Goal: Information Seeking & Learning: Find specific fact

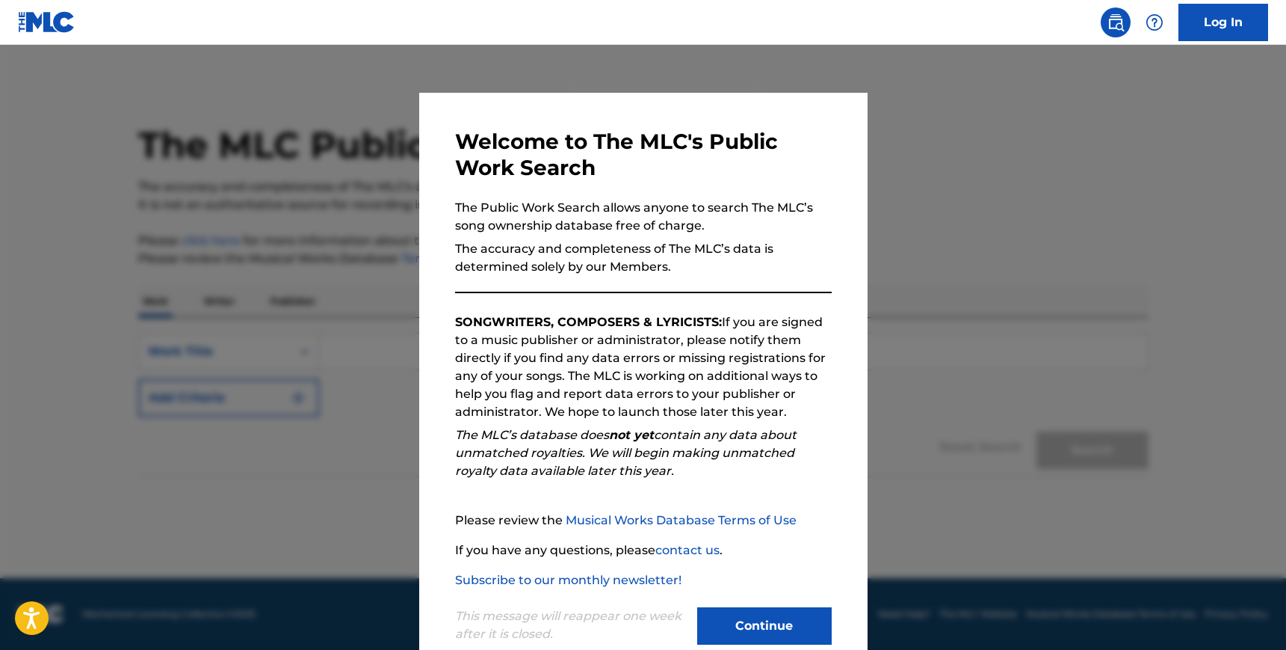
click at [747, 616] on button "Continue" at bounding box center [764, 625] width 135 height 37
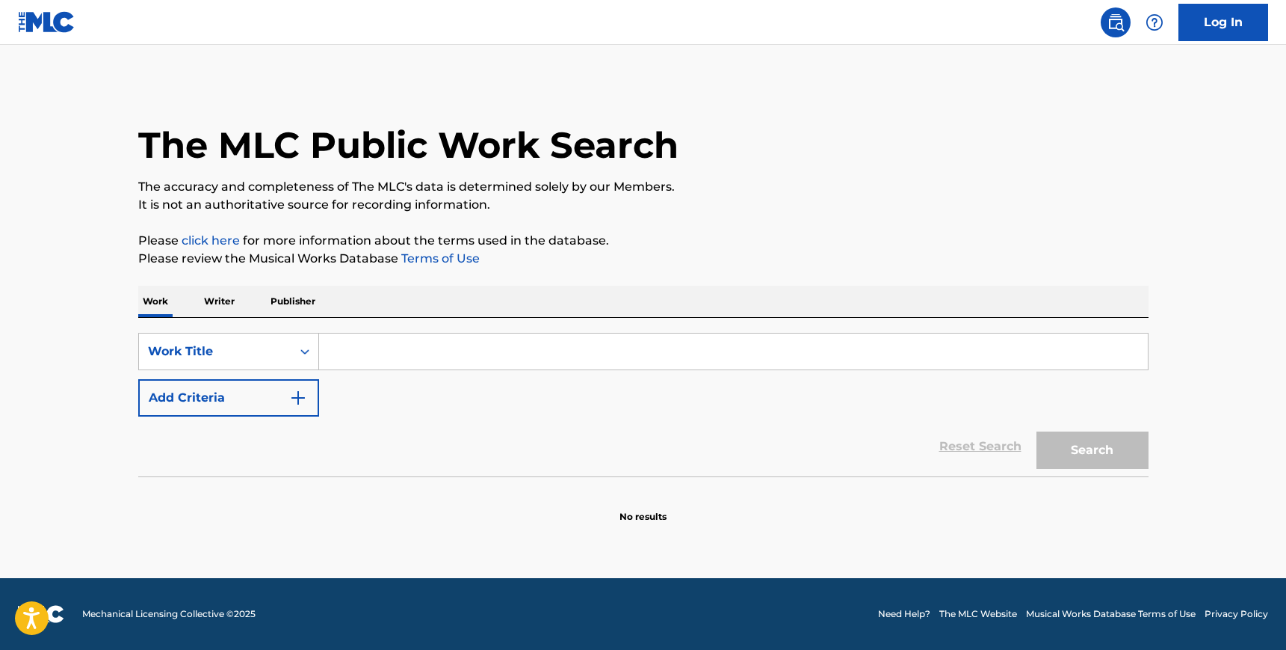
click at [449, 350] on input "Search Form" at bounding box center [733, 351] width 829 height 36
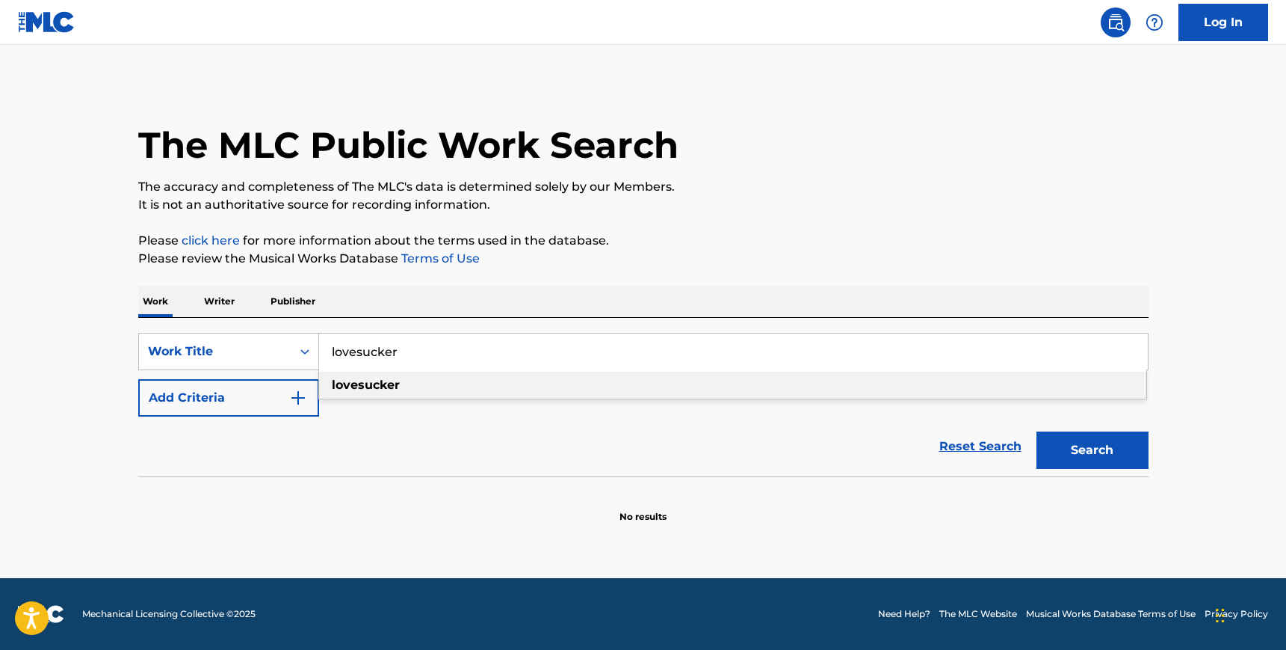
type input "lovesucker"
click at [449, 323] on div "SearchWithCriteria64507c1d-3dab-4e07-95a1-aaaea0443a15 Work Title lovesucker lo…" at bounding box center [643, 397] width 1011 height 158
click at [253, 411] on button "Add Criteria" at bounding box center [228, 397] width 181 height 37
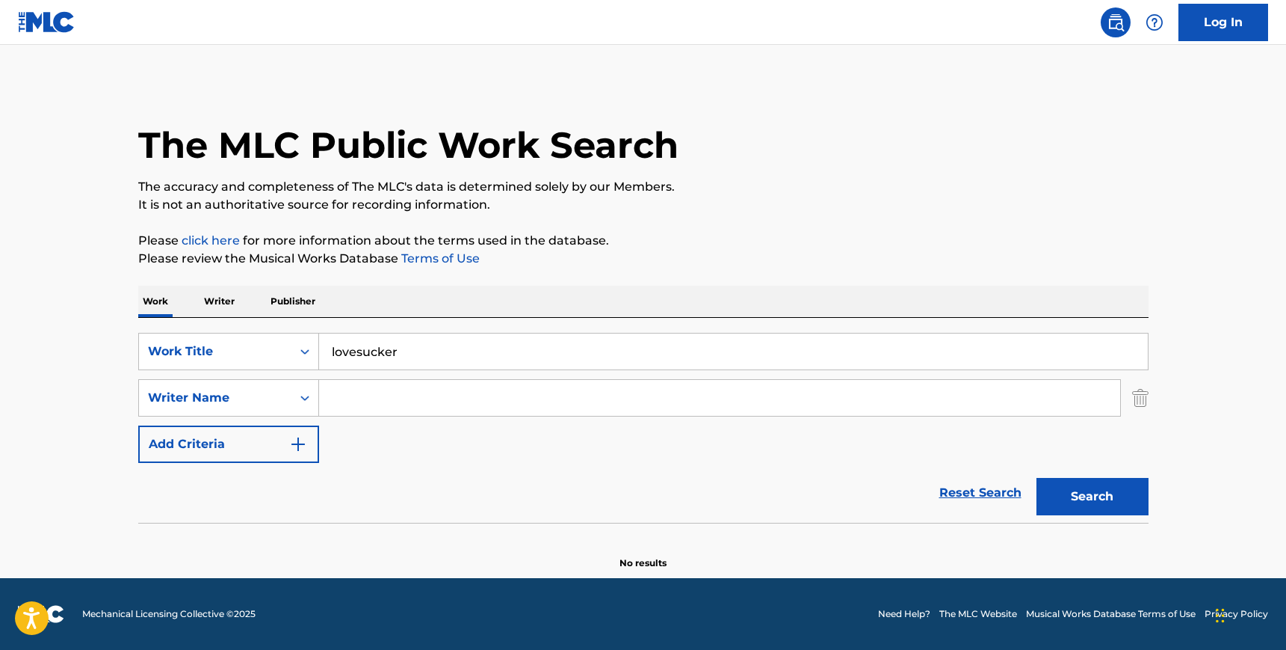
click at [413, 395] on input "Search Form" at bounding box center [719, 398] width 801 height 36
type input "[PERSON_NAME]"
click at [1037, 478] on button "Search" at bounding box center [1093, 496] width 112 height 37
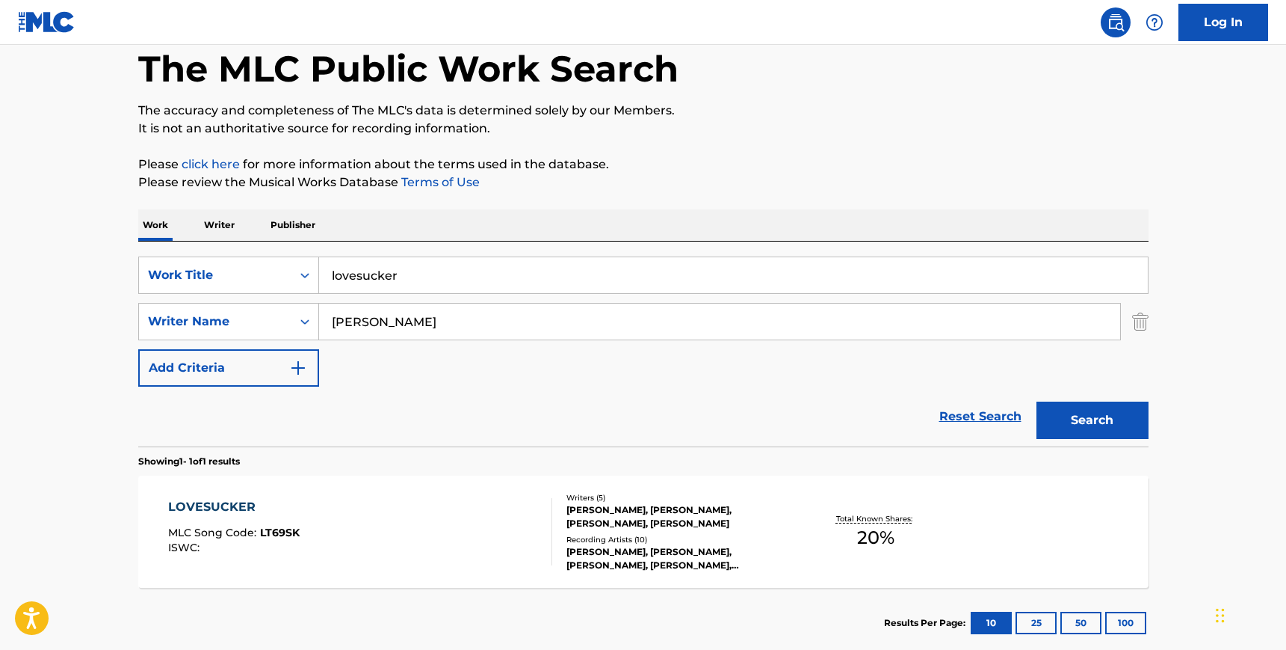
scroll to position [103, 0]
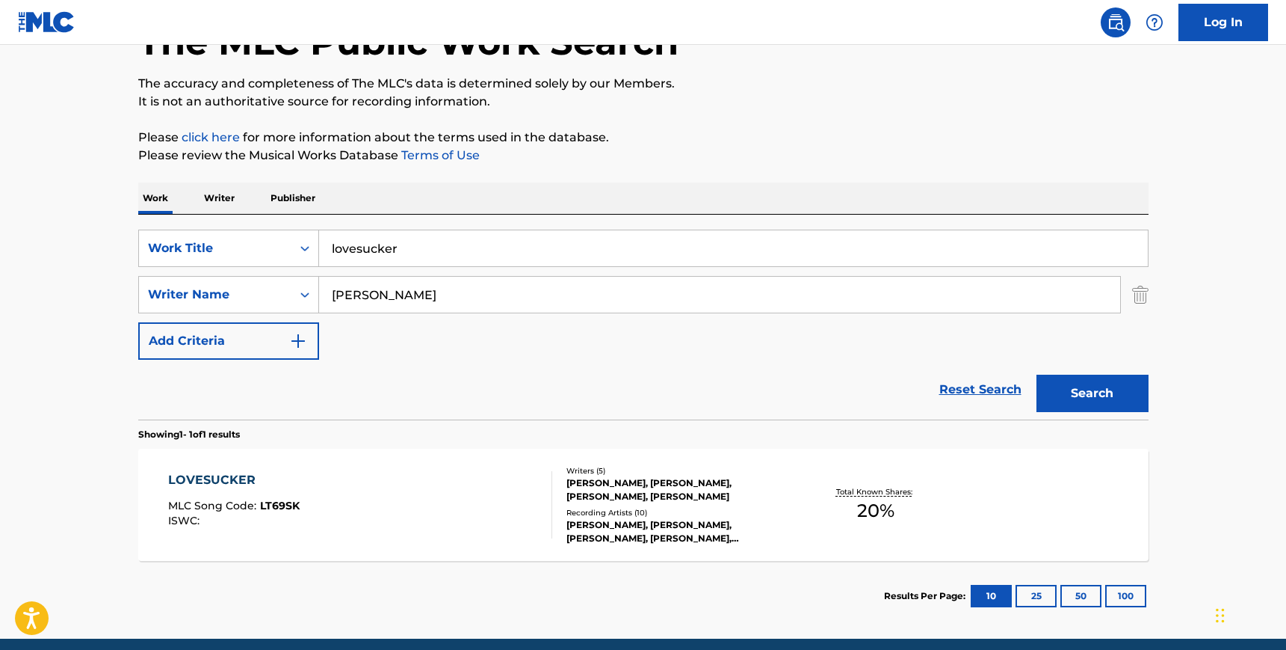
click at [518, 508] on div "LOVESUCKER MLC Song Code : LT69SK ISWC :" at bounding box center [360, 504] width 384 height 67
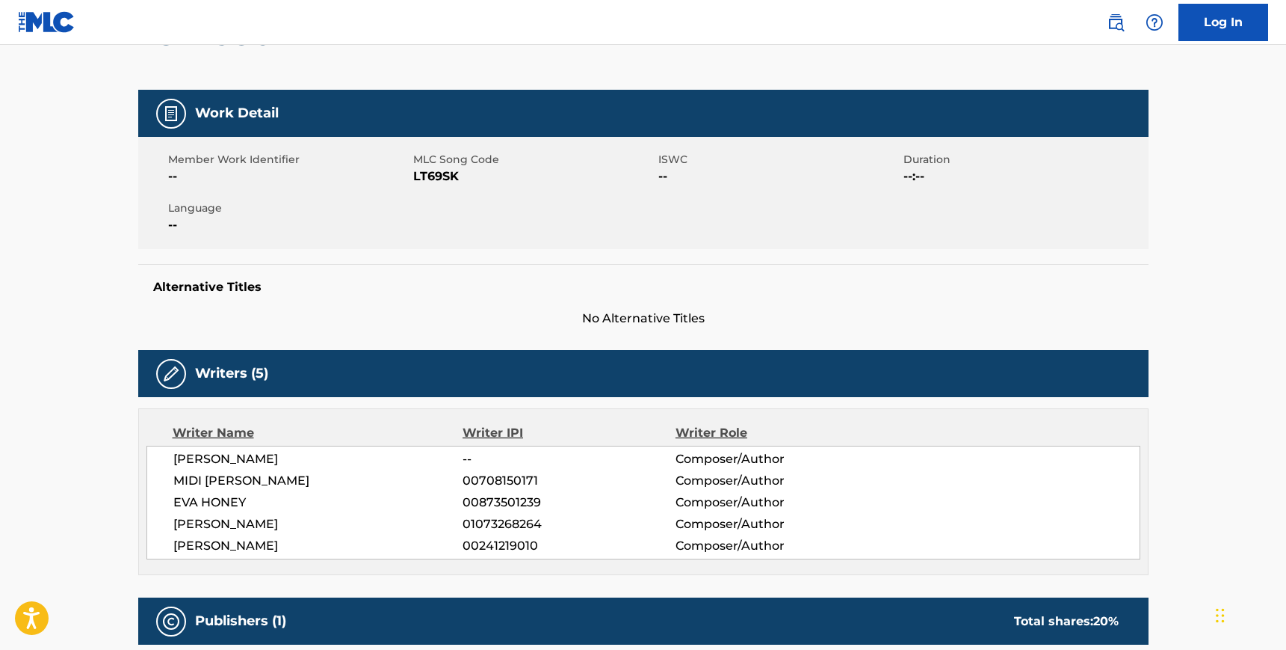
scroll to position [157, 0]
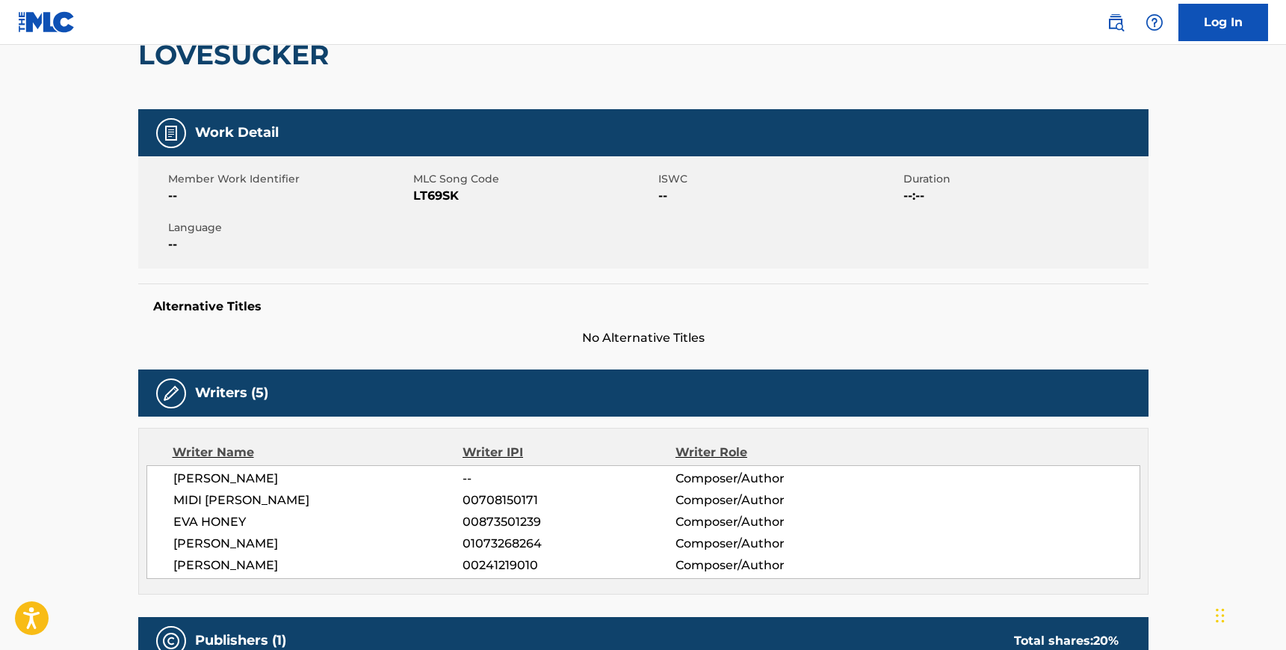
click at [428, 199] on span "LT69SK" at bounding box center [533, 196] width 241 height 18
copy span "LT69SK"
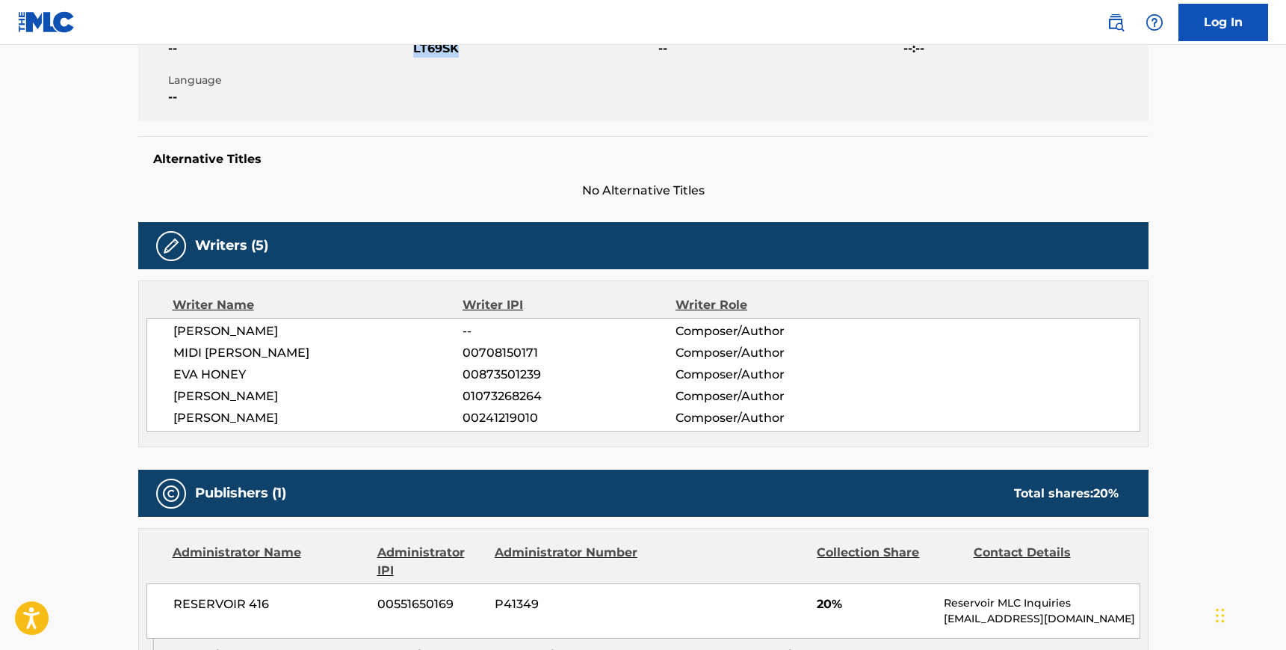
scroll to position [306, 0]
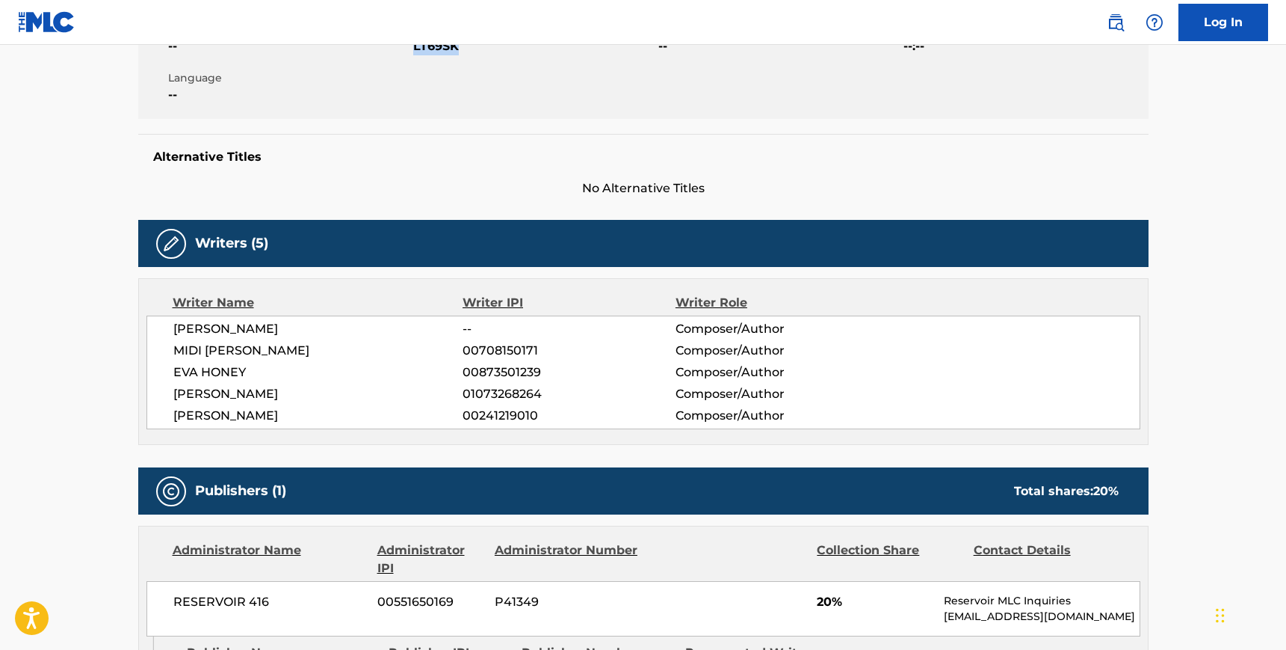
drag, startPoint x: 281, startPoint y: 411, endPoint x: 173, endPoint y: 328, distance: 135.9
click at [173, 328] on div "[PERSON_NAME] -- Composer/Author [PERSON_NAME] 00708150171 Composer/Author [PER…" at bounding box center [644, 372] width 994 height 114
copy div "[PERSON_NAME] -- Composer/Author [PERSON_NAME] 00708150171 Composer/Author [PER…"
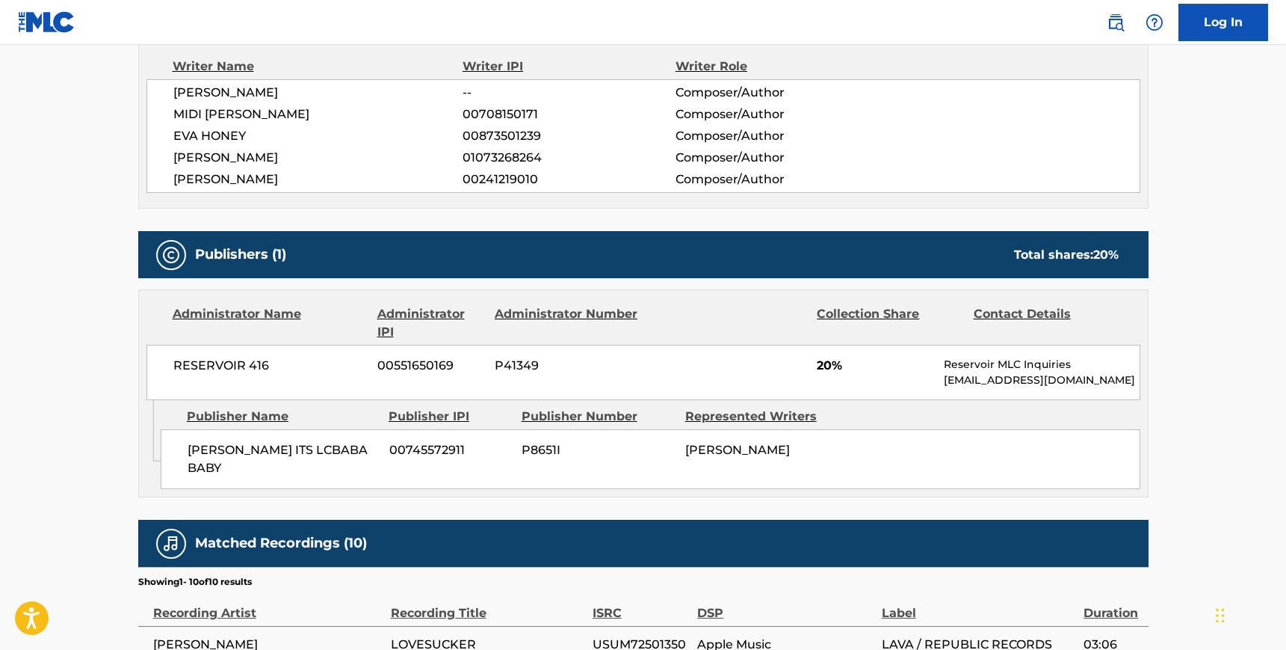
scroll to position [551, 0]
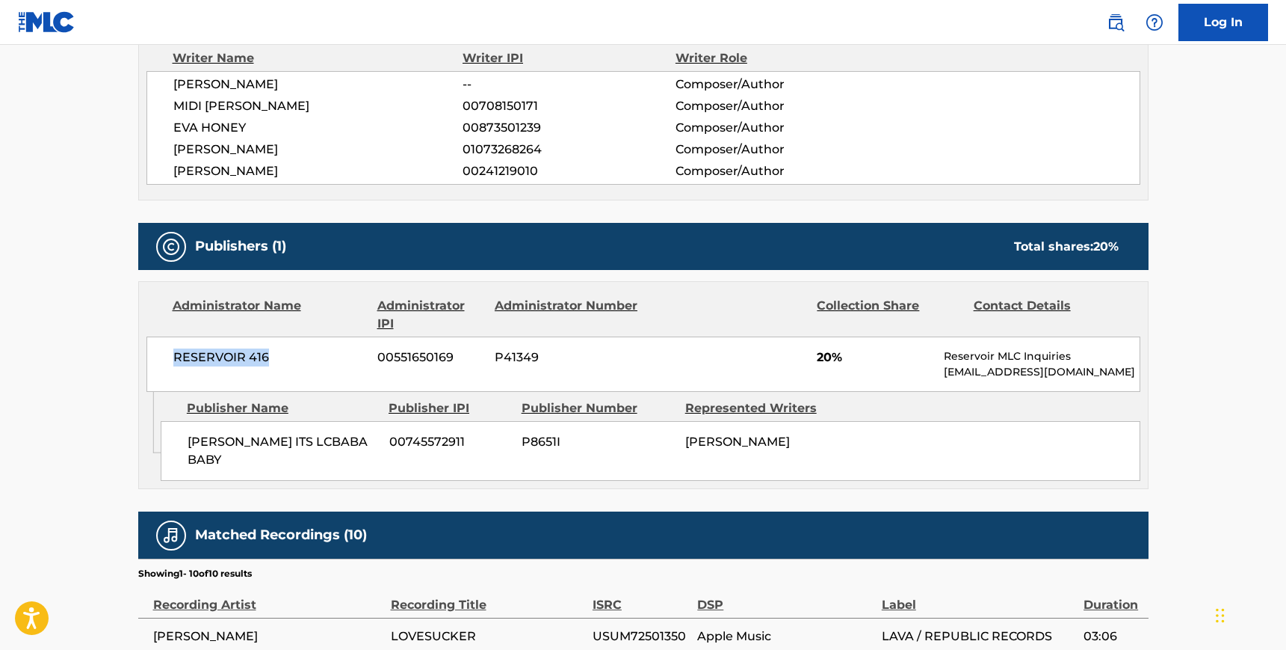
drag, startPoint x: 270, startPoint y: 354, endPoint x: 173, endPoint y: 353, distance: 97.2
click at [173, 353] on span "RESERVOIR 416" at bounding box center [270, 357] width 194 height 18
copy span "RESERVOIR 416"
drag, startPoint x: 220, startPoint y: 460, endPoint x: 186, endPoint y: 440, distance: 39.2
click at [186, 440] on div "[PERSON_NAME] ITS LCBABA BABY 00745572911 P8651I [PERSON_NAME]" at bounding box center [651, 451] width 980 height 60
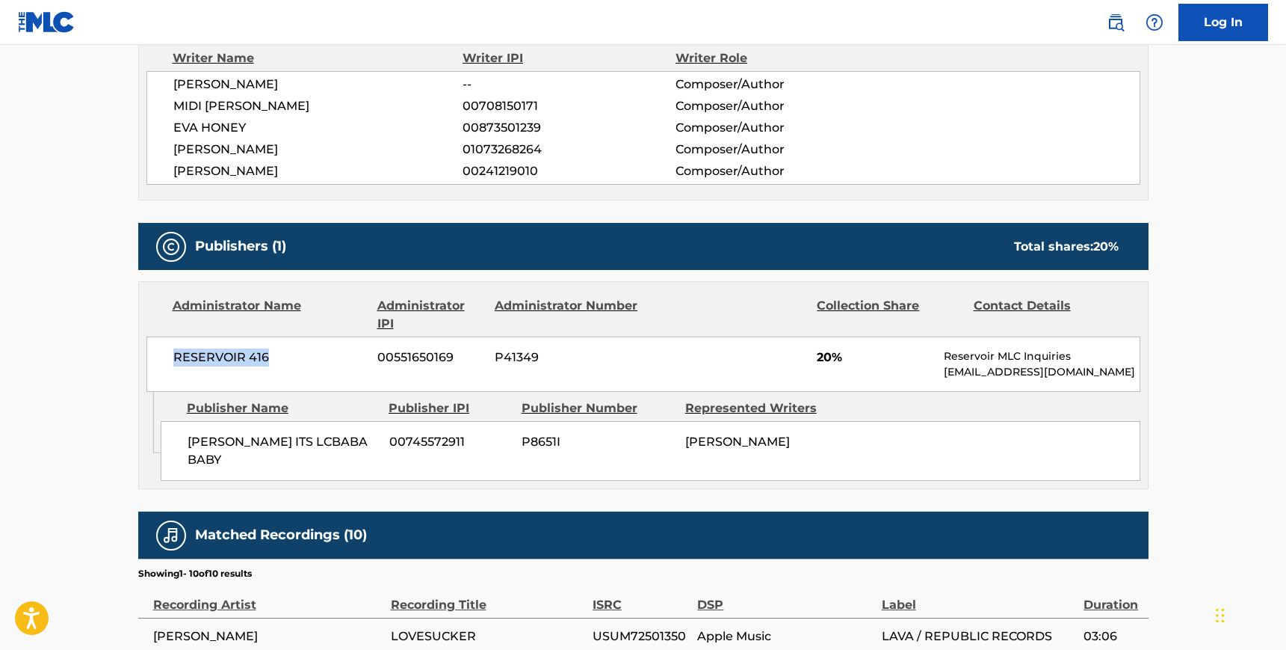
copy span "[PERSON_NAME] ITS LCBABA BABY"
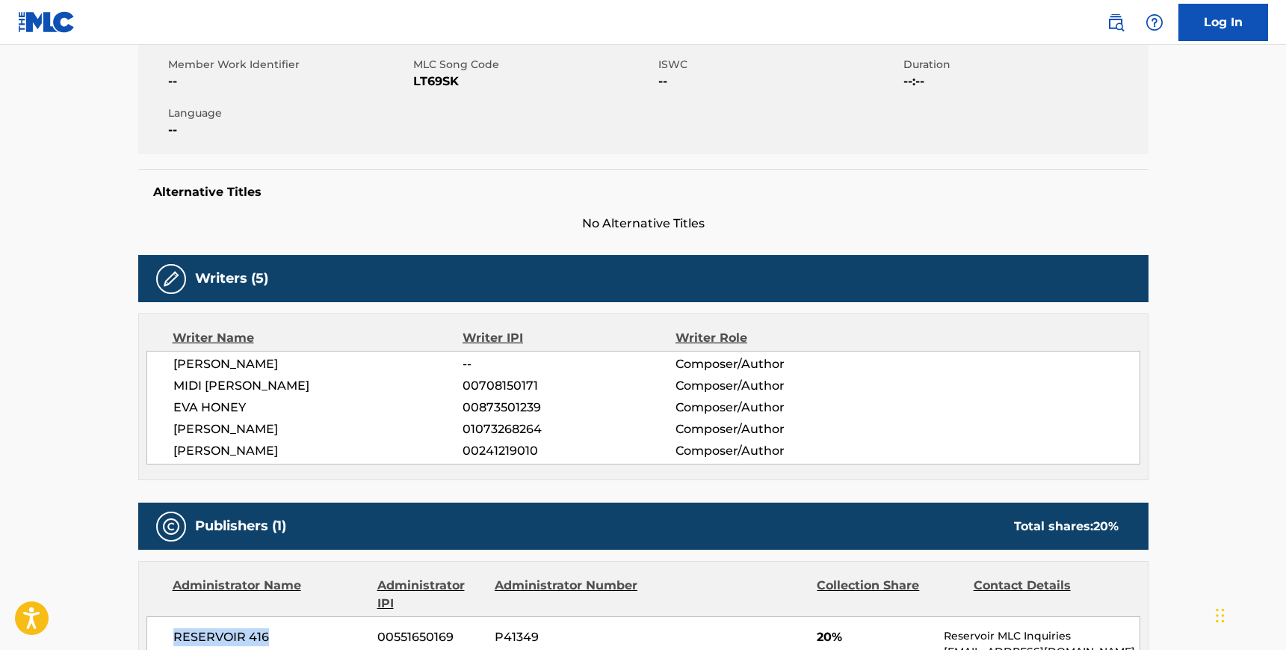
scroll to position [0, 0]
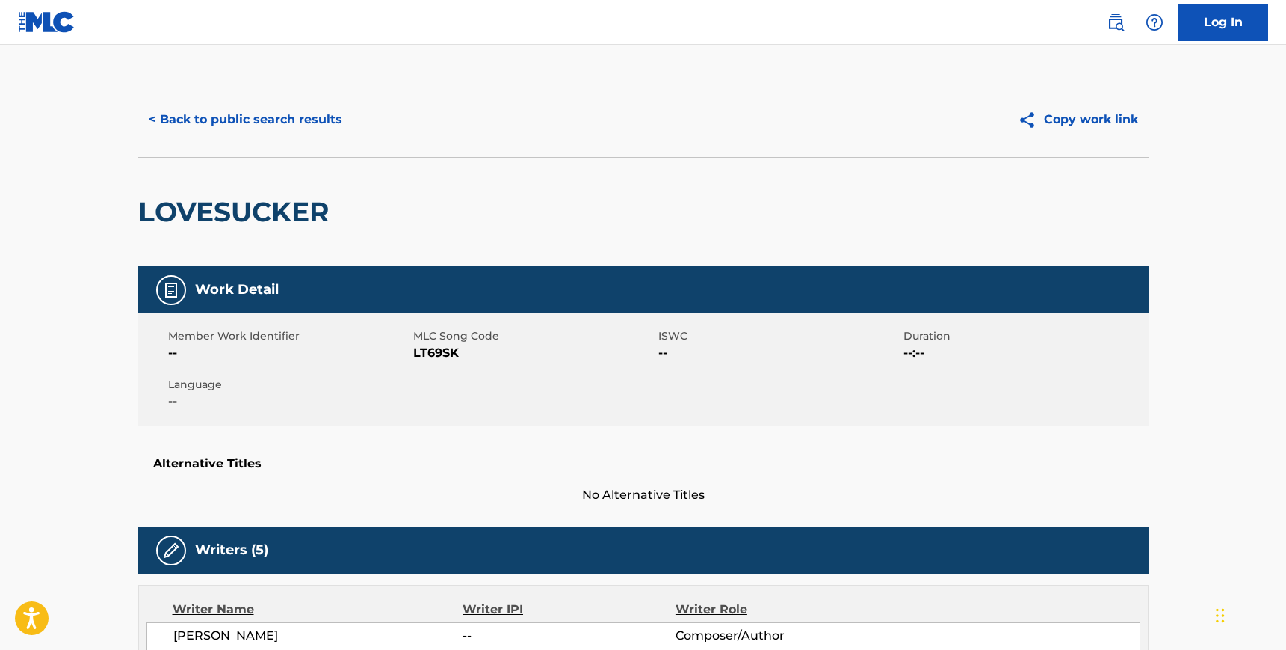
click at [233, 111] on button "< Back to public search results" at bounding box center [245, 119] width 215 height 37
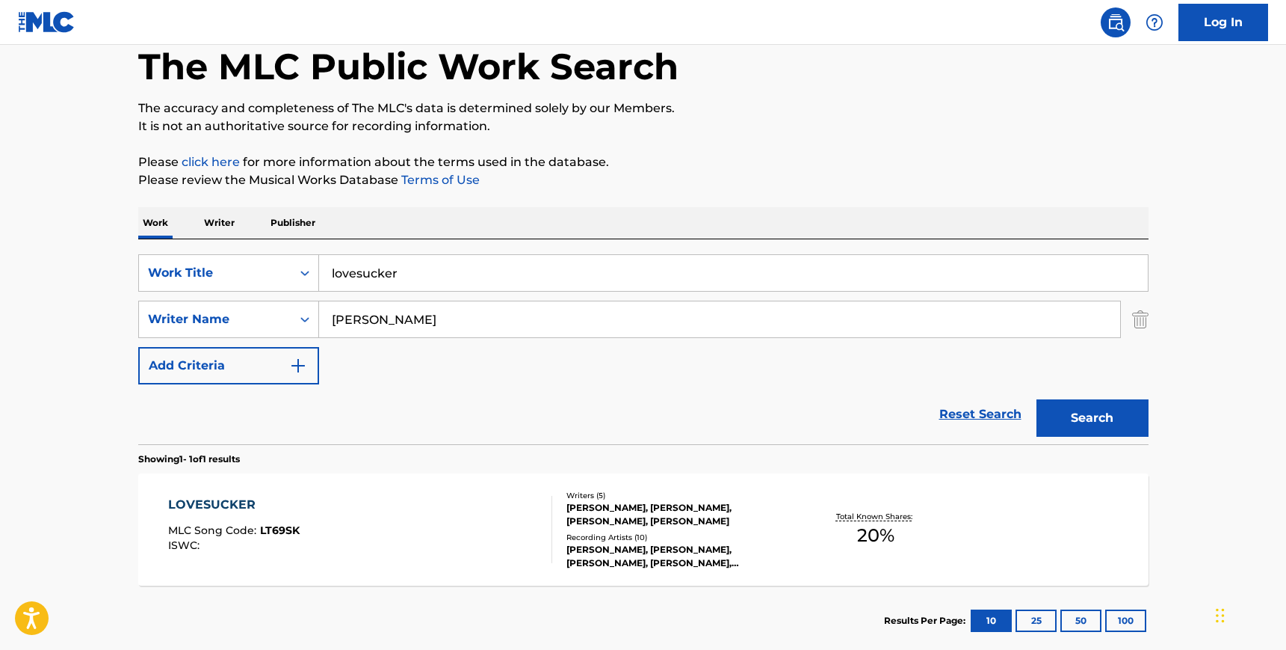
click at [510, 280] on input "lovesucker" at bounding box center [733, 273] width 829 height 36
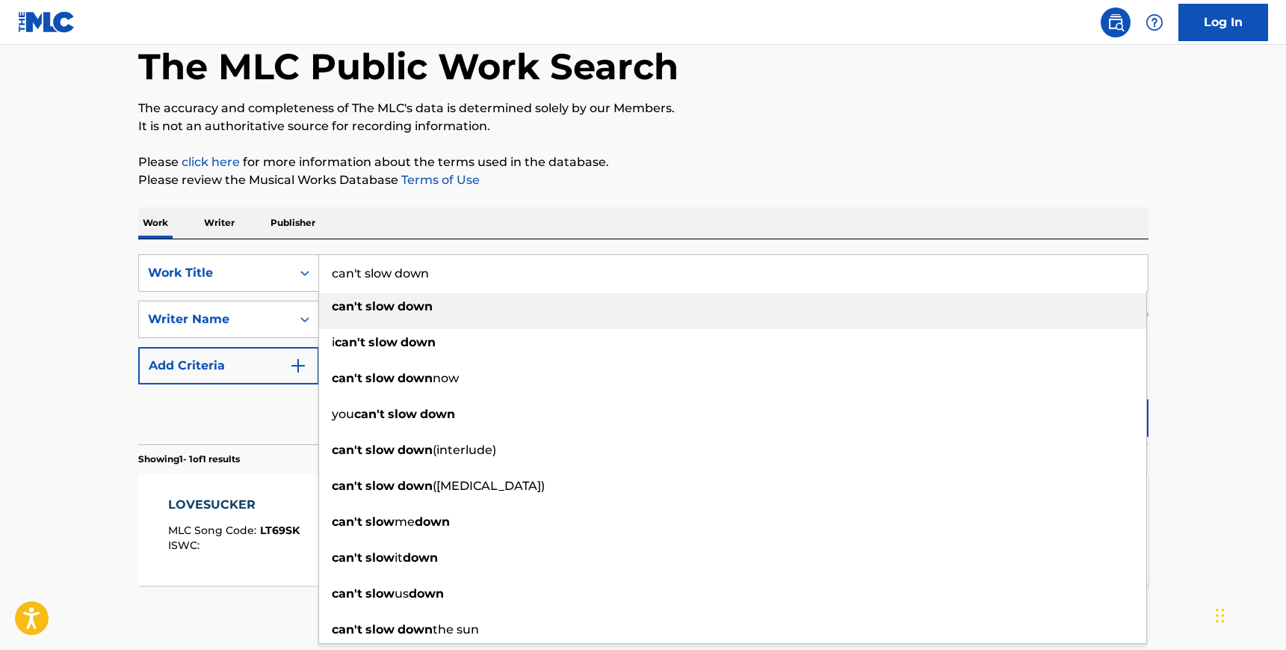
type input "can't slow down"
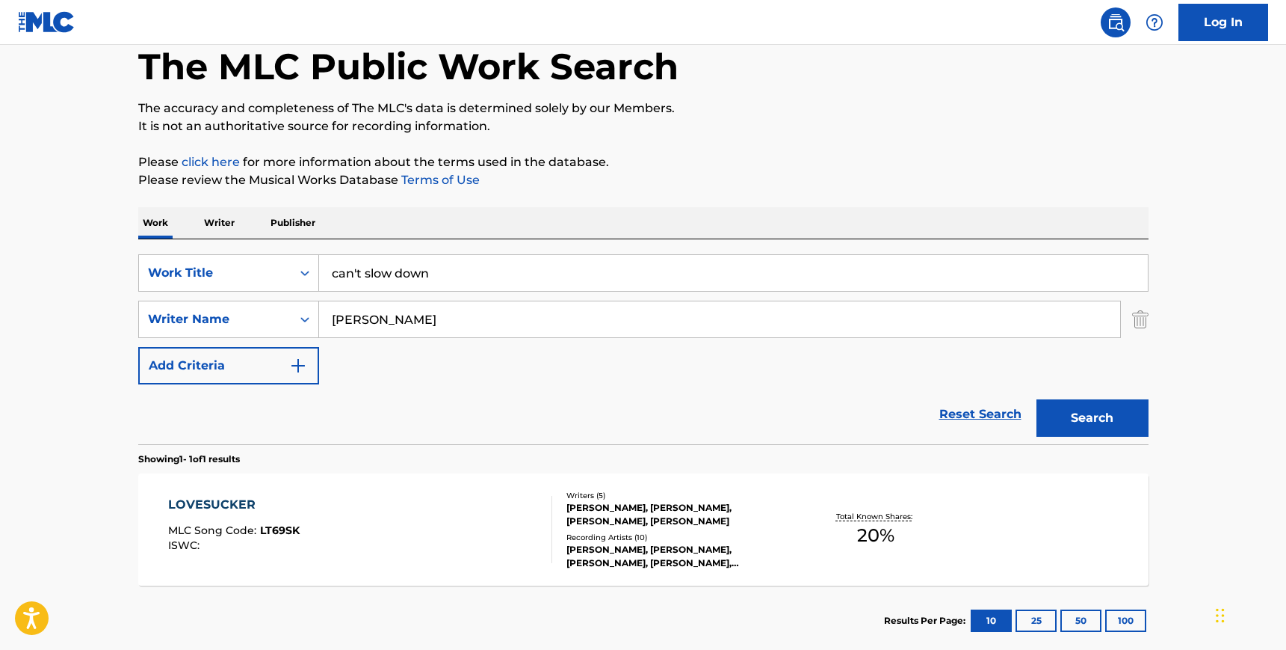
click at [496, 241] on div "SearchWithCriteria64507c1d-3dab-4e07-95a1-aaaea0443a15 Work Title can't slow do…" at bounding box center [643, 341] width 1011 height 205
click at [428, 324] on input "[PERSON_NAME]" at bounding box center [719, 319] width 801 height 36
paste input "Fabry"
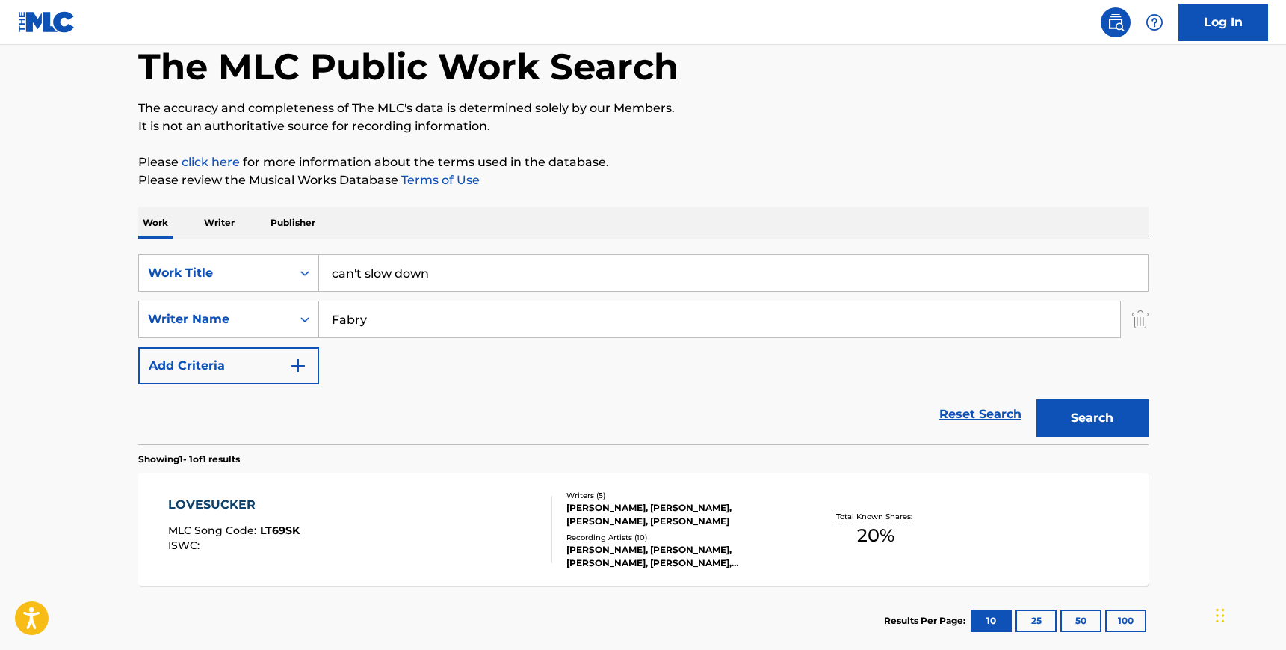
type input "Fabry"
click at [1124, 398] on div "Search" at bounding box center [1089, 414] width 120 height 60
click at [1121, 408] on button "Search" at bounding box center [1093, 417] width 112 height 37
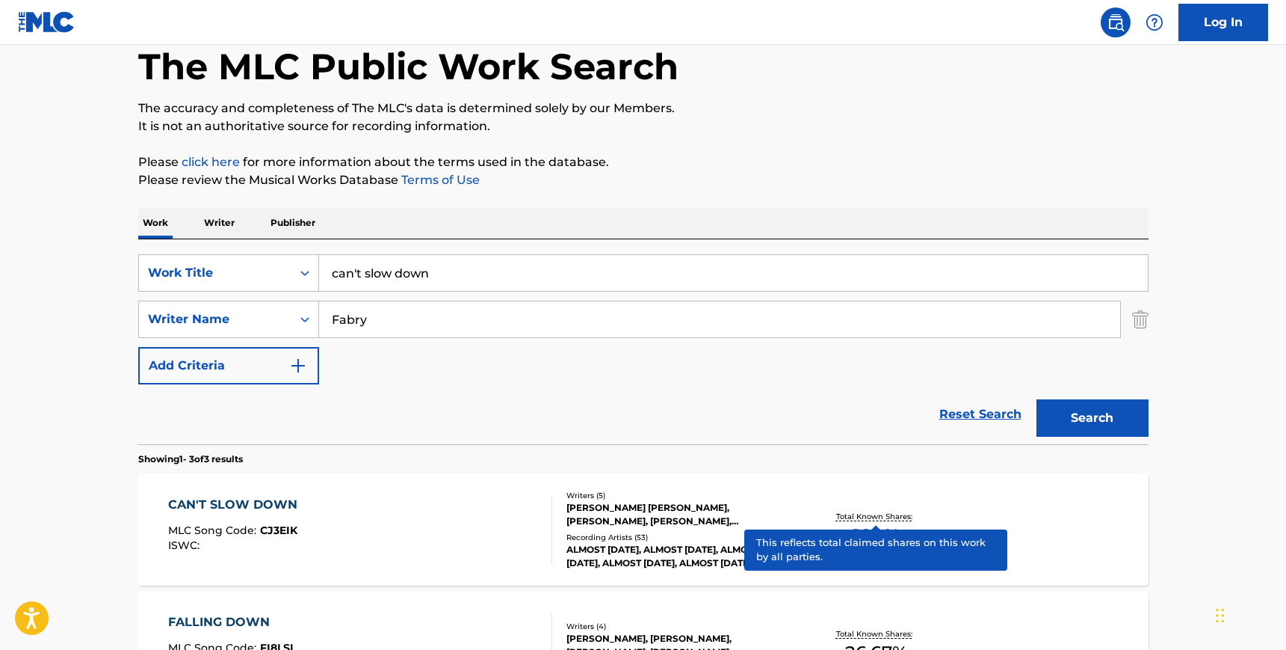
click at [895, 511] on p "Total Known Shares:" at bounding box center [876, 516] width 80 height 11
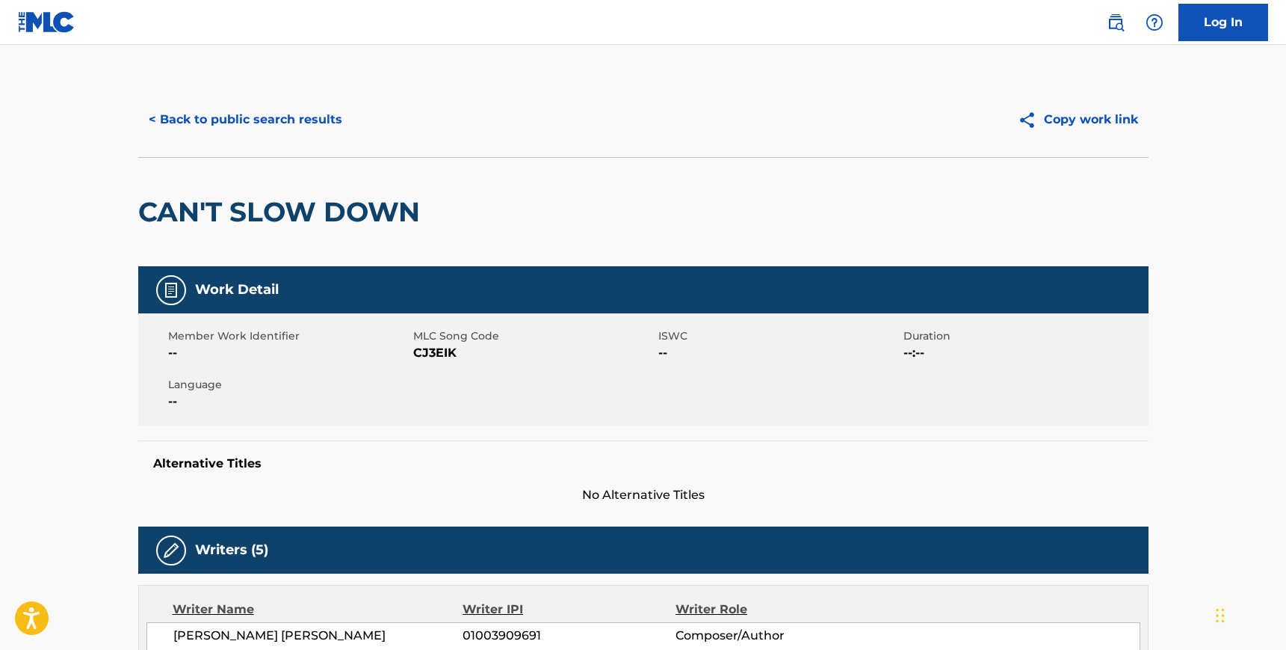
click at [413, 355] on span "CJ3EIK" at bounding box center [533, 353] width 241 height 18
copy span "CJ3EIK"
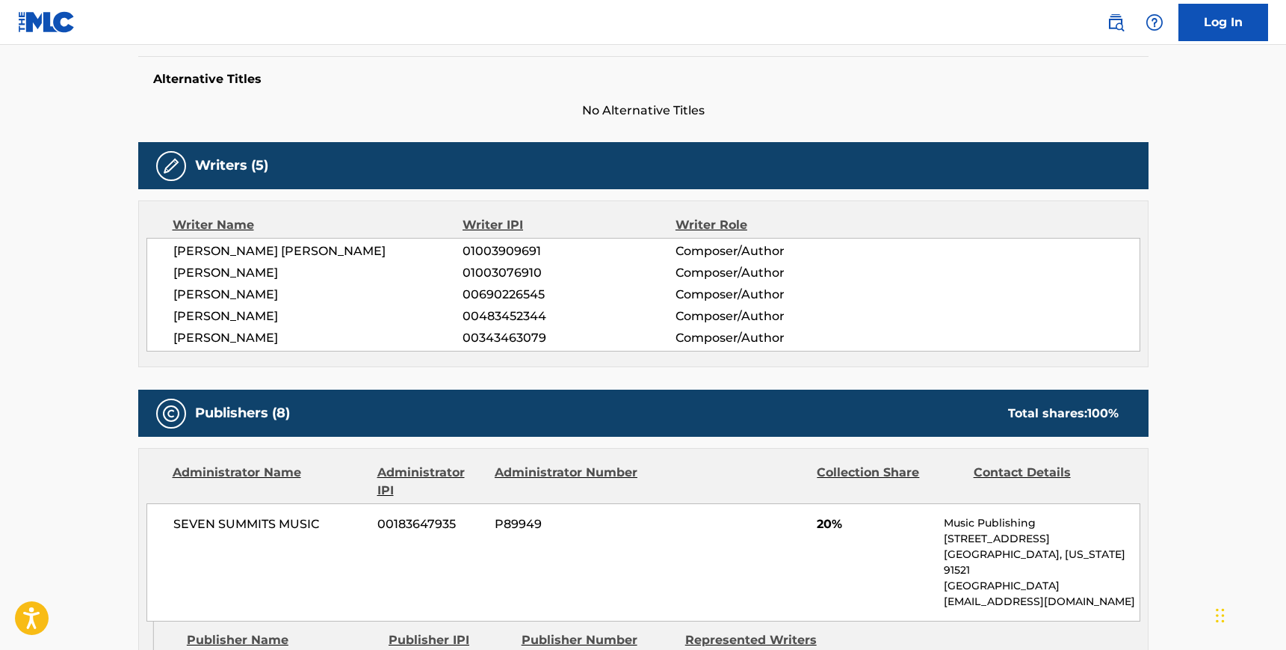
scroll to position [398, 0]
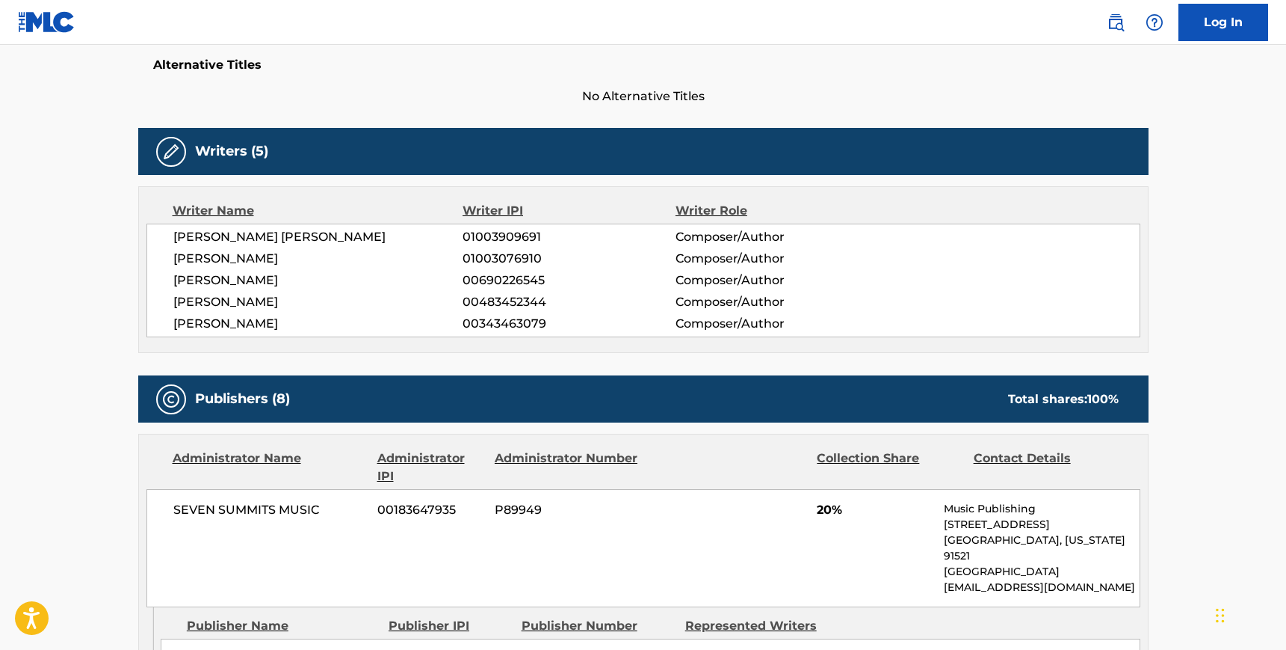
drag, startPoint x: 312, startPoint y: 318, endPoint x: 174, endPoint y: 234, distance: 161.7
click at [174, 234] on div "[PERSON_NAME] [PERSON_NAME] 01003909691 Composer/Author [PERSON_NAME] 010030769…" at bounding box center [644, 281] width 994 height 114
copy div "[PERSON_NAME] [PERSON_NAME] 01003909691 Composer/Author [PERSON_NAME] 010030769…"
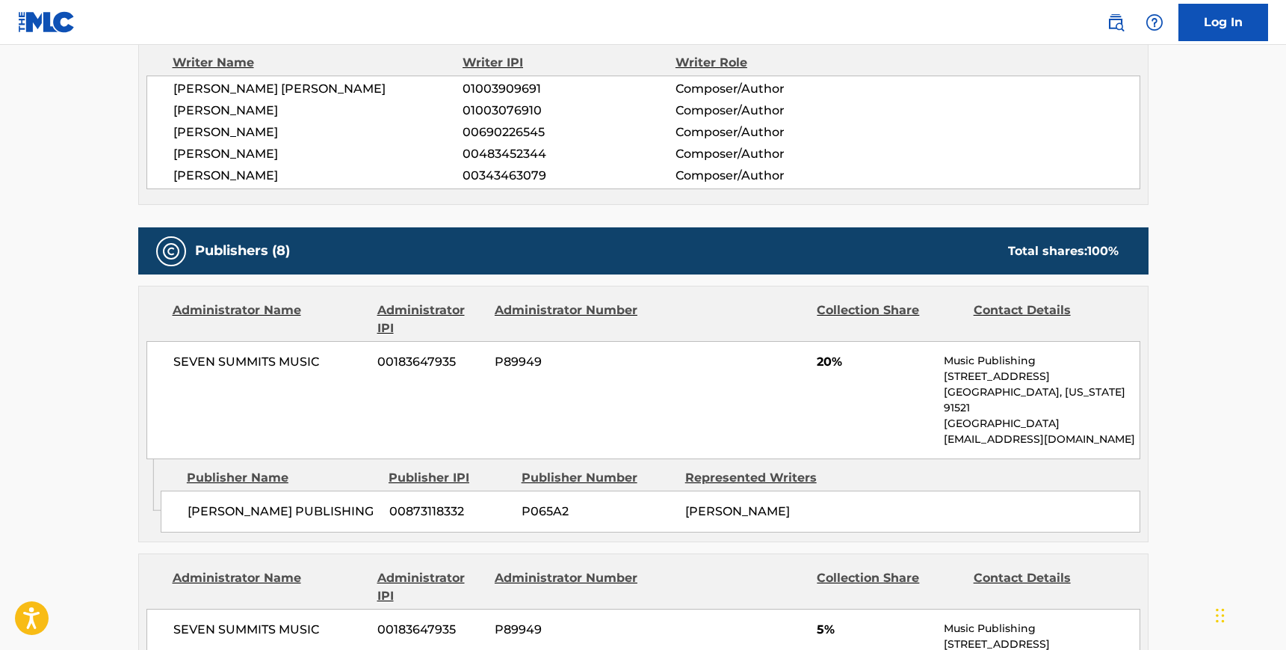
scroll to position [704, 0]
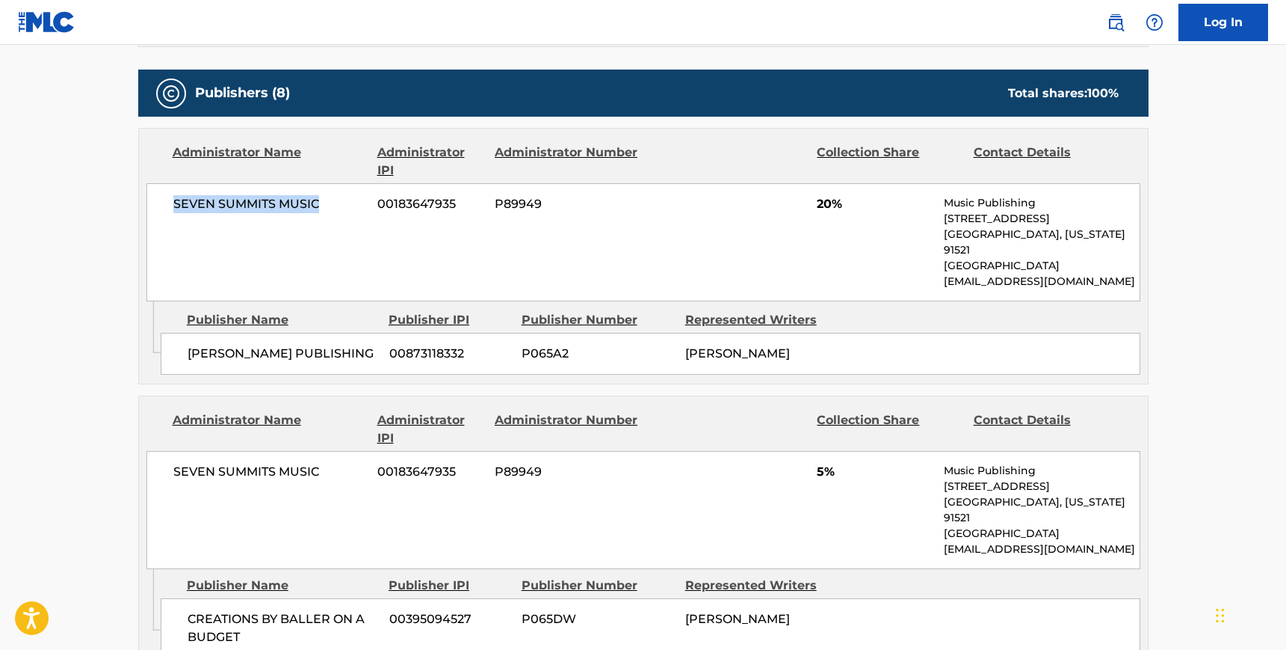
drag, startPoint x: 324, startPoint y: 209, endPoint x: 163, endPoint y: 207, distance: 160.7
click at [163, 207] on div "SEVEN SUMMITS MUSIC 00183647935 P89949 20% Music Publishing [STREET_ADDRESS][US…" at bounding box center [644, 242] width 994 height 118
copy span "SEVEN SUMMITS MUSIC"
drag, startPoint x: 355, startPoint y: 336, endPoint x: 184, endPoint y: 328, distance: 171.3
click at [184, 333] on div "[PERSON_NAME] PUBLISHING 00873118332 P065A2 [PERSON_NAME]" at bounding box center [651, 354] width 980 height 42
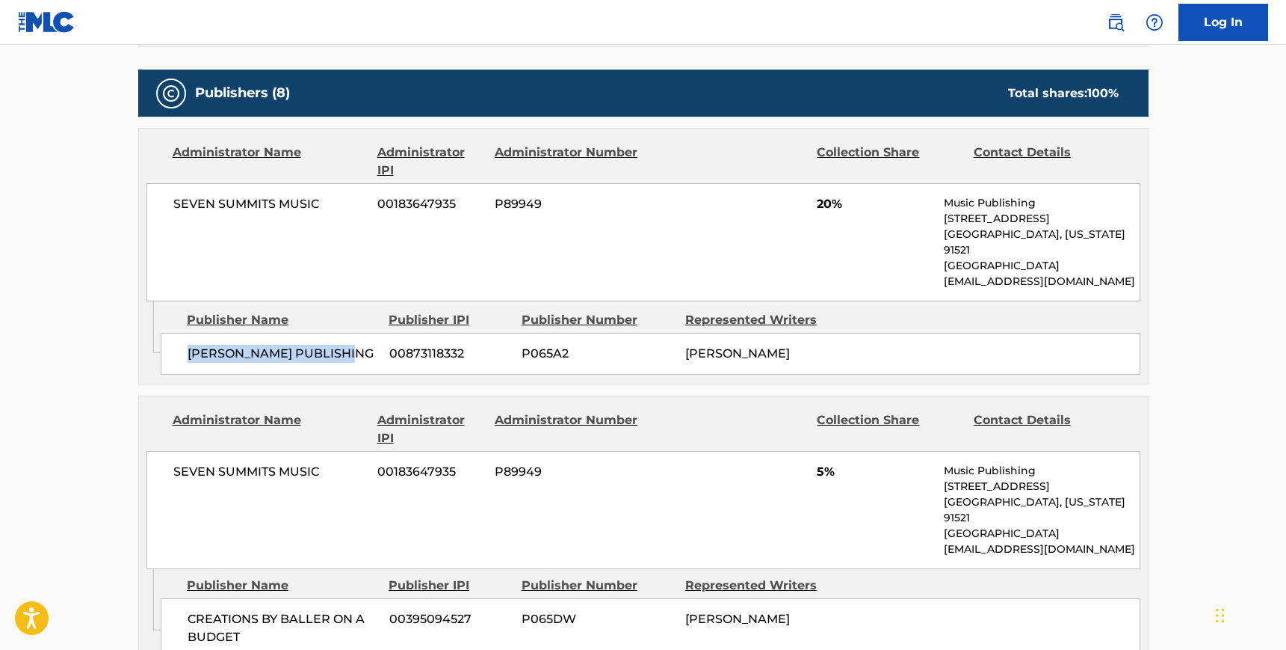
copy span "[PERSON_NAME] PUBLISHING"
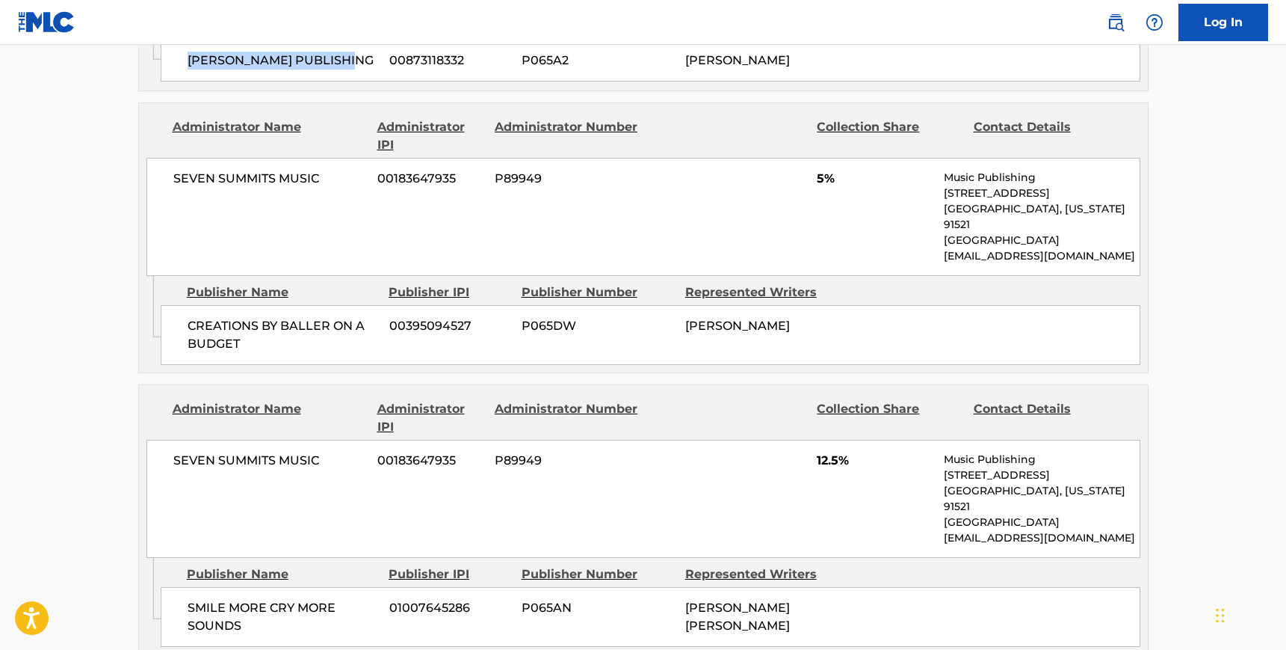
scroll to position [1008, 0]
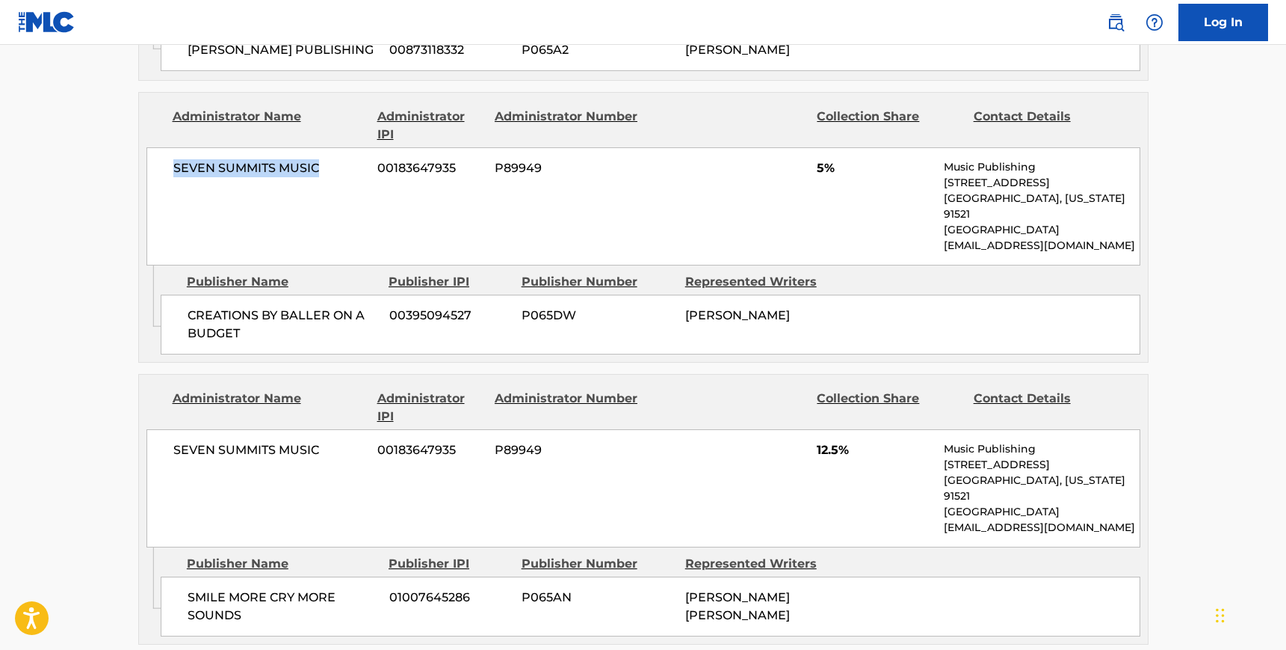
drag, startPoint x: 328, startPoint y: 167, endPoint x: 173, endPoint y: 161, distance: 155.6
click at [173, 161] on span "SEVEN SUMMITS MUSIC" at bounding box center [270, 168] width 194 height 18
copy span "SEVEN SUMMITS MUSIC"
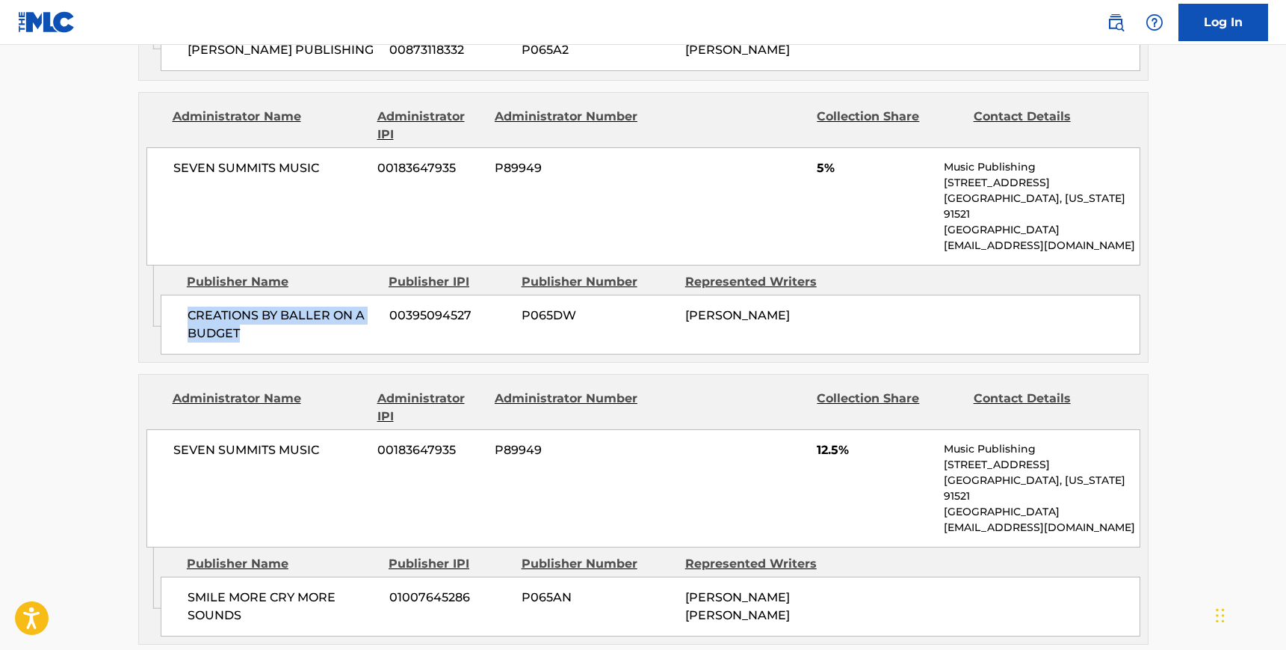
drag, startPoint x: 241, startPoint y: 313, endPoint x: 188, endPoint y: 292, distance: 57.3
click at [188, 306] on span "CREATIONS BY BALLER ON A BUDGET" at bounding box center [283, 324] width 191 height 36
copy span "CREATIONS BY BALLER ON A BUDGET"
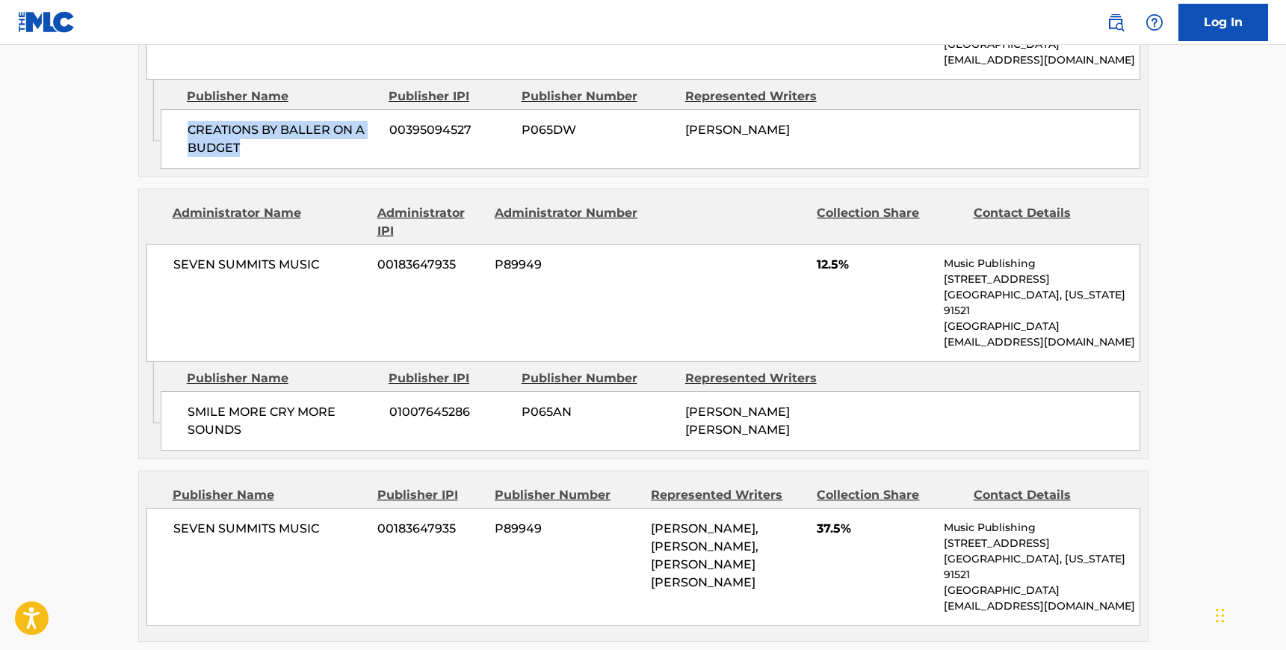
scroll to position [1210, 0]
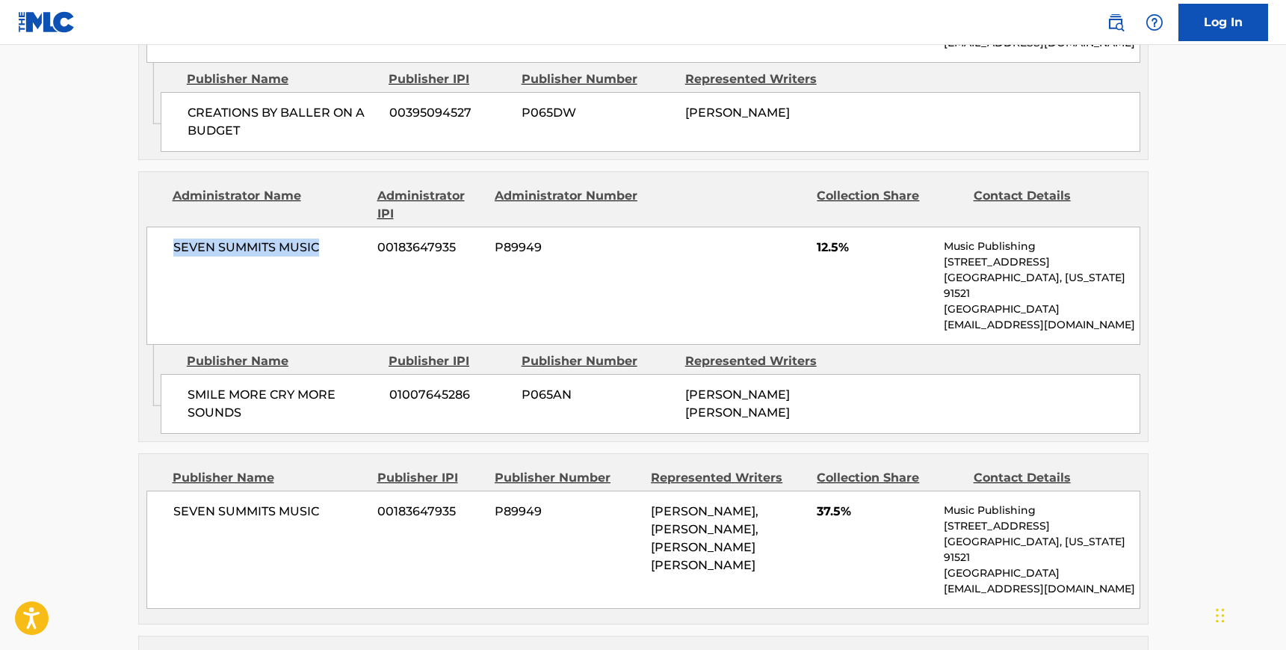
drag, startPoint x: 327, startPoint y: 222, endPoint x: 160, endPoint y: 227, distance: 167.5
click at [160, 227] on div "SEVEN SUMMITS MUSIC 00183647935 P89949 12.5% Music Publishing [STREET_ADDRESS][…" at bounding box center [644, 285] width 994 height 118
drag, startPoint x: 244, startPoint y: 379, endPoint x: 180, endPoint y: 351, distance: 70.3
click at [180, 374] on div "SMILE MORE CRY MORE SOUNDS 01007645286 P065AN [PERSON_NAME] [PERSON_NAME]" at bounding box center [651, 404] width 980 height 60
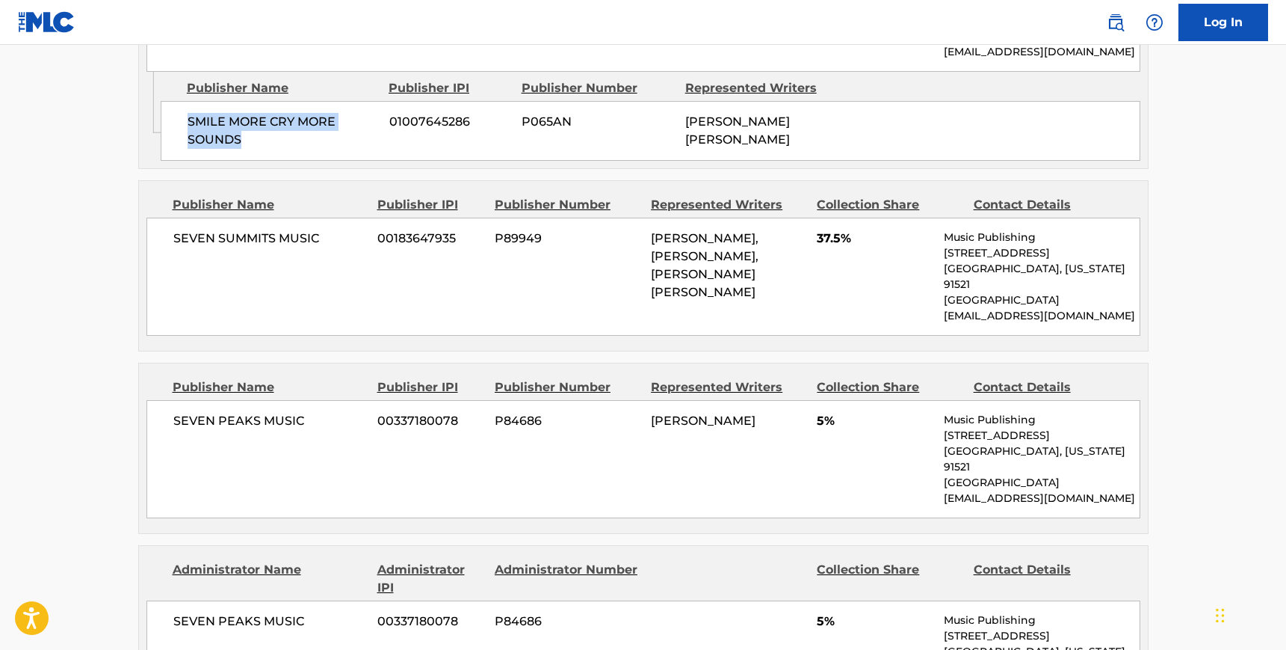
scroll to position [1489, 0]
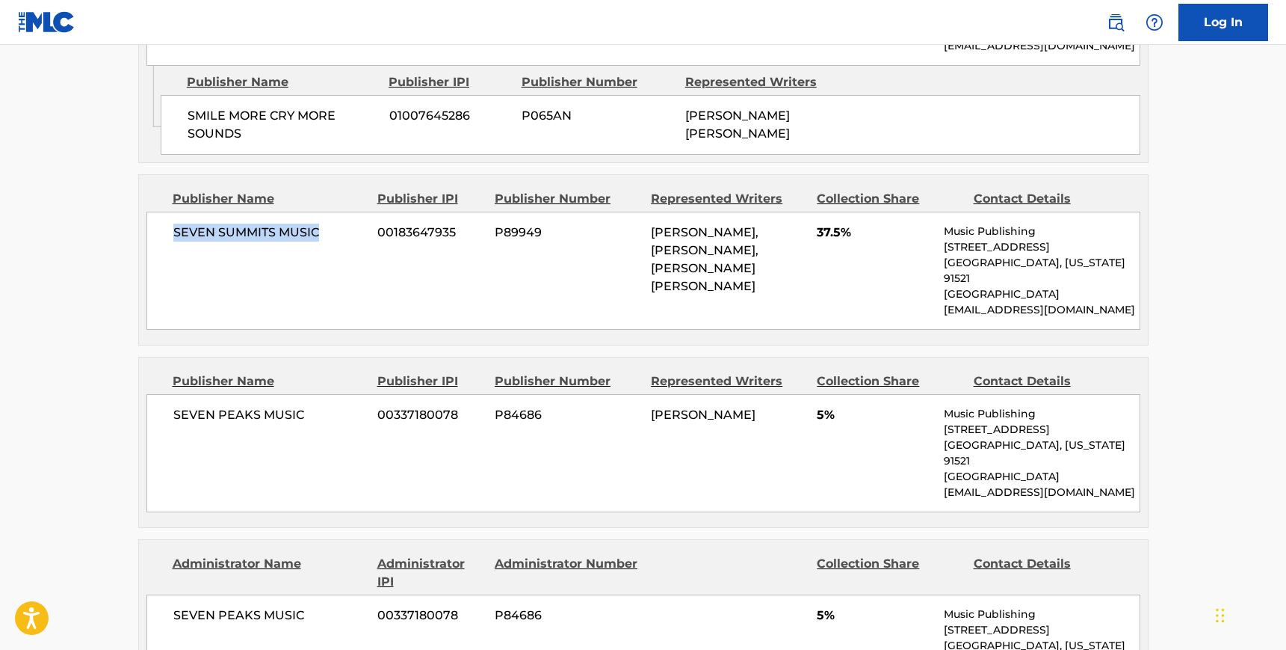
drag, startPoint x: 321, startPoint y: 189, endPoint x: 170, endPoint y: 188, distance: 151.7
click at [170, 212] on div "SEVEN SUMMITS MUSIC 00183647935 P89949 [PERSON_NAME], [PERSON_NAME], [PERSON_NA…" at bounding box center [644, 271] width 994 height 118
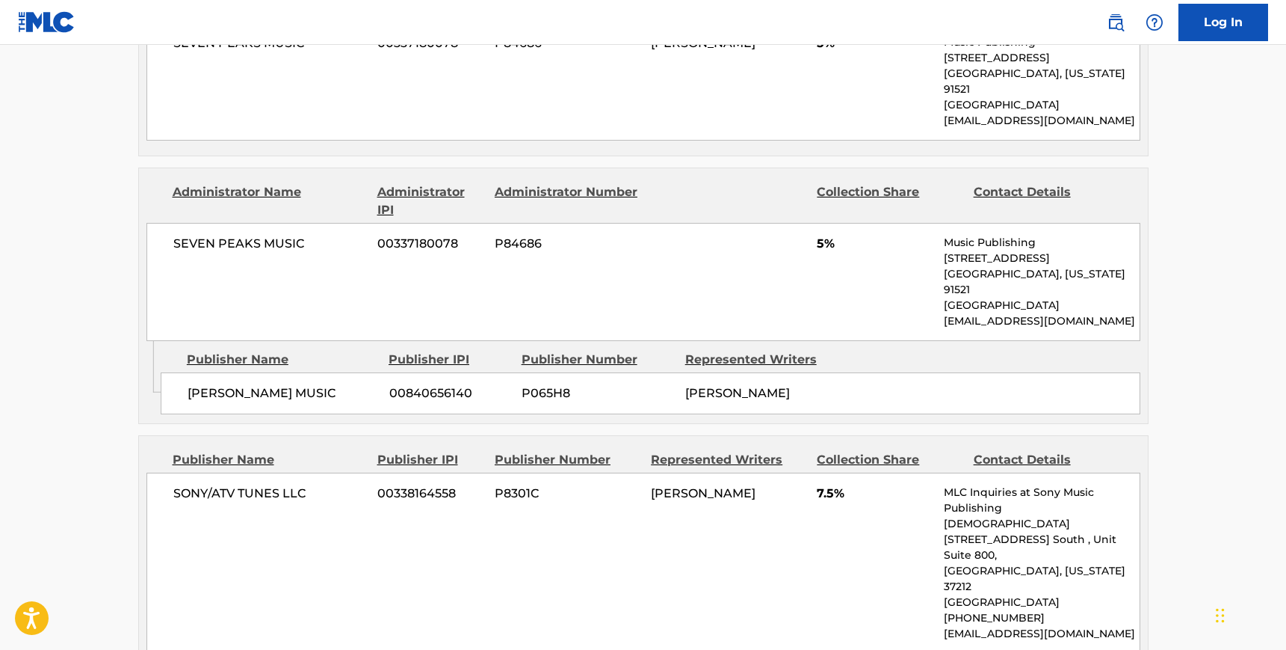
scroll to position [2124, 0]
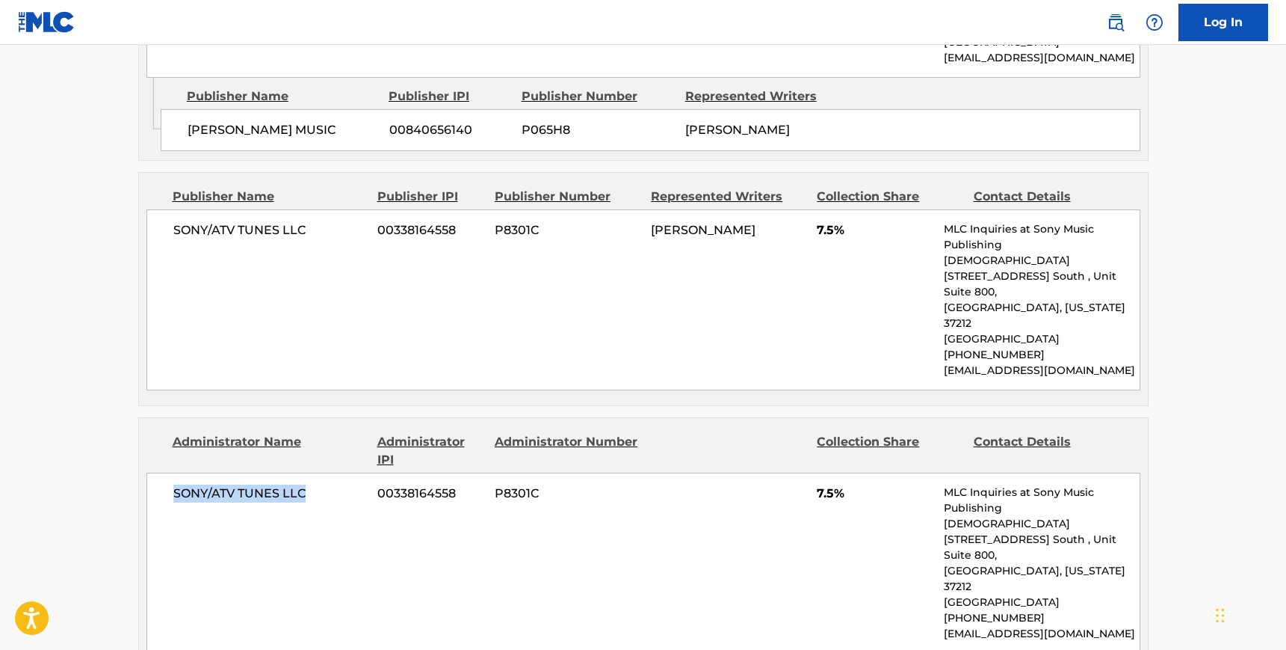
drag, startPoint x: 313, startPoint y: 365, endPoint x: 170, endPoint y: 363, distance: 143.5
click at [170, 472] on div "SONY/ATV TUNES LLC 00338164558 P8301C 7.5% MLC Inquiries at Sony Music Publishi…" at bounding box center [644, 562] width 994 height 181
drag, startPoint x: 295, startPoint y: 526, endPoint x: 183, endPoint y: 523, distance: 112.2
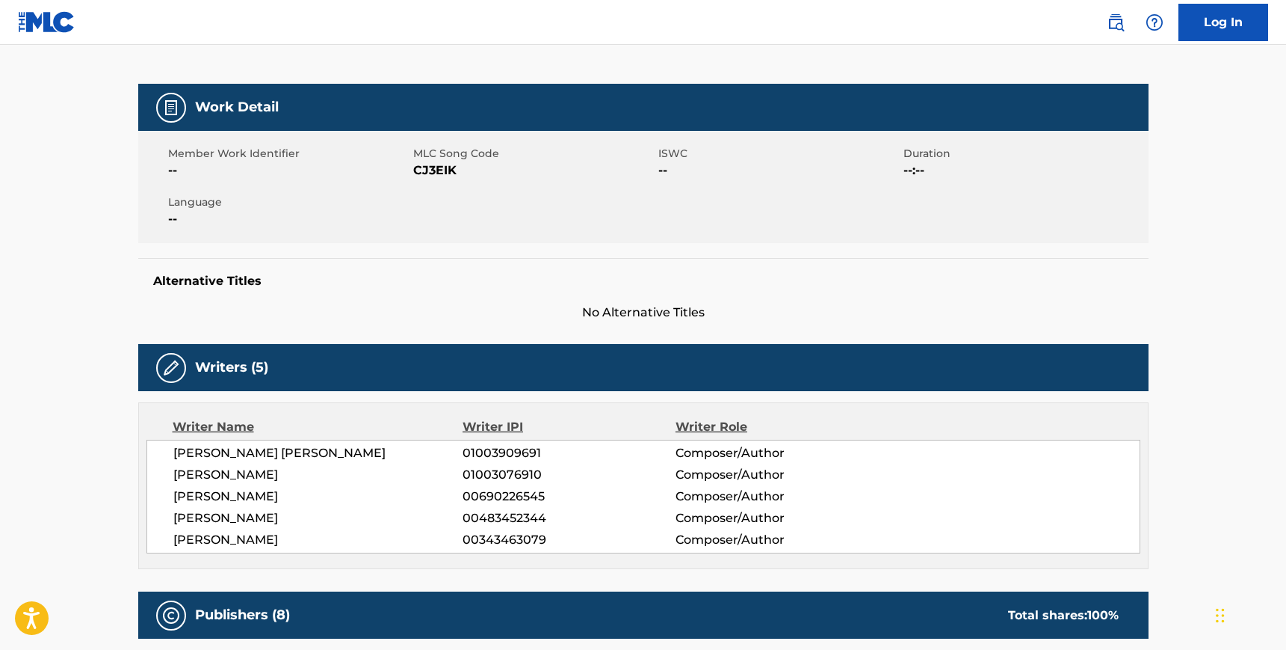
scroll to position [0, 0]
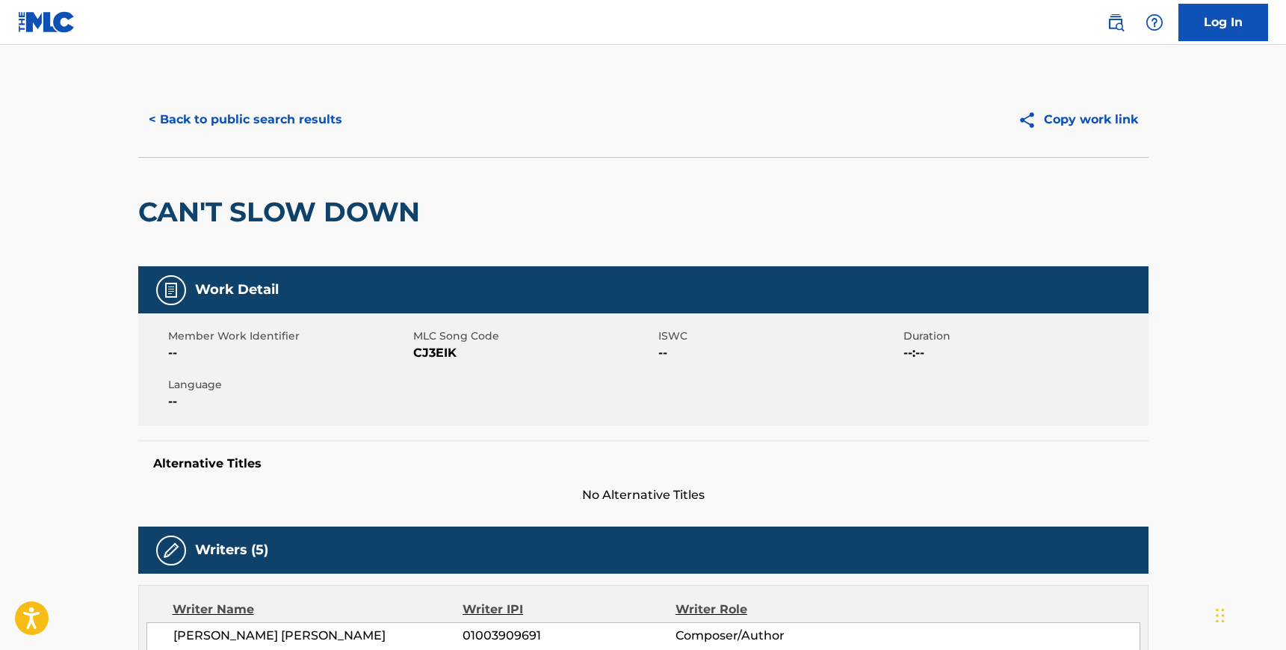
click at [238, 100] on div "< Back to public search results Copy work link" at bounding box center [643, 119] width 1011 height 75
click at [239, 120] on button "< Back to public search results" at bounding box center [245, 119] width 215 height 37
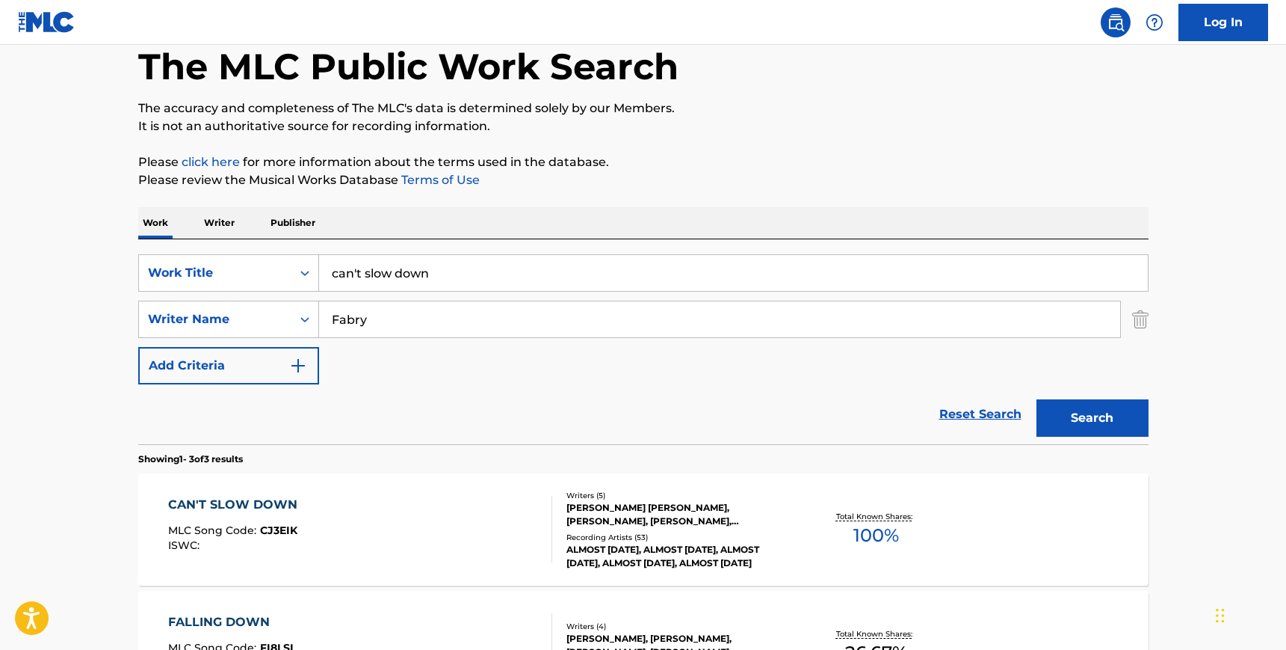
click at [449, 273] on input "can't slow down" at bounding box center [733, 273] width 829 height 36
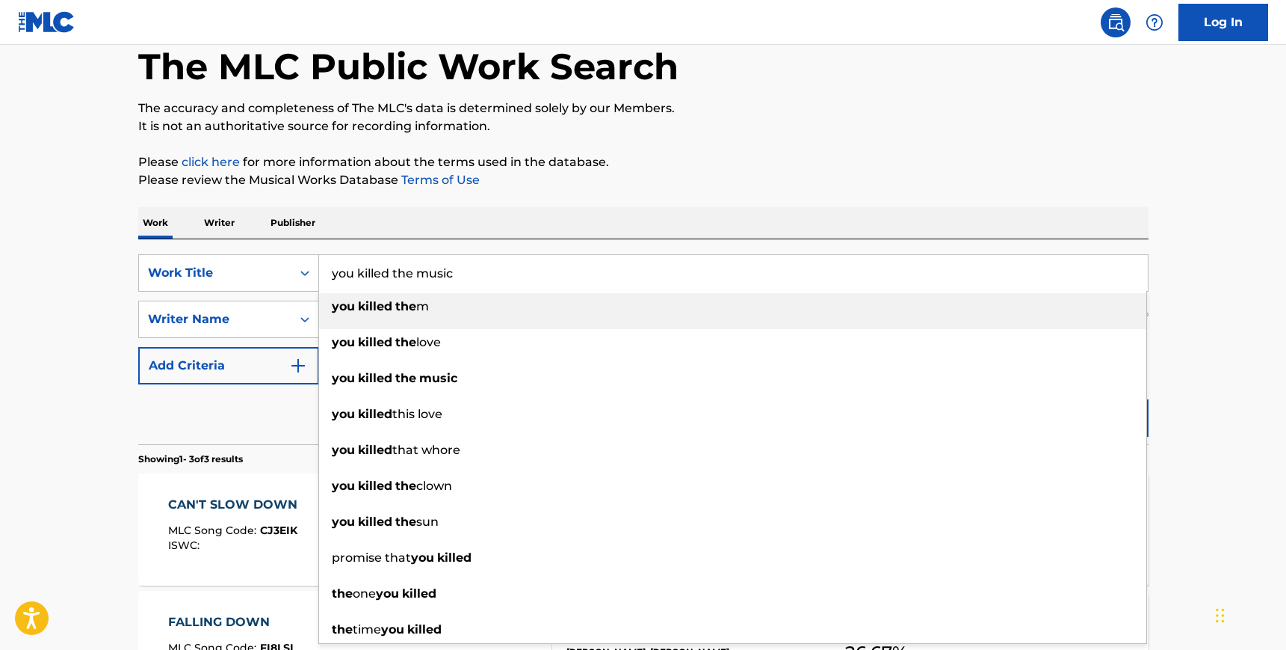
type input "you killed the music"
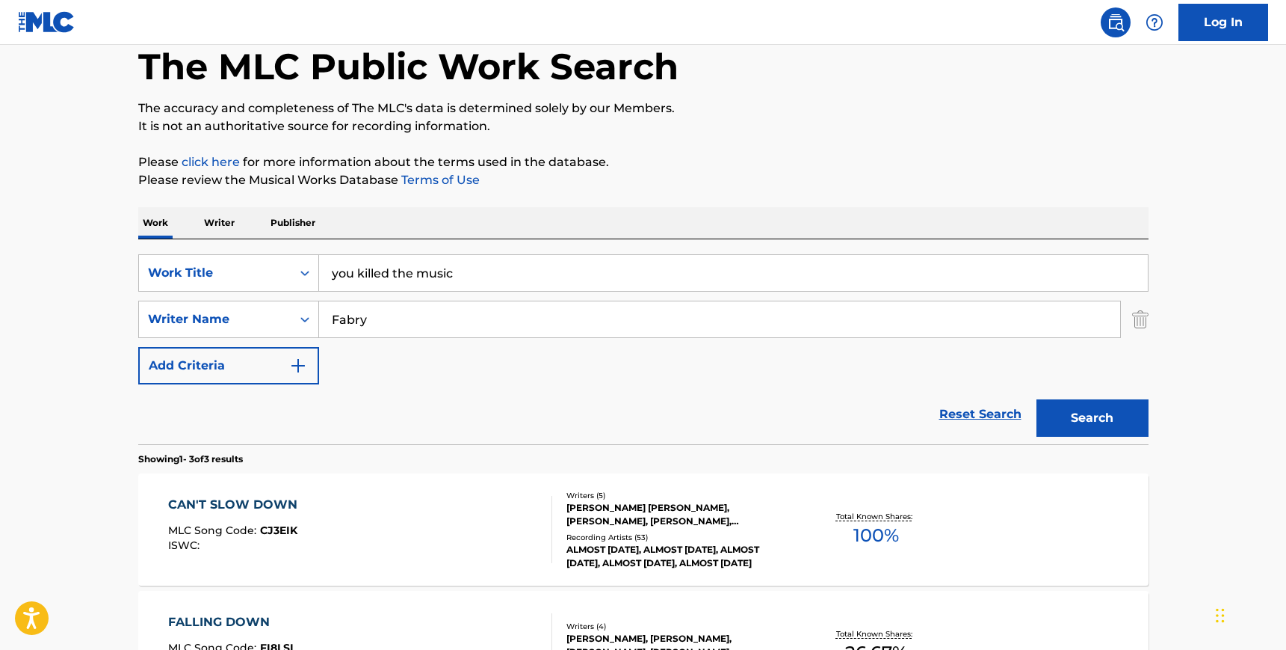
click at [458, 244] on div "SearchWithCriteria64507c1d-3dab-4e07-95a1-aaaea0443a15 Work Title you killed th…" at bounding box center [643, 341] width 1011 height 205
click at [410, 314] on input "Fabry" at bounding box center [719, 319] width 801 height 36
type input "[PERSON_NAME]"
click at [1037, 399] on button "Search" at bounding box center [1093, 417] width 112 height 37
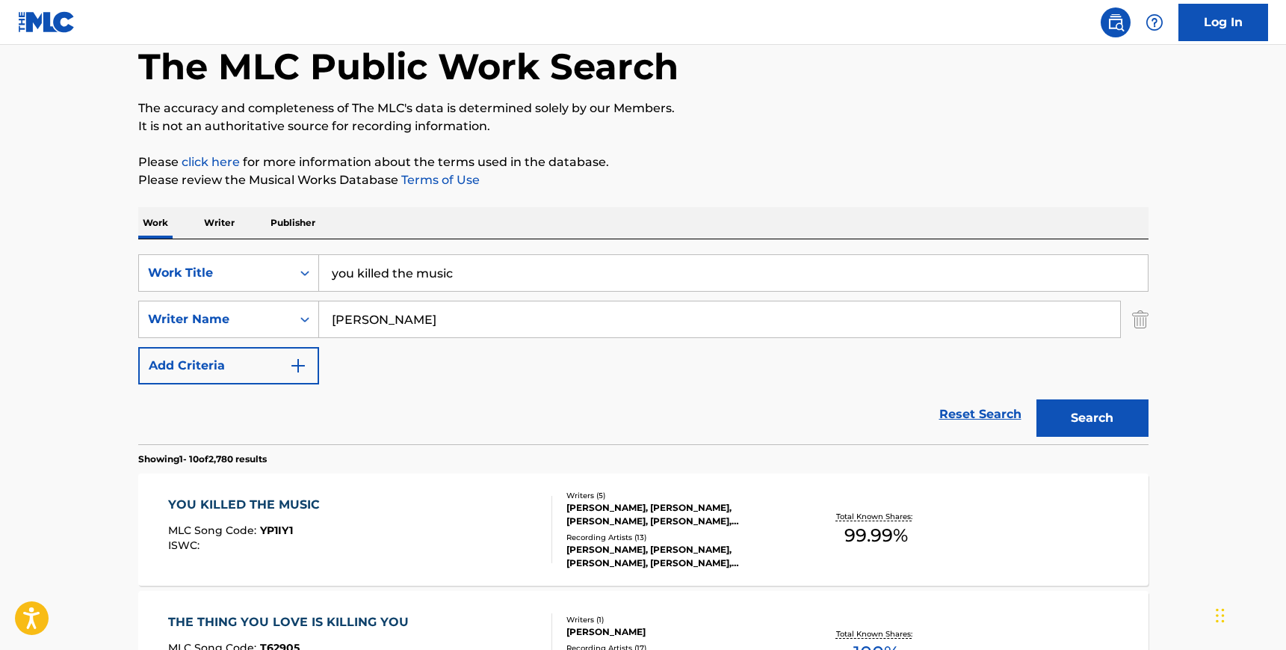
click at [368, 530] on div "YOU KILLED THE MUSIC MLC Song Code : YP1IY1 ISWC :" at bounding box center [360, 529] width 384 height 67
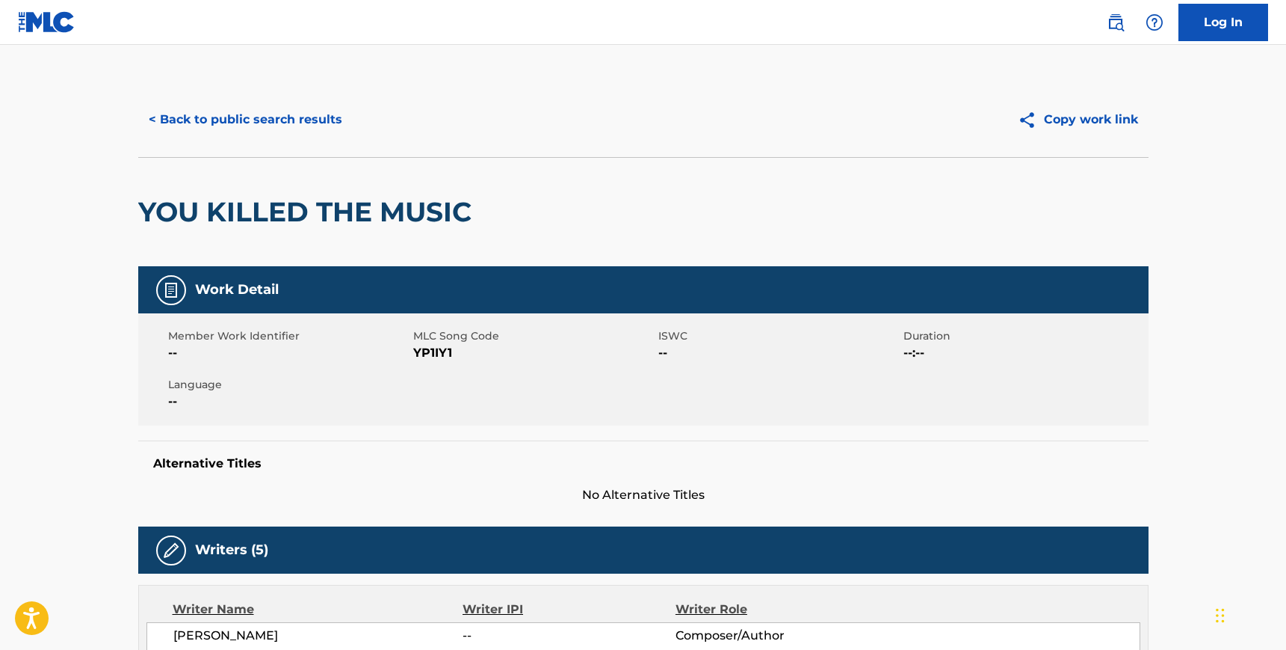
click at [434, 355] on span "YP1IY1" at bounding box center [533, 353] width 241 height 18
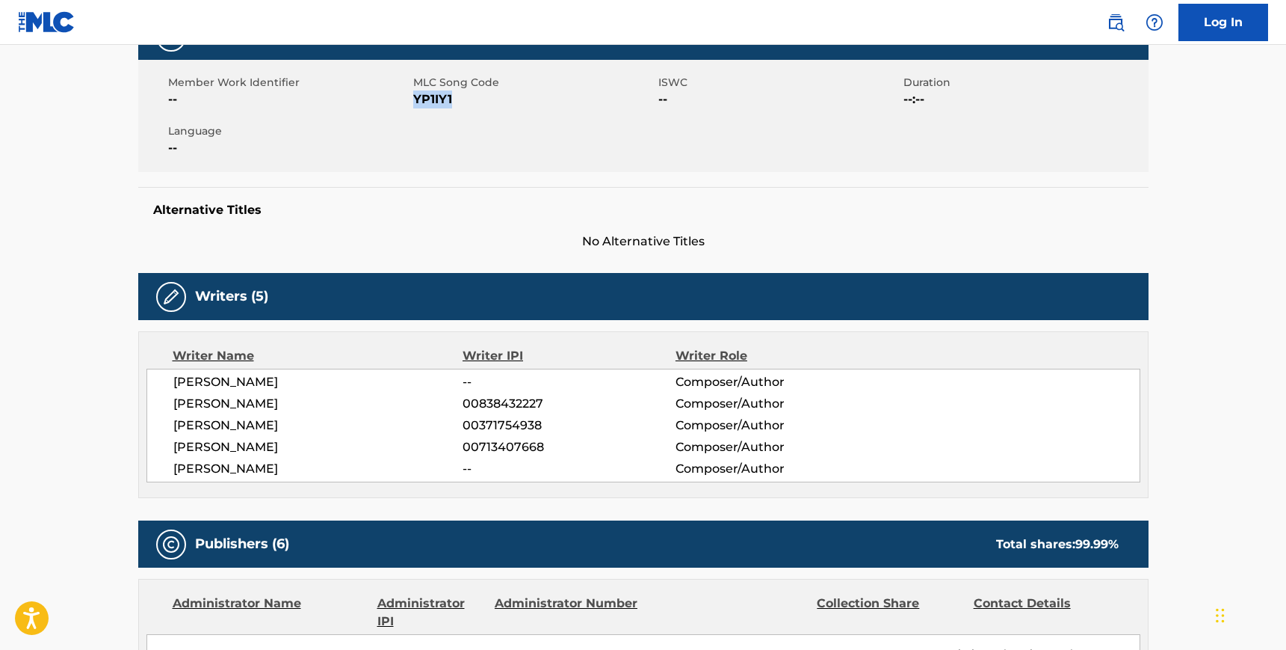
scroll to position [267, 0]
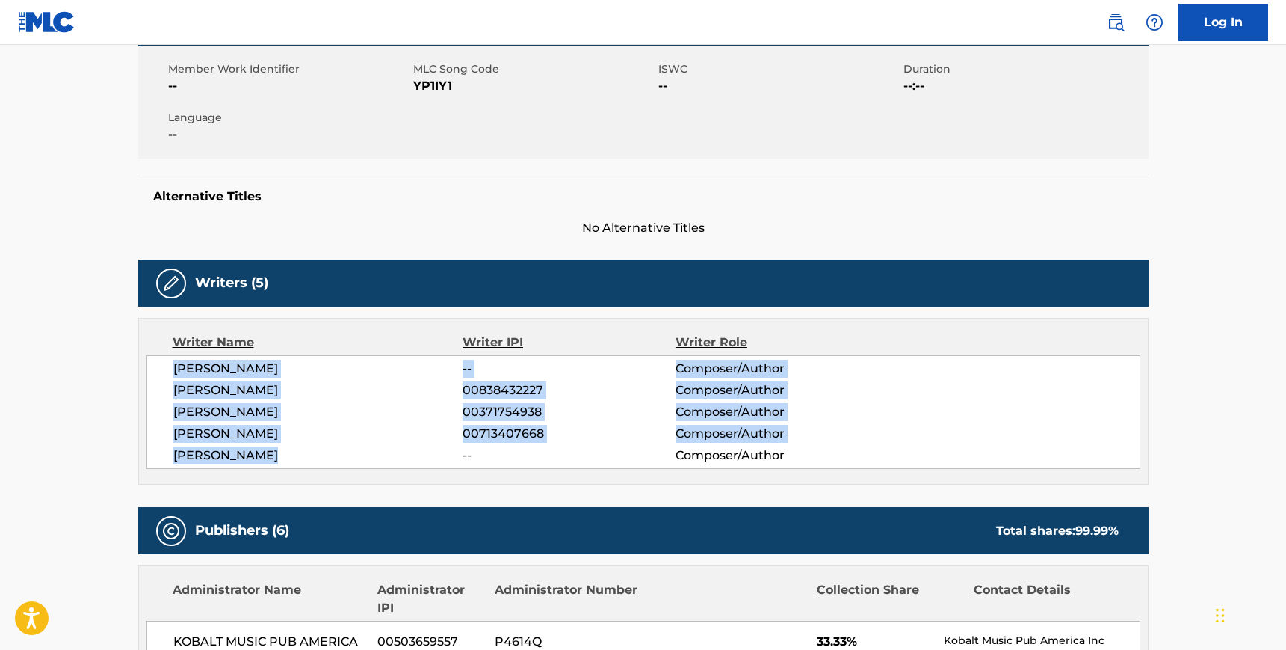
drag, startPoint x: 283, startPoint y: 453, endPoint x: 174, endPoint y: 367, distance: 138.9
click at [174, 367] on div "[PERSON_NAME] -- Composer/Author [PERSON_NAME] 00838432227 Composer/Author [PER…" at bounding box center [644, 412] width 994 height 114
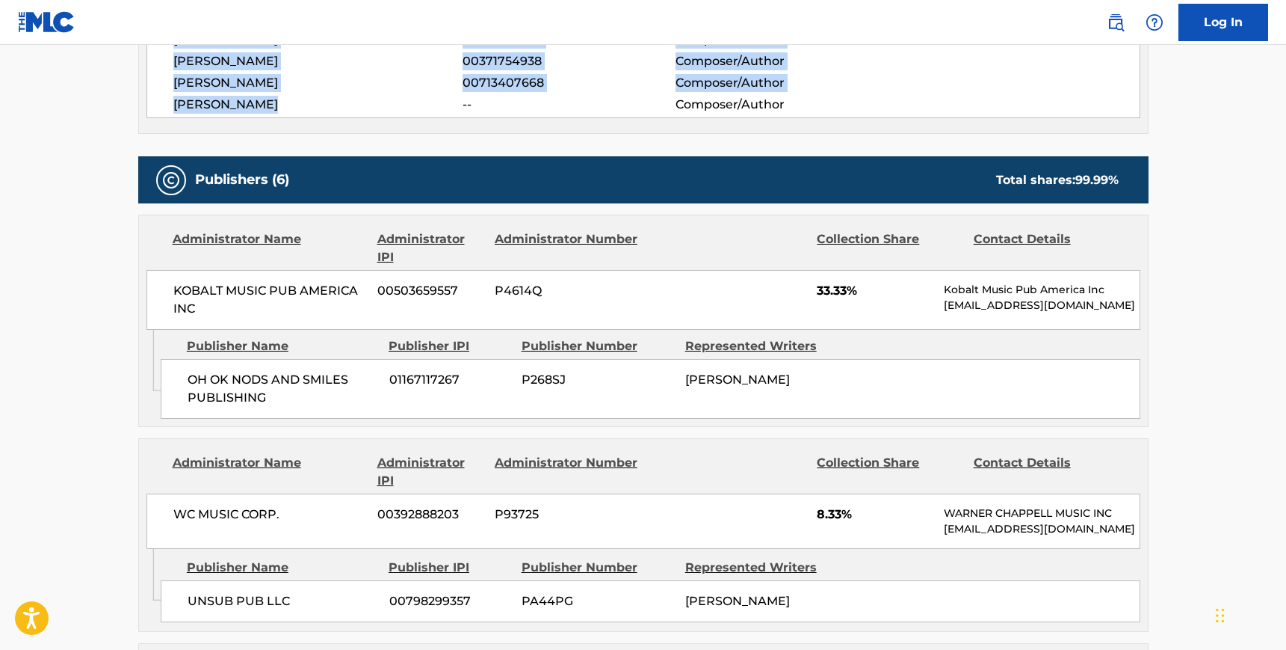
scroll to position [638, 0]
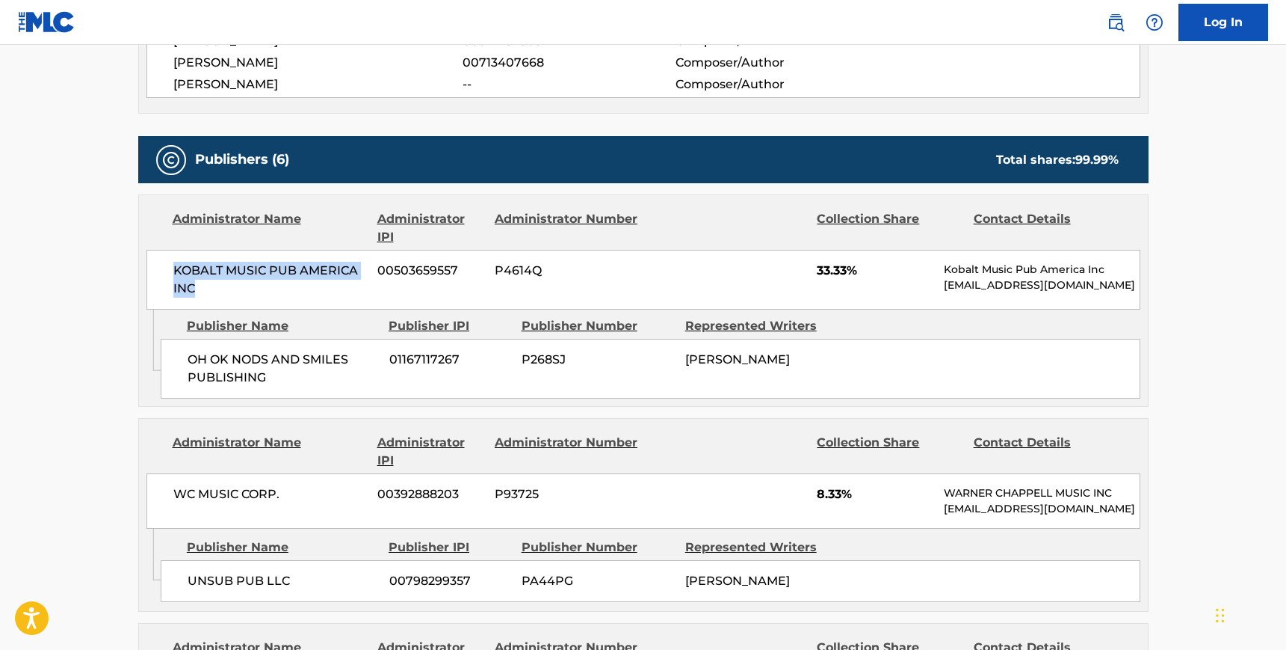
drag, startPoint x: 197, startPoint y: 289, endPoint x: 166, endPoint y: 265, distance: 39.5
click at [166, 264] on div "KOBALT MUSIC PUB AMERICA INC 00503659557 P4614Q 33.33% Kobalt Music Pub America…" at bounding box center [644, 280] width 994 height 60
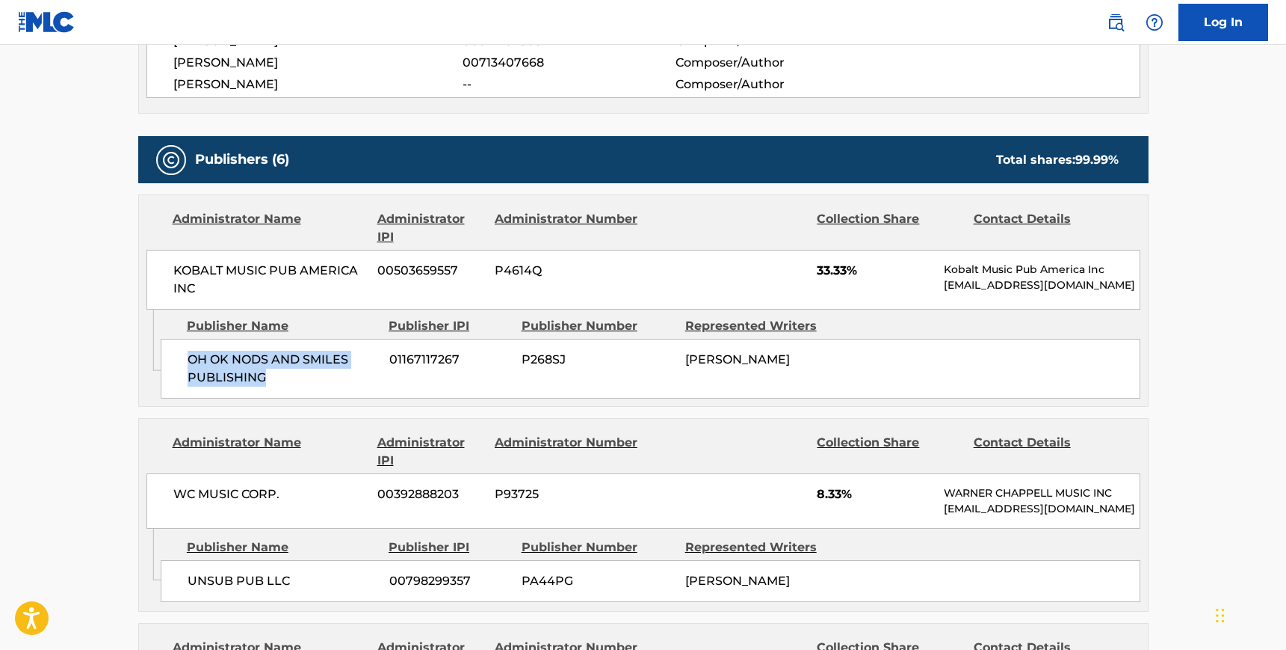
drag, startPoint x: 268, startPoint y: 375, endPoint x: 186, endPoint y: 356, distance: 84.3
click at [186, 356] on div "OH OK NODS AND SMILES PUBLISHING 01167117267 P268SJ [PERSON_NAME]" at bounding box center [651, 369] width 980 height 60
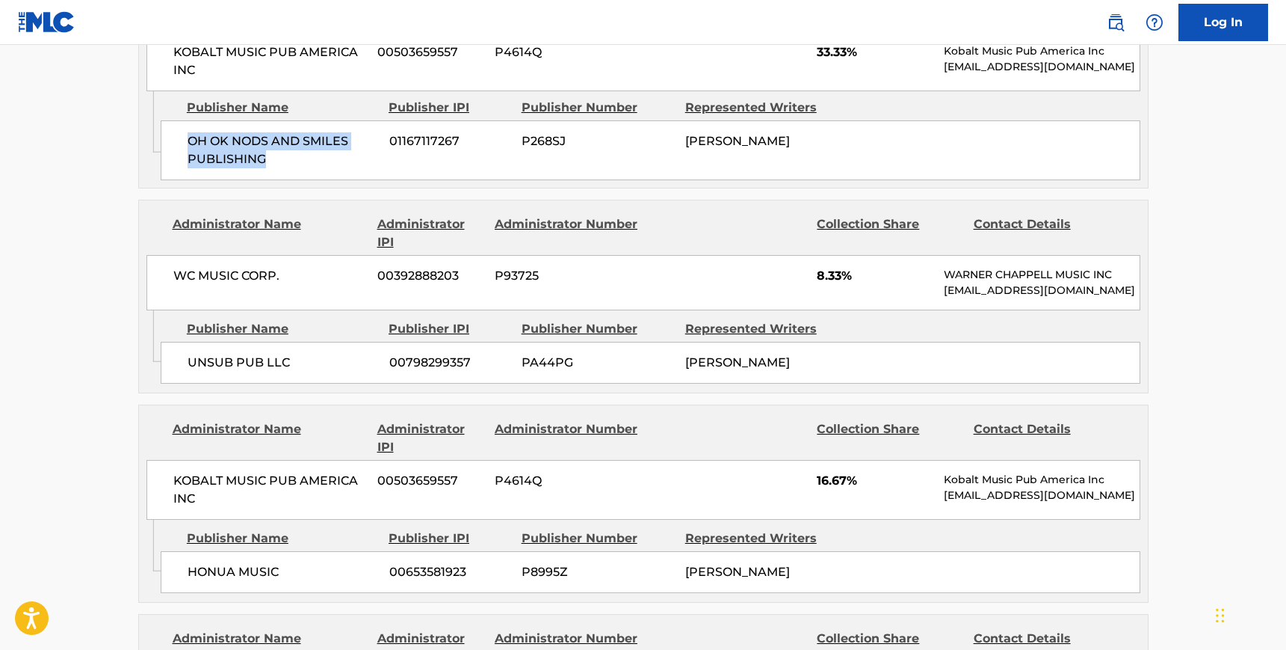
scroll to position [889, 0]
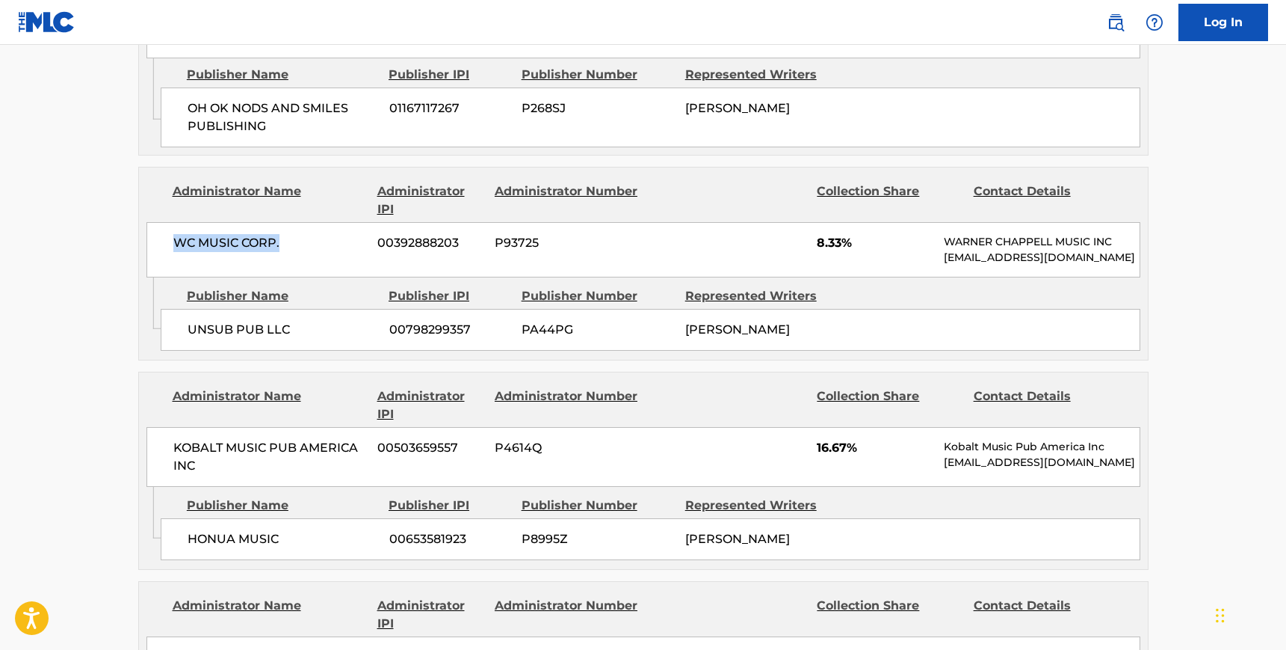
drag, startPoint x: 281, startPoint y: 242, endPoint x: 157, endPoint y: 241, distance: 124.1
click at [157, 241] on div "WC MUSIC CORP. 00392888203 P93725 8.33% [PERSON_NAME] MUSIC INC [EMAIL_ADDRESS]…" at bounding box center [644, 249] width 994 height 55
drag, startPoint x: 291, startPoint y: 324, endPoint x: 185, endPoint y: 324, distance: 106.1
click at [185, 324] on div "UNSUB PUB LLC 00798299357 PA44PG [PERSON_NAME]" at bounding box center [651, 330] width 980 height 42
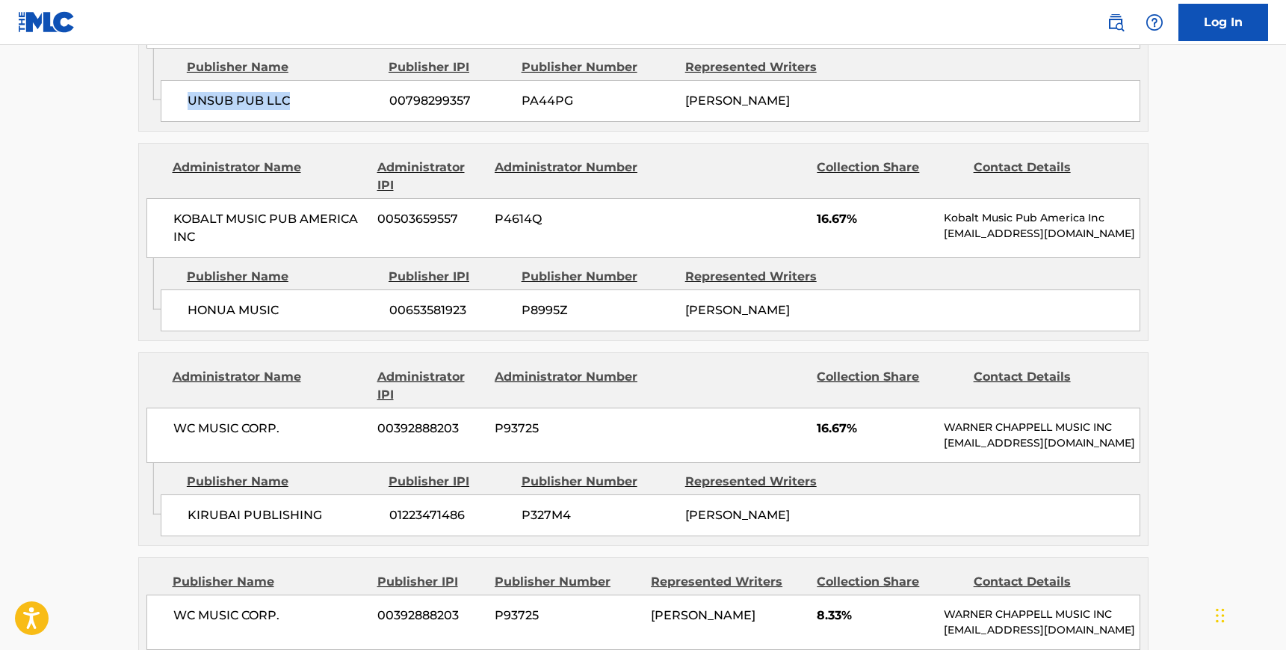
scroll to position [1124, 0]
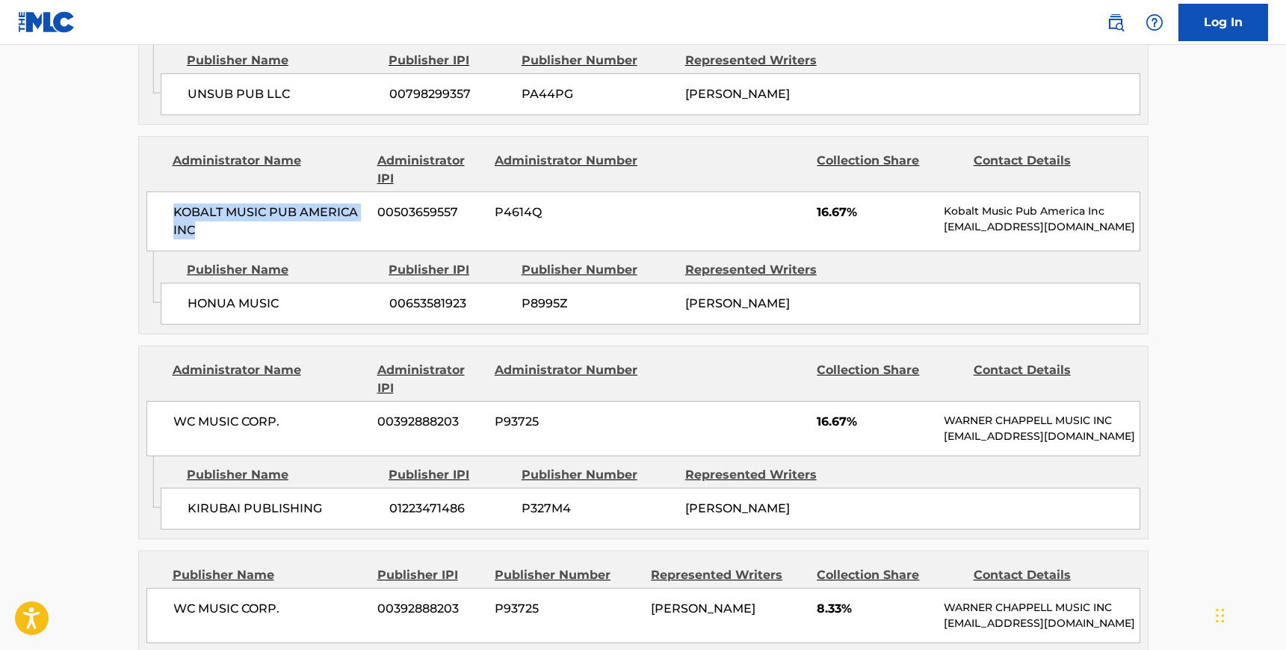
drag, startPoint x: 200, startPoint y: 238, endPoint x: 172, endPoint y: 215, distance: 36.1
click at [172, 215] on div "KOBALT MUSIC PUB AMERICA INC 00503659557 P4614Q 16.67% Kobalt Music Pub America…" at bounding box center [644, 221] width 994 height 60
drag, startPoint x: 286, startPoint y: 318, endPoint x: 188, endPoint y: 317, distance: 98.7
click at [188, 312] on span "HONUA MUSIC" at bounding box center [283, 304] width 191 height 18
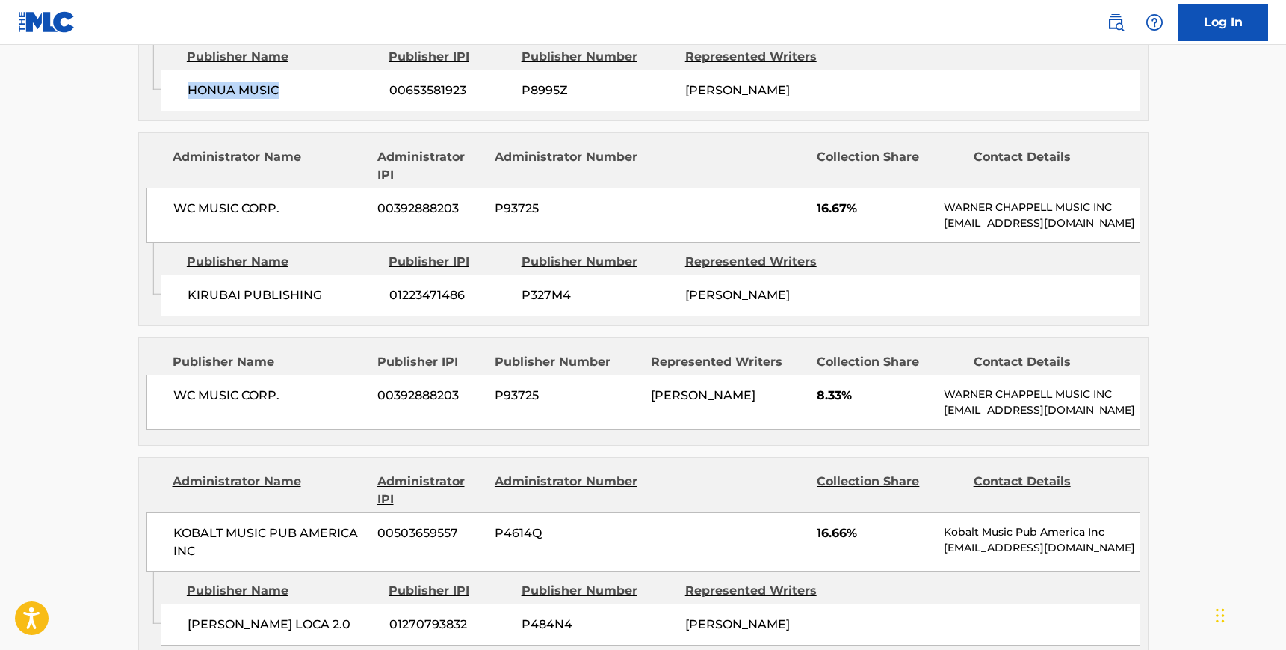
scroll to position [1343, 0]
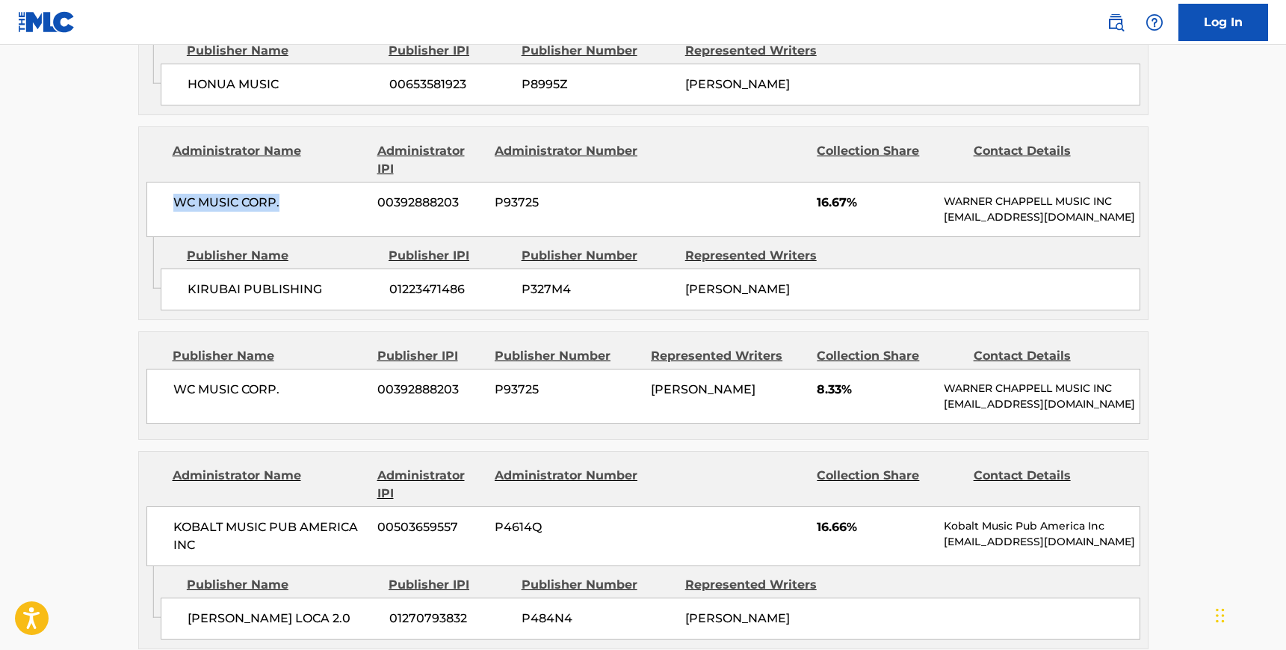
drag, startPoint x: 280, startPoint y: 211, endPoint x: 138, endPoint y: 210, distance: 141.3
click at [139, 210] on div "Administrator Name Administrator IPI Administrator Number Collection Share Cont…" at bounding box center [643, 182] width 1009 height 110
drag, startPoint x: 321, startPoint y: 303, endPoint x: 163, endPoint y: 293, distance: 158.8
click at [163, 293] on div "KIRUBAI PUBLISHING 01223471486 P327M4 [PERSON_NAME]" at bounding box center [651, 289] width 980 height 42
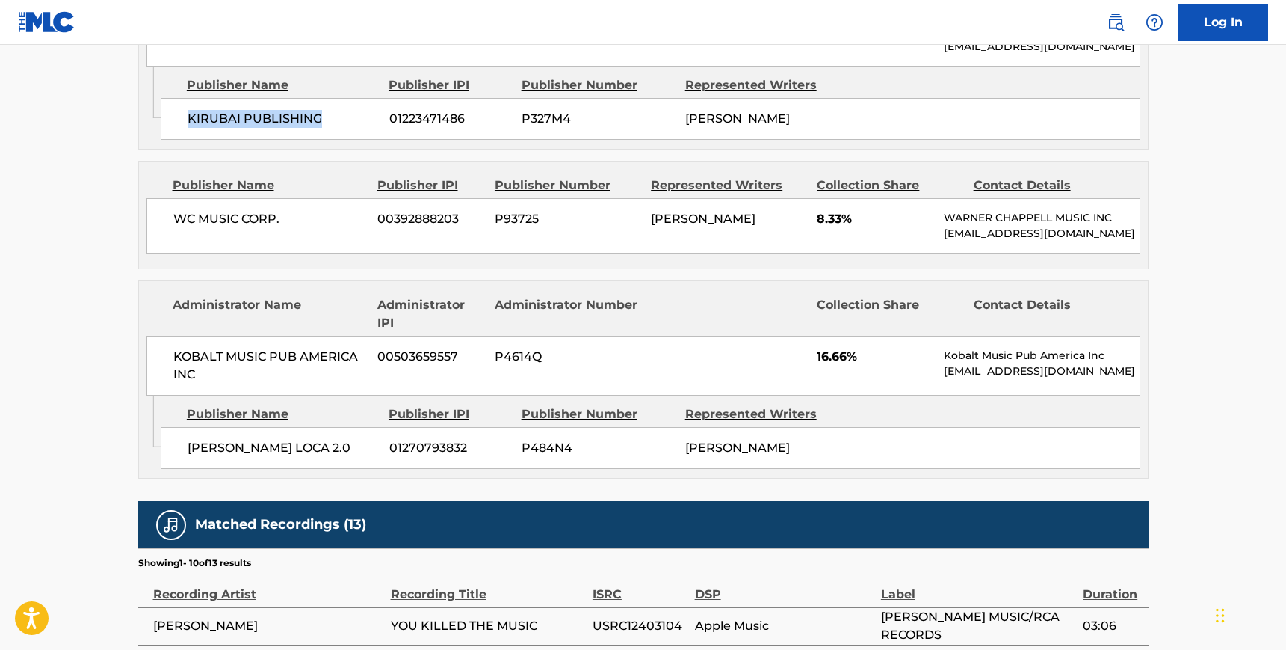
scroll to position [1522, 0]
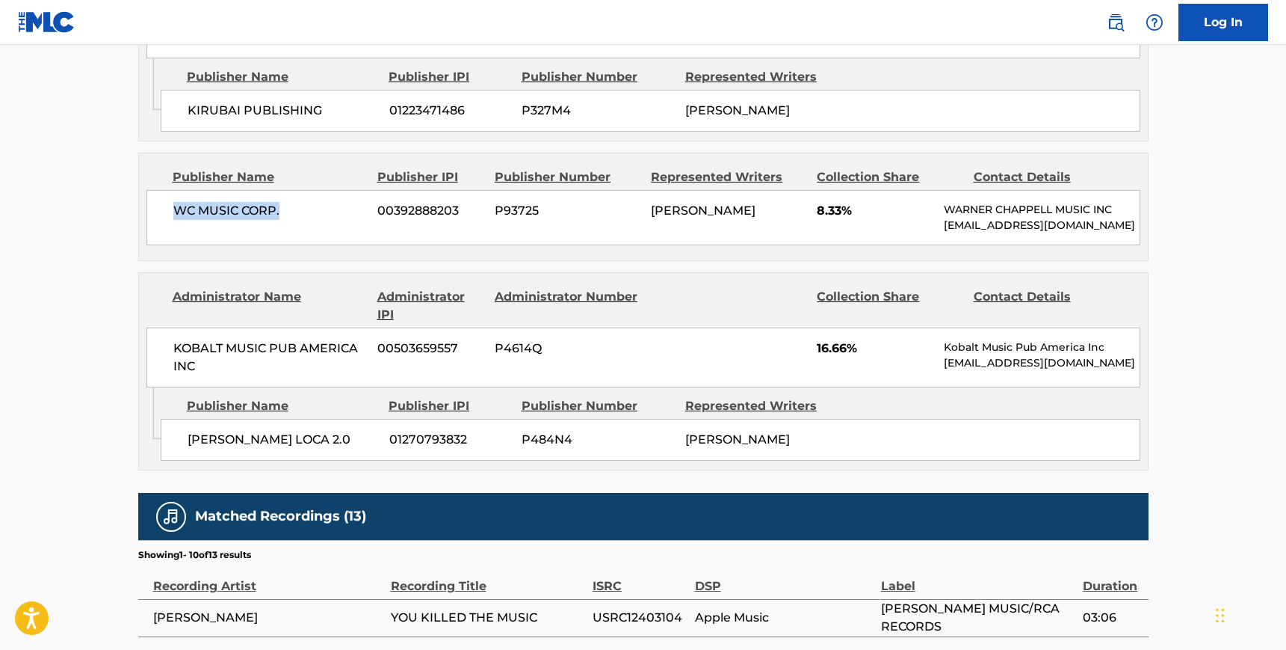
drag, startPoint x: 285, startPoint y: 225, endPoint x: 129, endPoint y: 225, distance: 155.5
drag, startPoint x: 200, startPoint y: 394, endPoint x: 175, endPoint y: 375, distance: 30.9
click at [175, 375] on span "KOBALT MUSIC PUB AMERICA INC" at bounding box center [270, 357] width 194 height 36
drag, startPoint x: 327, startPoint y: 472, endPoint x: 184, endPoint y: 464, distance: 143.0
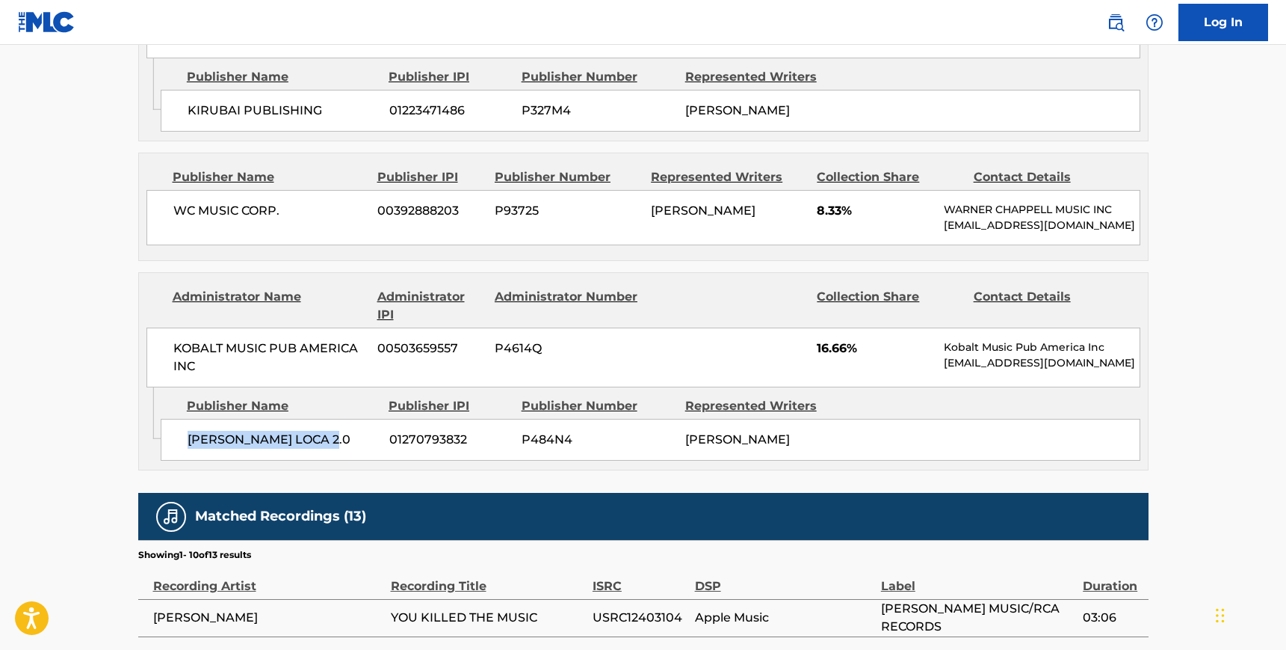
click at [184, 460] on div "[PERSON_NAME] LOCA 2.0 01270793832 P484N4 [PERSON_NAME]" at bounding box center [651, 440] width 980 height 42
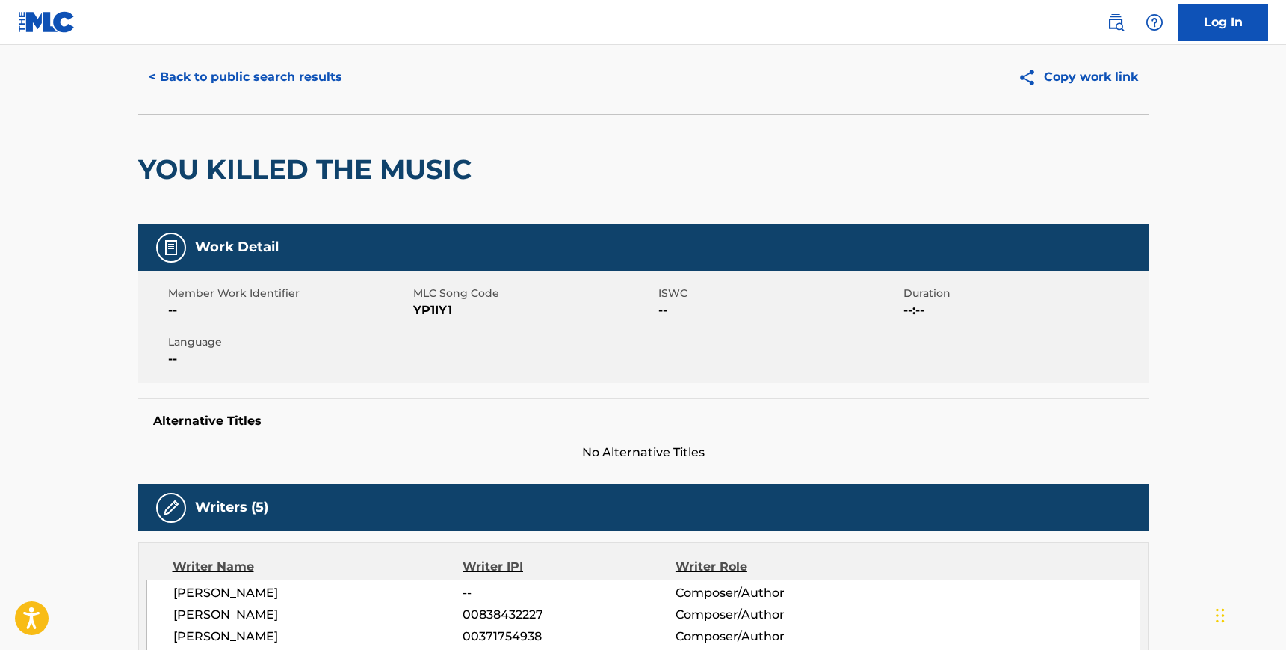
scroll to position [0, 0]
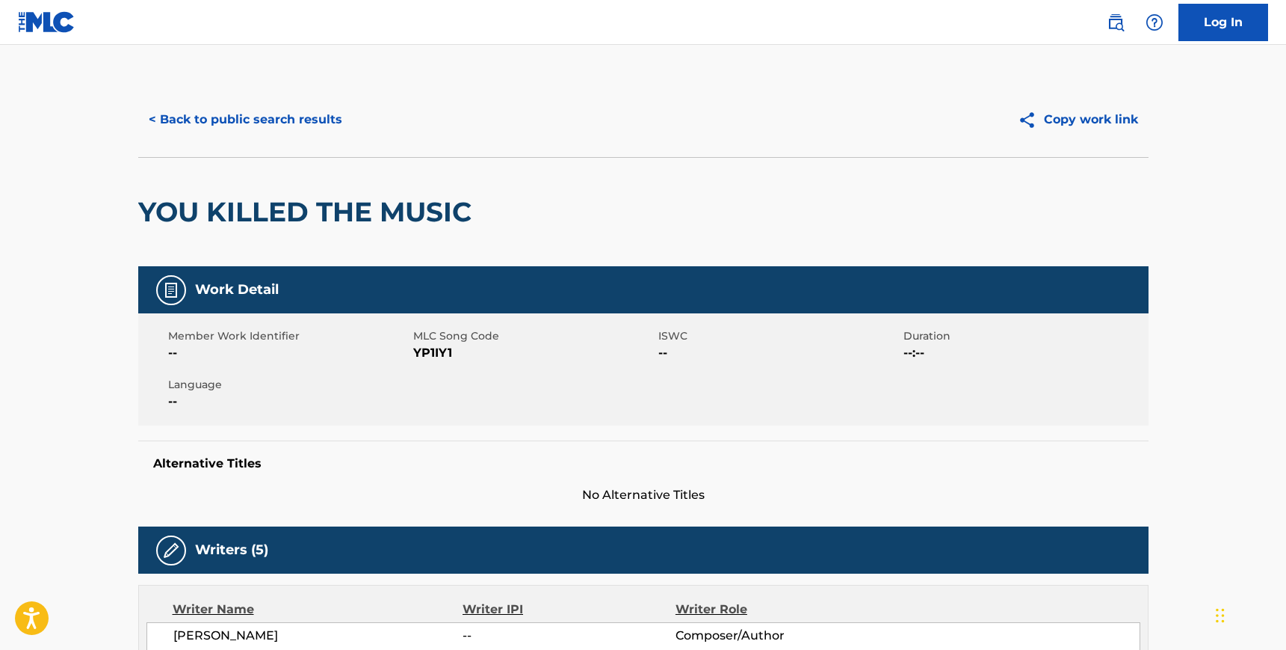
click at [159, 120] on button "< Back to public search results" at bounding box center [245, 119] width 215 height 37
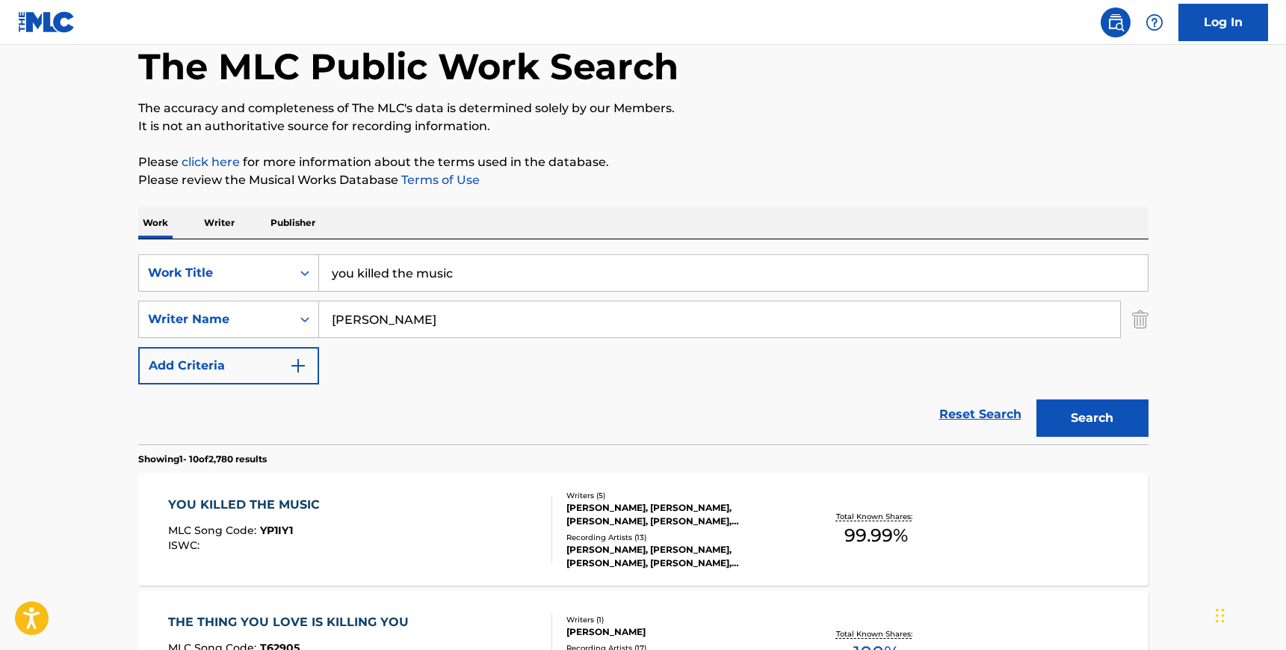
click at [388, 301] on div "[PERSON_NAME]" at bounding box center [720, 319] width 802 height 37
click at [388, 318] on input "[PERSON_NAME]" at bounding box center [719, 319] width 801 height 36
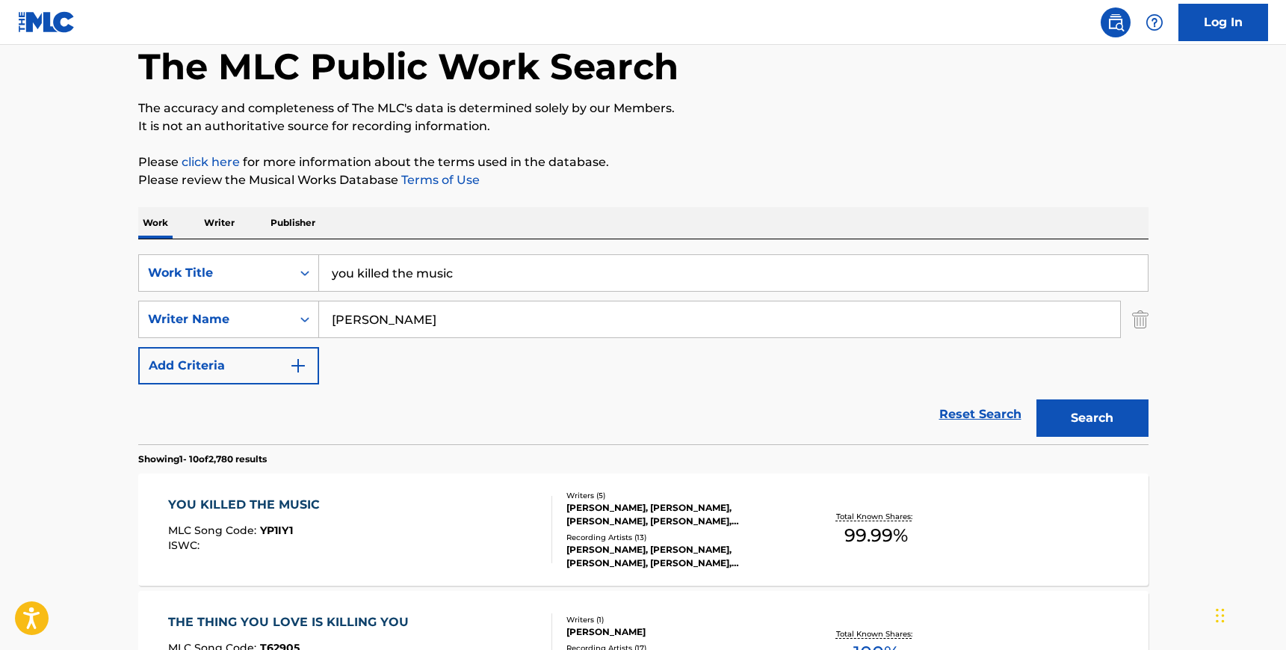
type input "[PERSON_NAME]"
click at [408, 277] on input "you killed the music" at bounding box center [733, 273] width 829 height 36
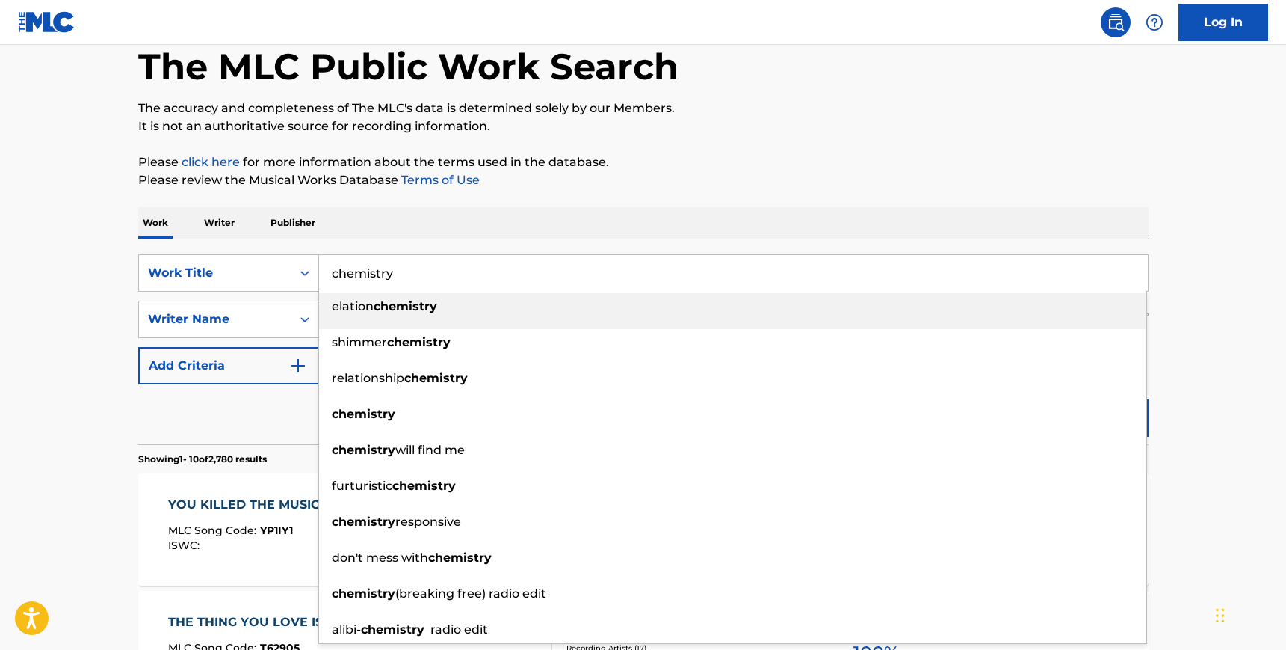
click at [463, 255] on input "chemistry" at bounding box center [733, 273] width 829 height 36
type input "chemistry"
click at [584, 253] on div "SearchWithCriteria64507c1d-3dab-4e07-95a1-aaaea0443a15 Work Title chemistry ela…" at bounding box center [643, 341] width 1011 height 205
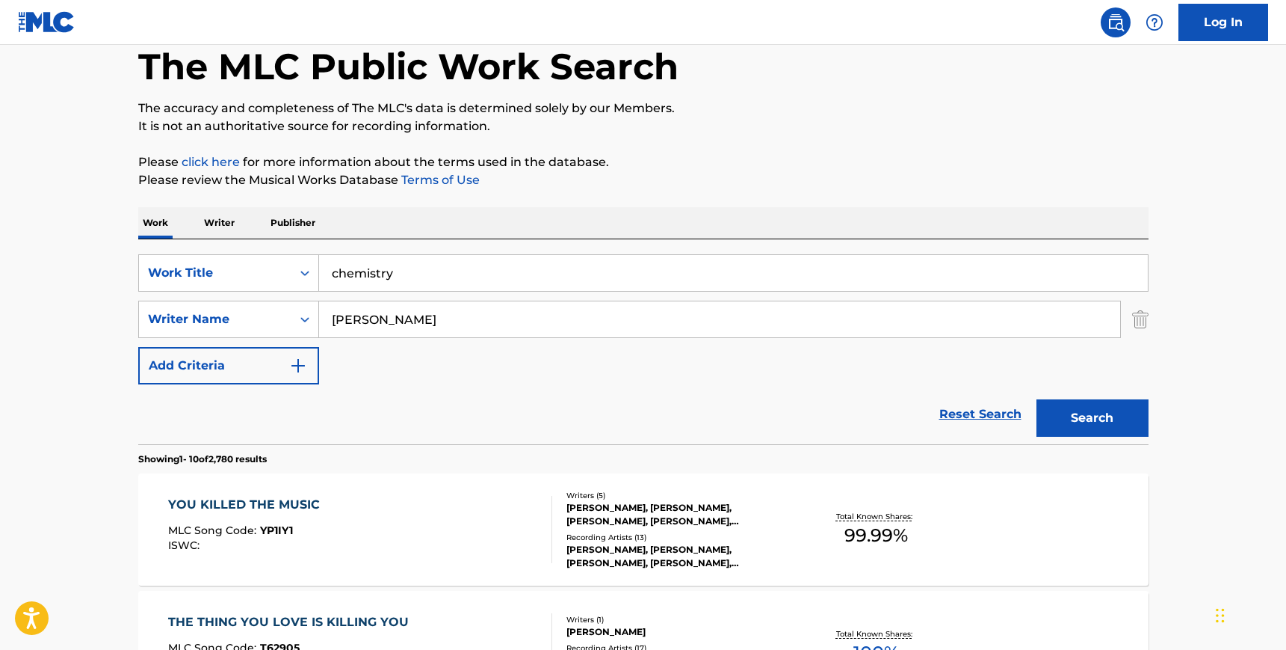
click at [1107, 428] on button "Search" at bounding box center [1093, 417] width 112 height 37
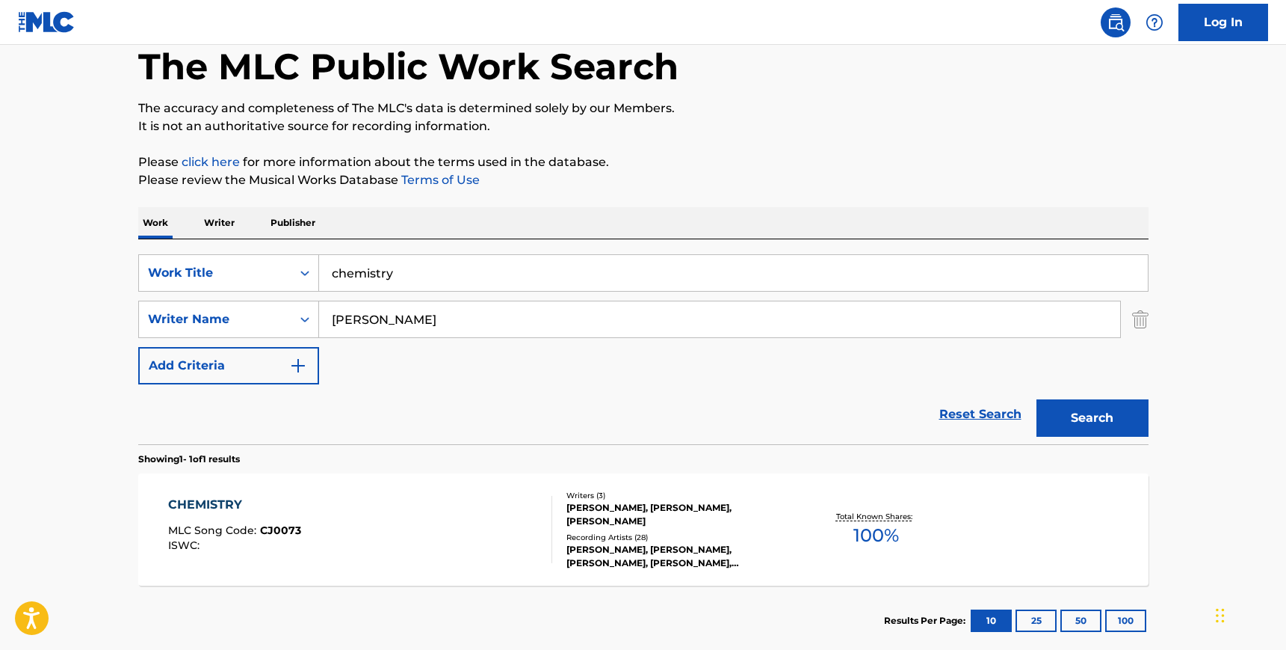
click at [815, 530] on div "Total Known Shares: 100 %" at bounding box center [876, 530] width 168 height 46
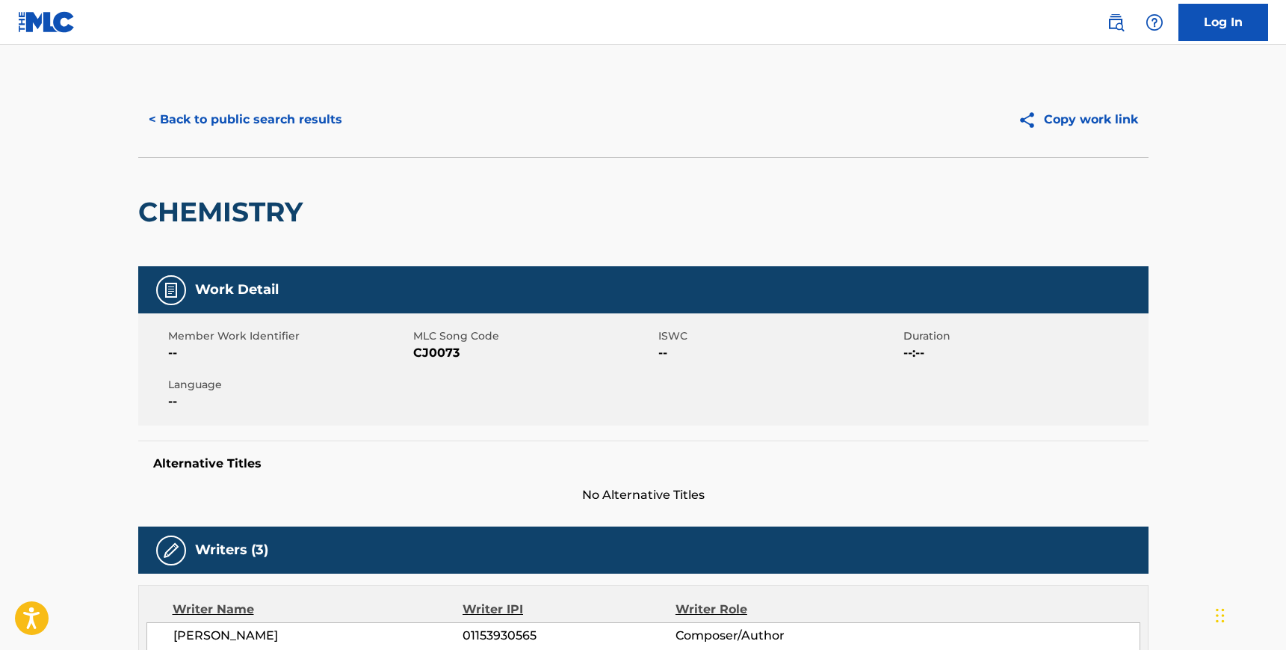
click at [437, 354] on span "CJ0073" at bounding box center [533, 353] width 241 height 18
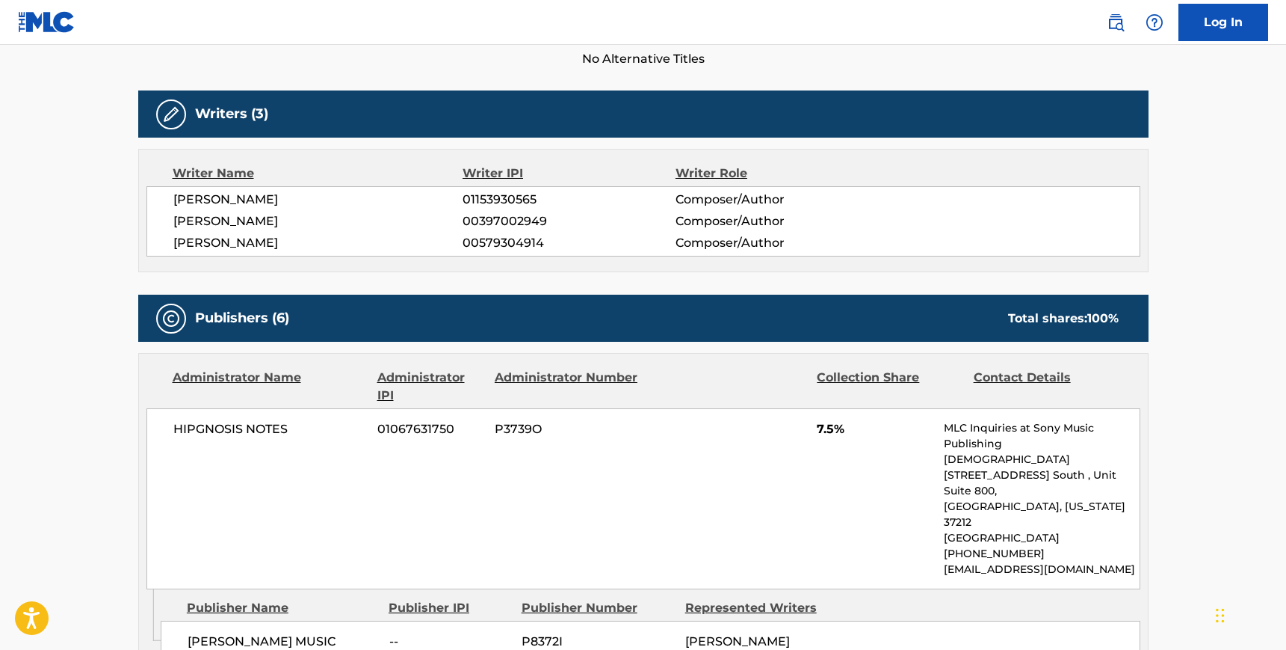
scroll to position [443, 0]
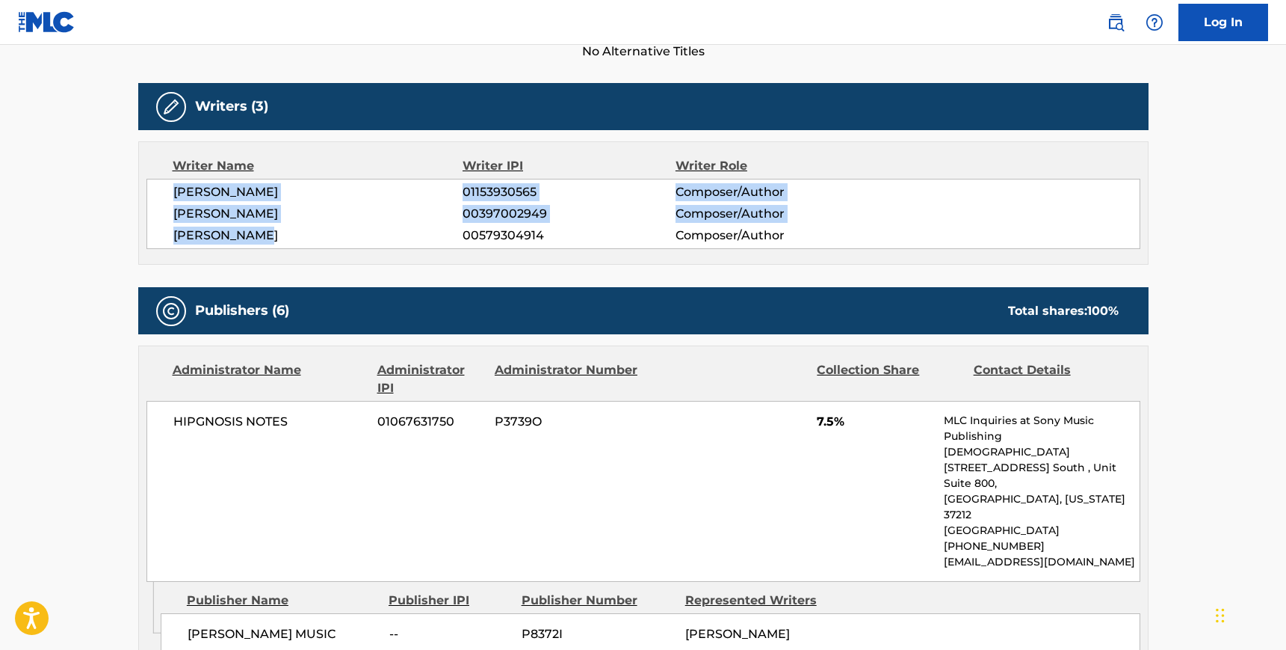
drag, startPoint x: 271, startPoint y: 232, endPoint x: 174, endPoint y: 186, distance: 107.0
click at [174, 186] on div "[PERSON_NAME] 01153930565 Composer/Author [PERSON_NAME] 00397002949 Composer/Au…" at bounding box center [644, 214] width 994 height 70
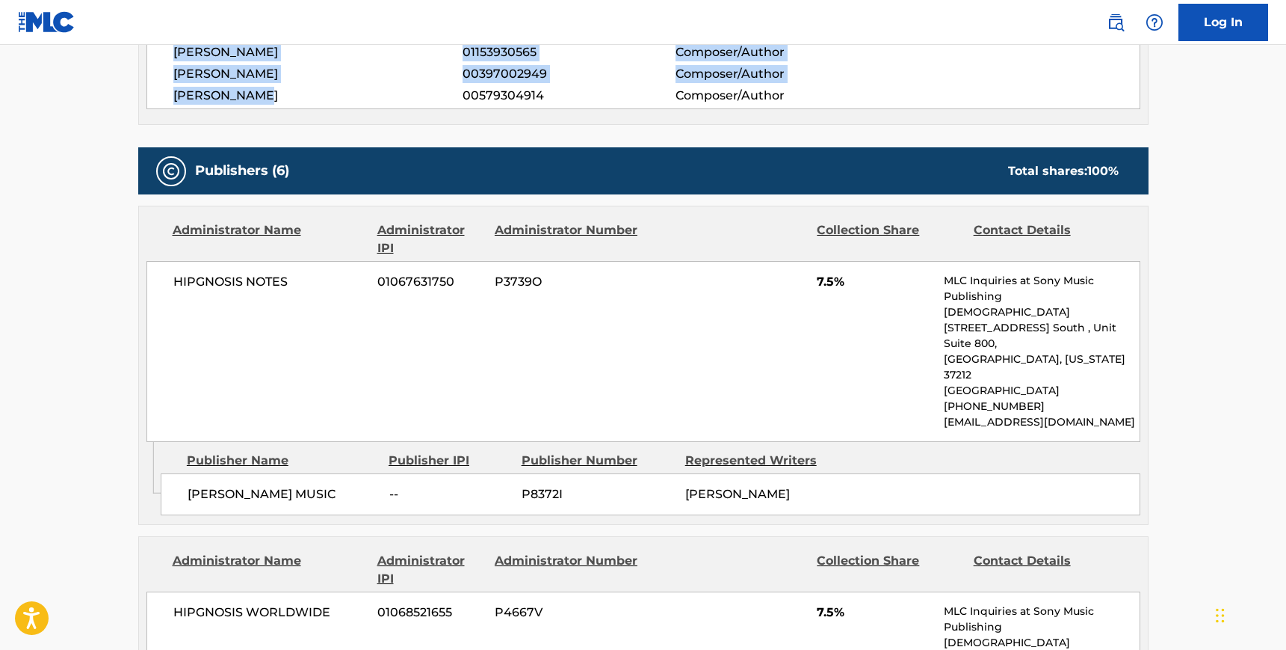
scroll to position [593, 0]
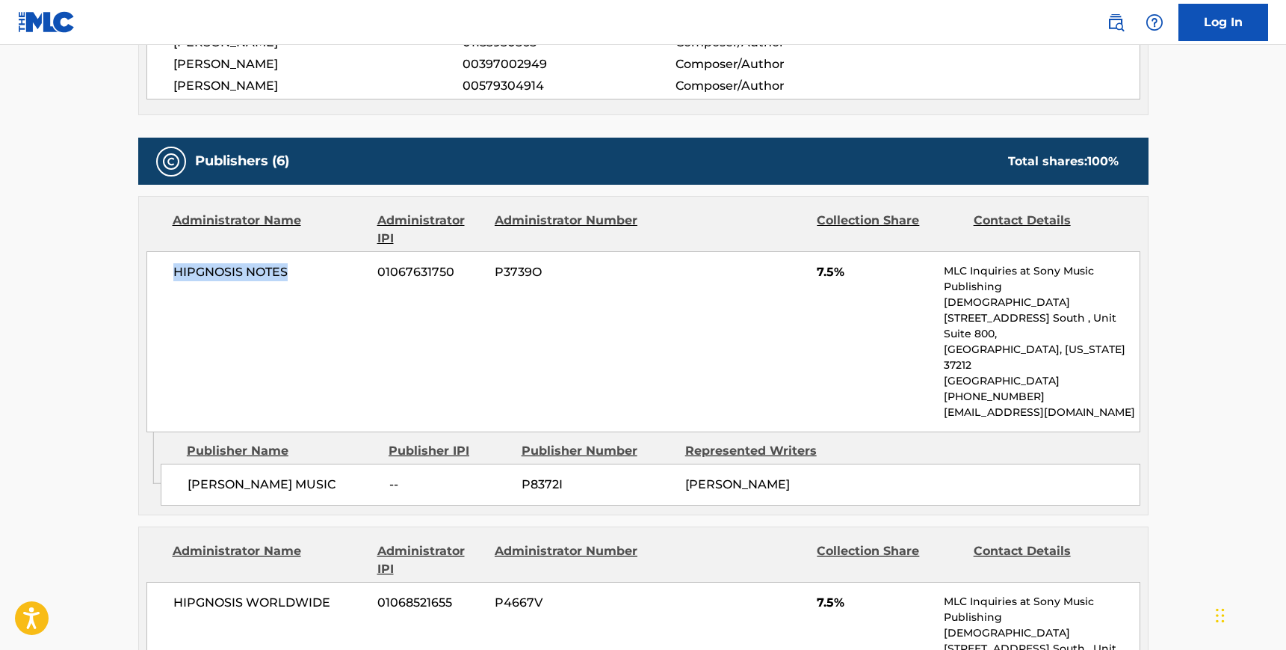
drag, startPoint x: 295, startPoint y: 268, endPoint x: 164, endPoint y: 267, distance: 131.6
click at [164, 267] on div "HIPGNOSIS NOTES 01067631750 P3739O 7.5% MLC Inquiries at Sony Music Publishing …" at bounding box center [644, 341] width 994 height 181
drag, startPoint x: 330, startPoint y: 435, endPoint x: 186, endPoint y: 434, distance: 143.5
click at [188, 475] on span "[PERSON_NAME] MUSIC" at bounding box center [283, 484] width 191 height 18
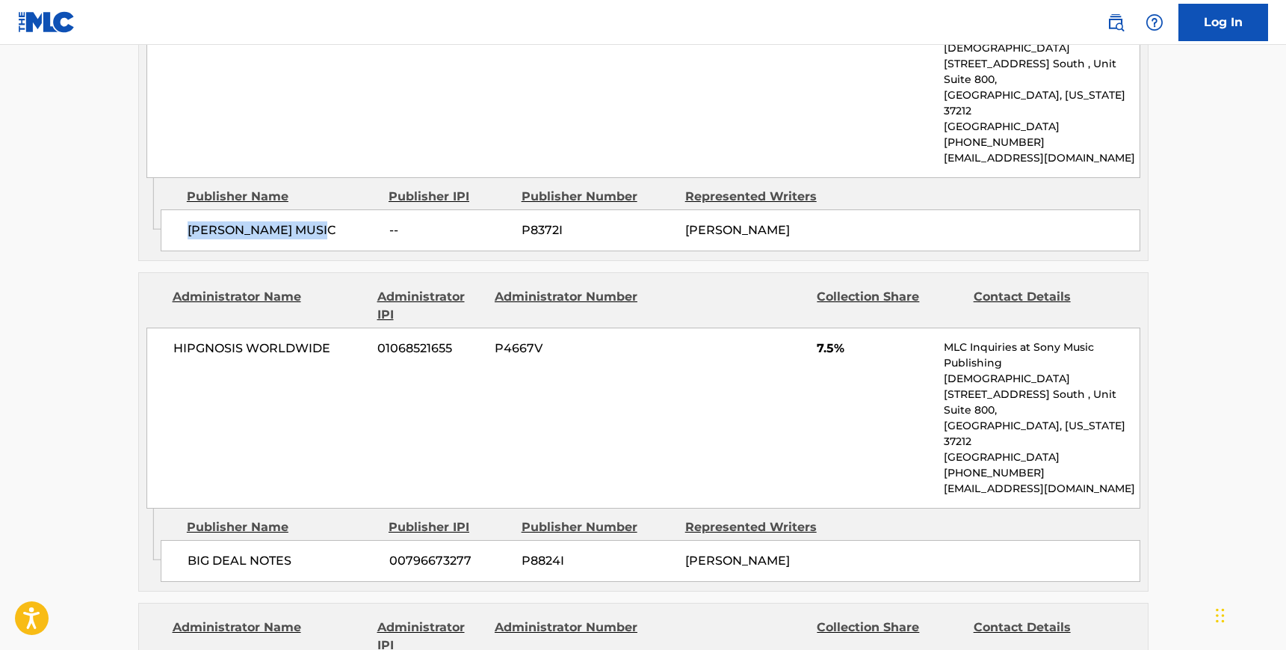
scroll to position [850, 0]
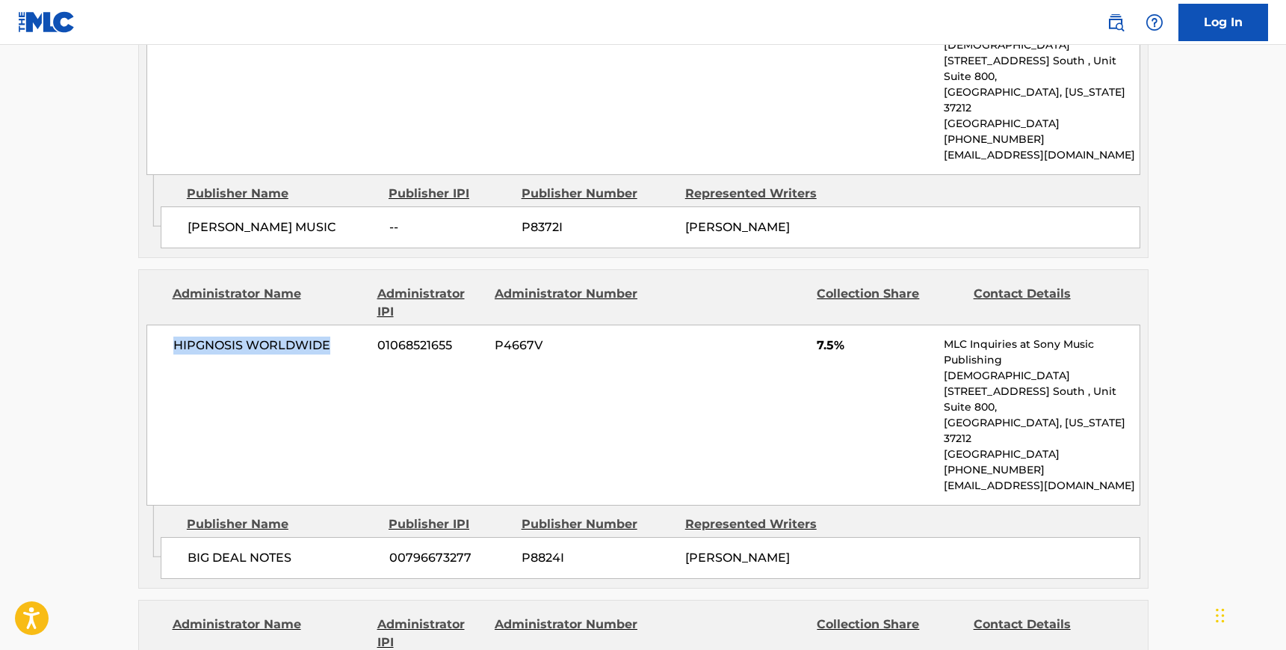
drag, startPoint x: 334, startPoint y: 298, endPoint x: 170, endPoint y: 295, distance: 163.7
click at [170, 324] on div "HIPGNOSIS WORLDWIDE 01068521655 P4667V 7.5% MLC Inquiries at Sony Music Publish…" at bounding box center [644, 414] width 994 height 181
drag, startPoint x: 294, startPoint y: 454, endPoint x: 183, endPoint y: 468, distance: 111.5
click at [183, 537] on div "BIG DEAL NOTES 00796673277 P8824I [PERSON_NAME]" at bounding box center [651, 558] width 980 height 42
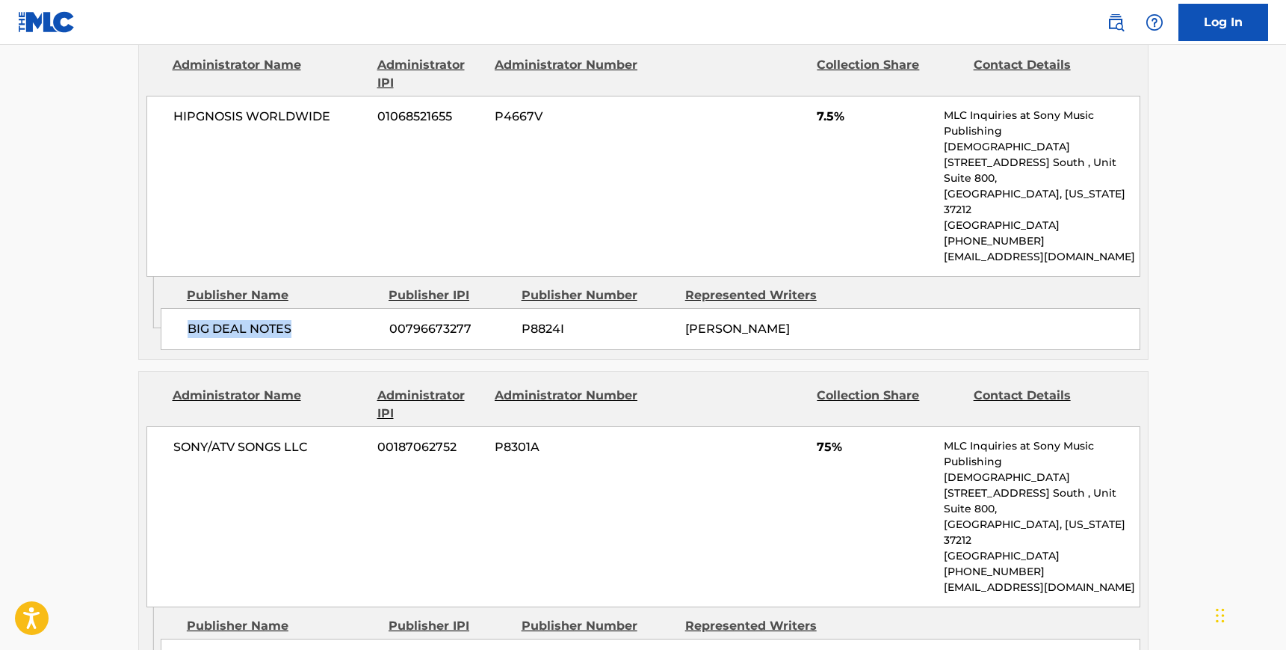
scroll to position [1082, 0]
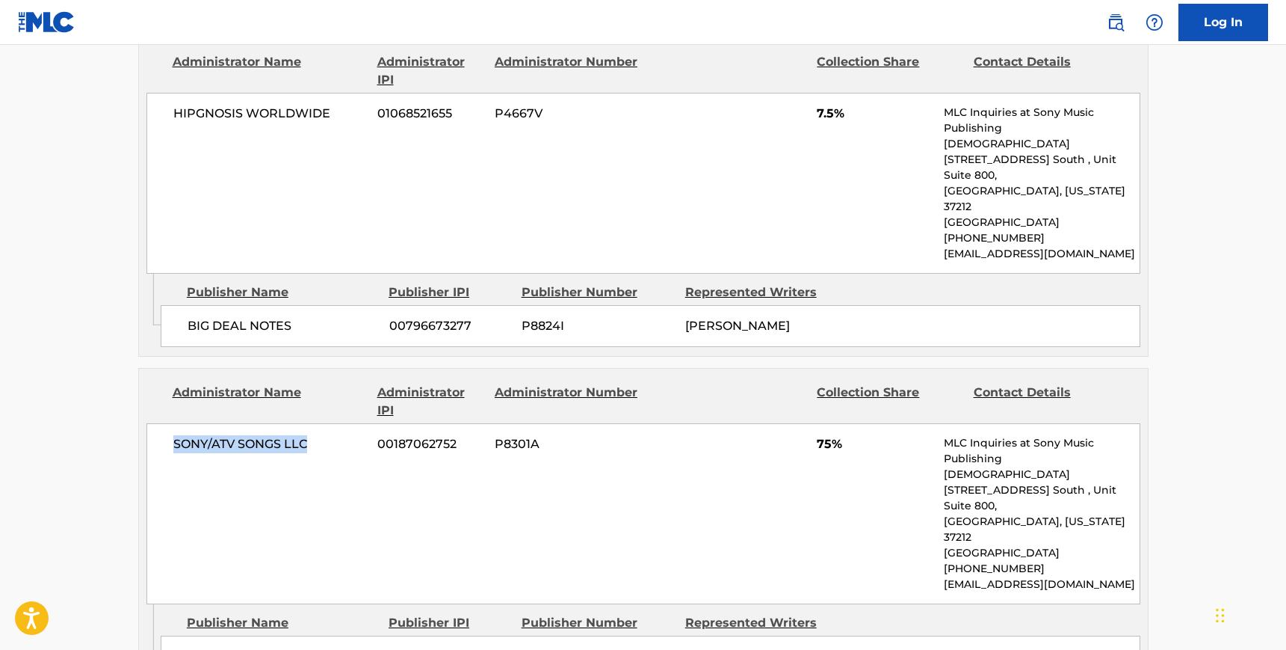
drag, startPoint x: 304, startPoint y: 345, endPoint x: 165, endPoint y: 349, distance: 139.1
click at [165, 423] on div "SONY/ATV SONGS LLC 00187062752 P8301A 75% MLC Inquiries at Sony Music Publishin…" at bounding box center [644, 513] width 994 height 181
drag, startPoint x: 327, startPoint y: 510, endPoint x: 186, endPoint y: 510, distance: 141.3
click at [186, 635] on div "SONGS OF [PERSON_NAME] 01280597529 P503YS" at bounding box center [651, 656] width 980 height 42
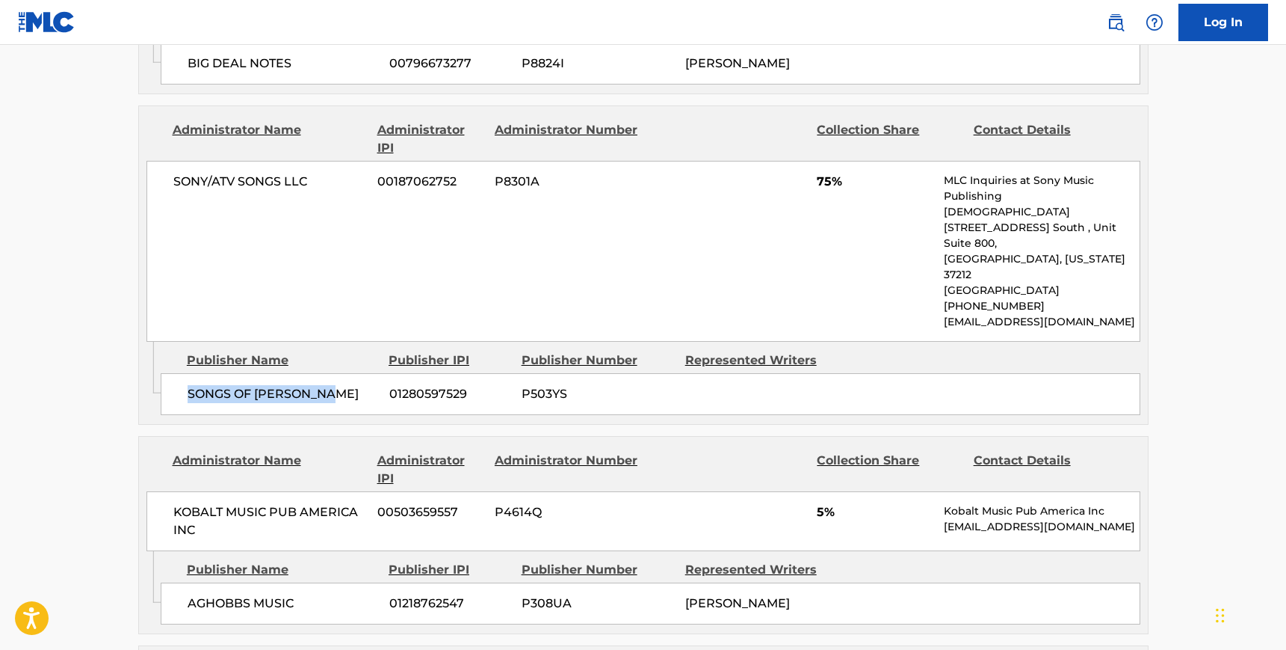
scroll to position [1355, 0]
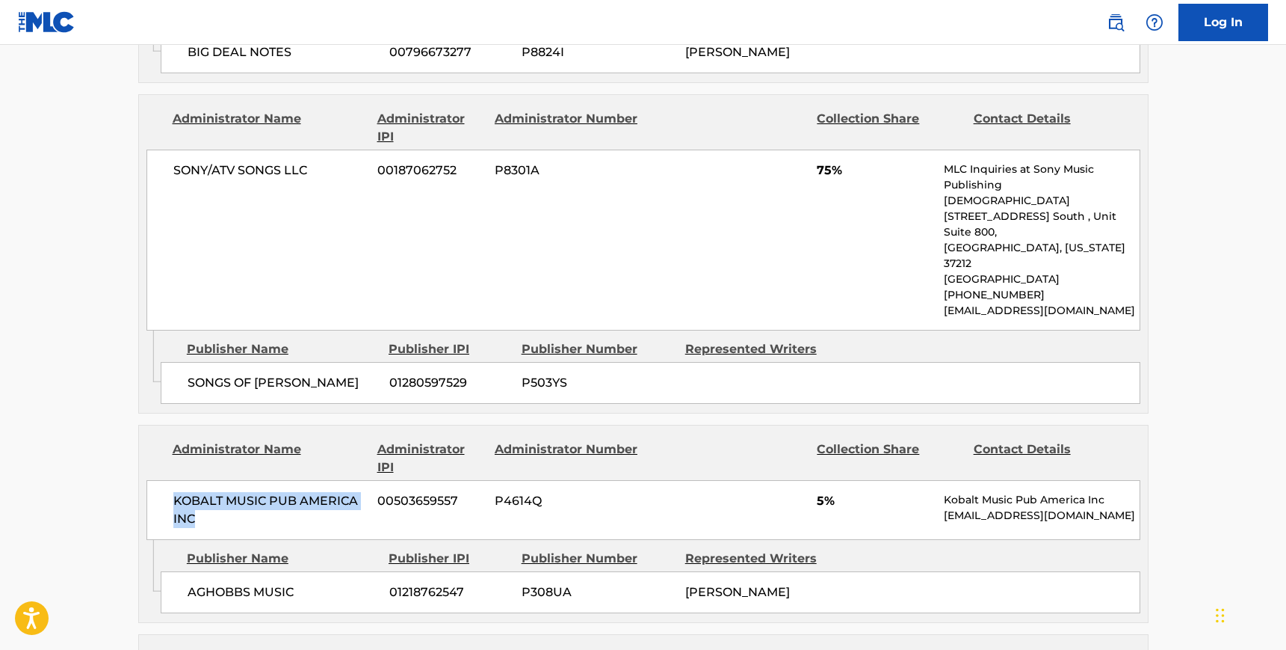
drag, startPoint x: 197, startPoint y: 379, endPoint x: 161, endPoint y: 349, distance: 46.7
click at [161, 480] on div "KOBALT MUSIC PUB AMERICA INC 00503659557 P4614Q 5% Kobalt Music Pub America Inc…" at bounding box center [644, 510] width 994 height 60
drag, startPoint x: 292, startPoint y: 445, endPoint x: 185, endPoint y: 443, distance: 107.7
click at [185, 571] on div "AGHOBBS MUSIC 01218762547 P308UA [PERSON_NAME]" at bounding box center [651, 592] width 980 height 42
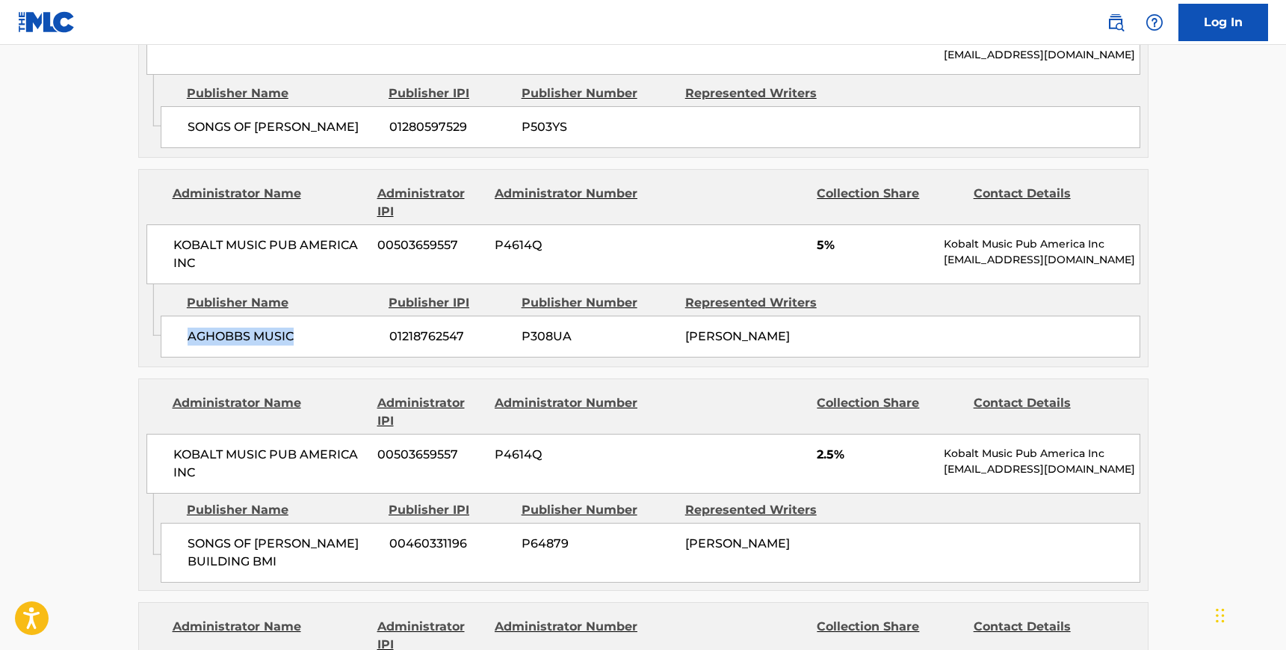
scroll to position [1618, 0]
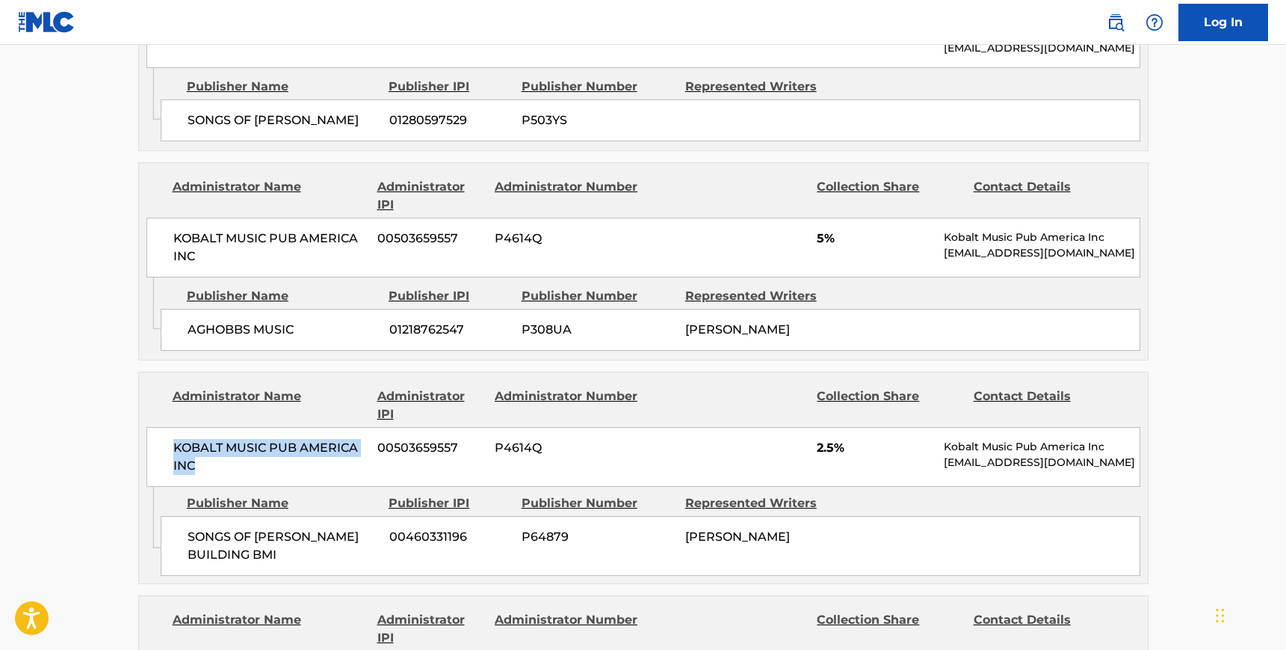
drag, startPoint x: 201, startPoint y: 315, endPoint x: 169, endPoint y: 301, distance: 34.8
click at [169, 427] on div "KOBALT MUSIC PUB AMERICA INC 00503659557 P4614Q 2.5% Kobalt Music Pub America I…" at bounding box center [644, 457] width 994 height 60
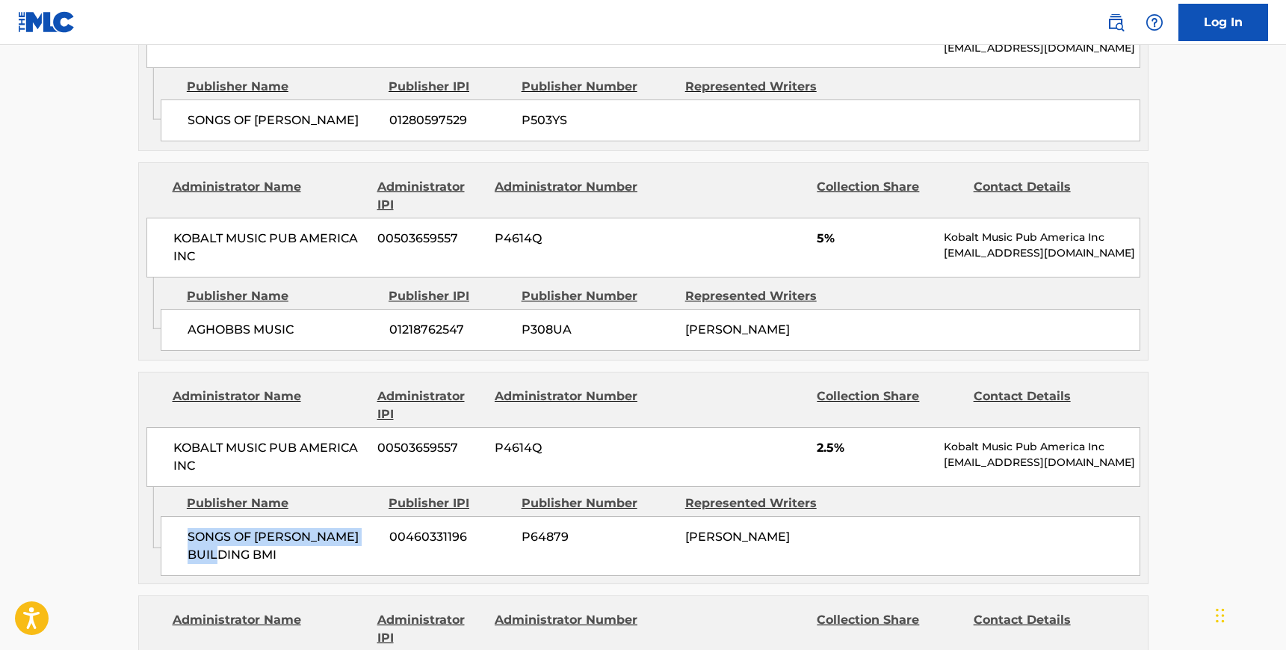
drag, startPoint x: 218, startPoint y: 410, endPoint x: 170, endPoint y: 373, distance: 59.7
click at [170, 516] on div "SONGS OF [PERSON_NAME] BUILDING BMI 00460331196 P64879 [PERSON_NAME]" at bounding box center [651, 546] width 980 height 60
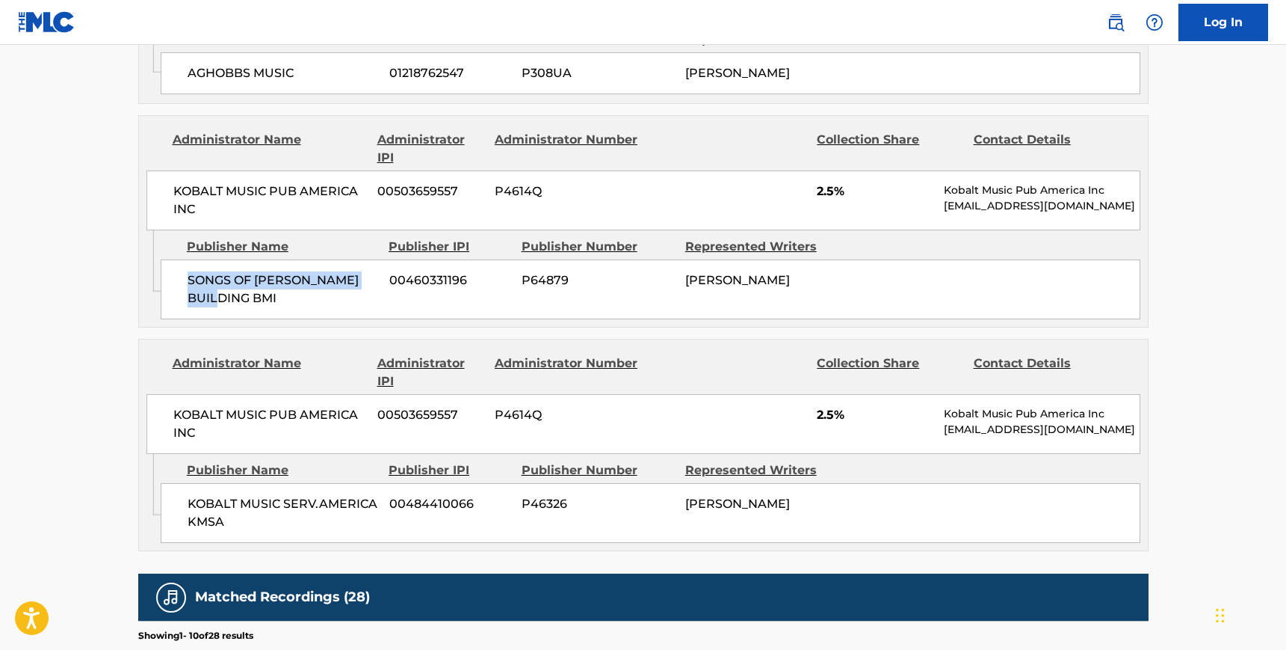
scroll to position [1882, 0]
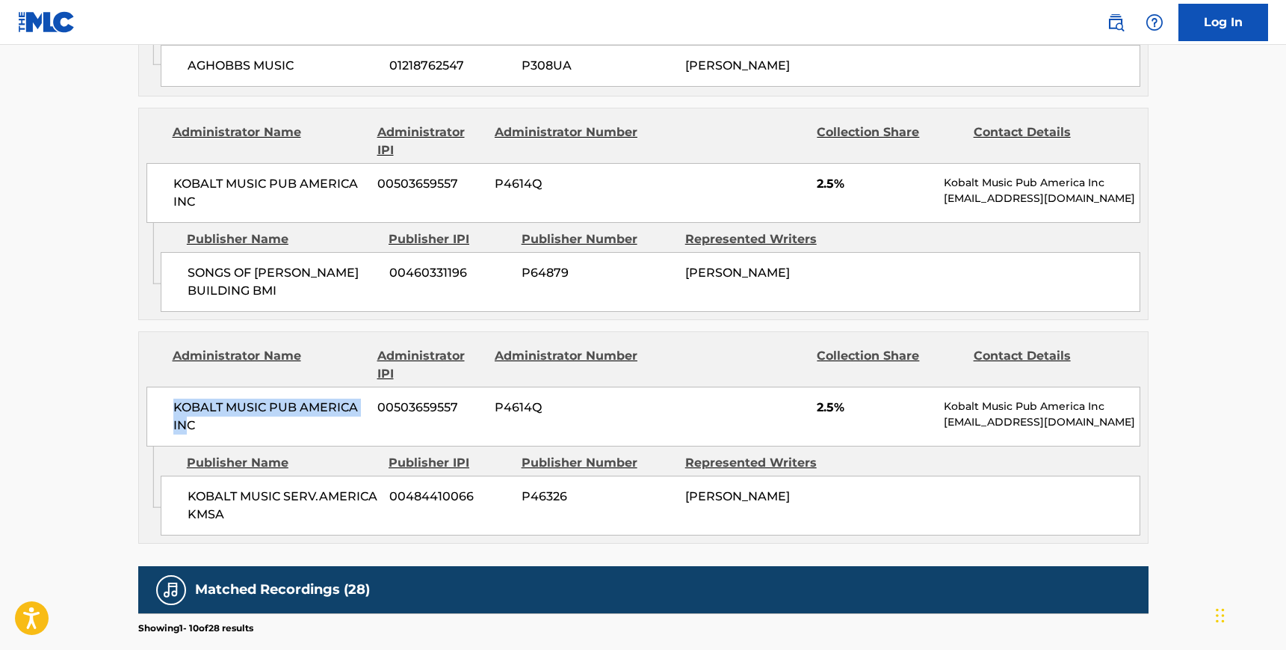
drag, startPoint x: 190, startPoint y: 286, endPoint x: 171, endPoint y: 254, distance: 37.2
click at [171, 386] on div "KOBALT MUSIC PUB AMERICA INC 00503659557 P4614Q 2.5% Kobalt Music Pub America I…" at bounding box center [644, 416] width 994 height 60
drag, startPoint x: 195, startPoint y: 276, endPoint x: 166, endPoint y: 259, distance: 33.8
click at [166, 386] on div "KOBALT MUSIC PUB AMERICA INC 00503659557 P4614Q 2.5% Kobalt Music Pub America I…" at bounding box center [644, 416] width 994 height 60
drag, startPoint x: 185, startPoint y: 347, endPoint x: 223, endPoint y: 364, distance: 41.1
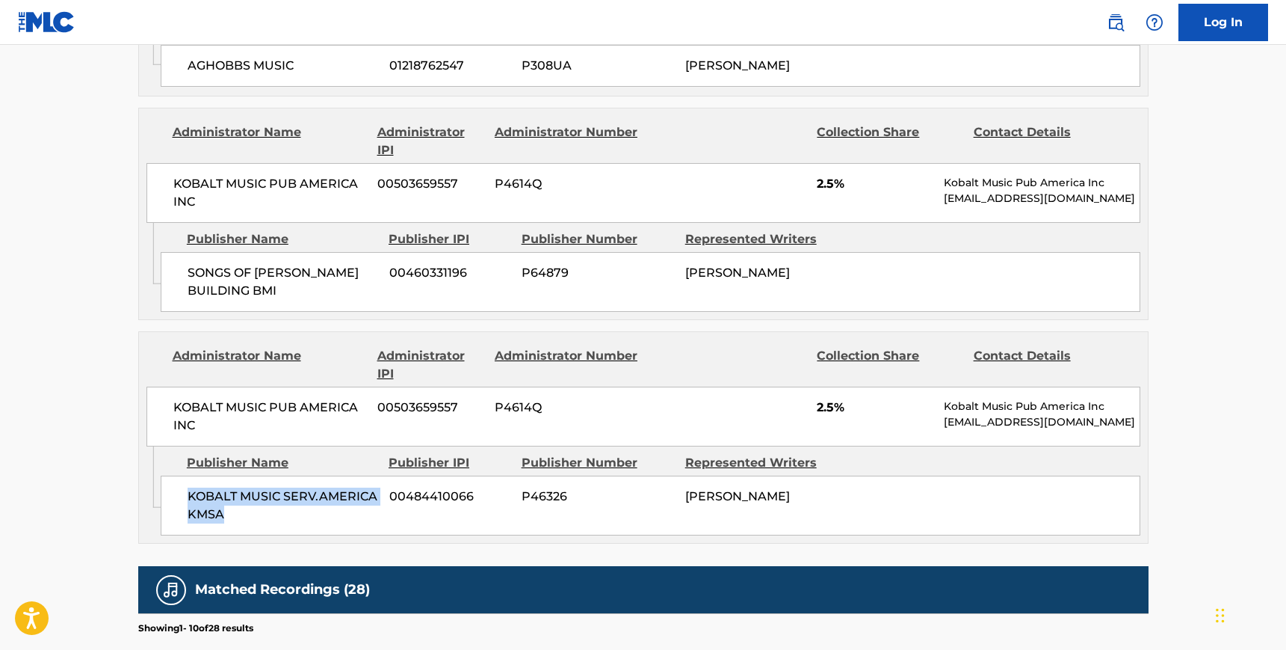
click at [223, 475] on div "KOBALT MUSIC SERV.AMERICA KMSA 00484410066 P46326 [PERSON_NAME]" at bounding box center [651, 505] width 980 height 60
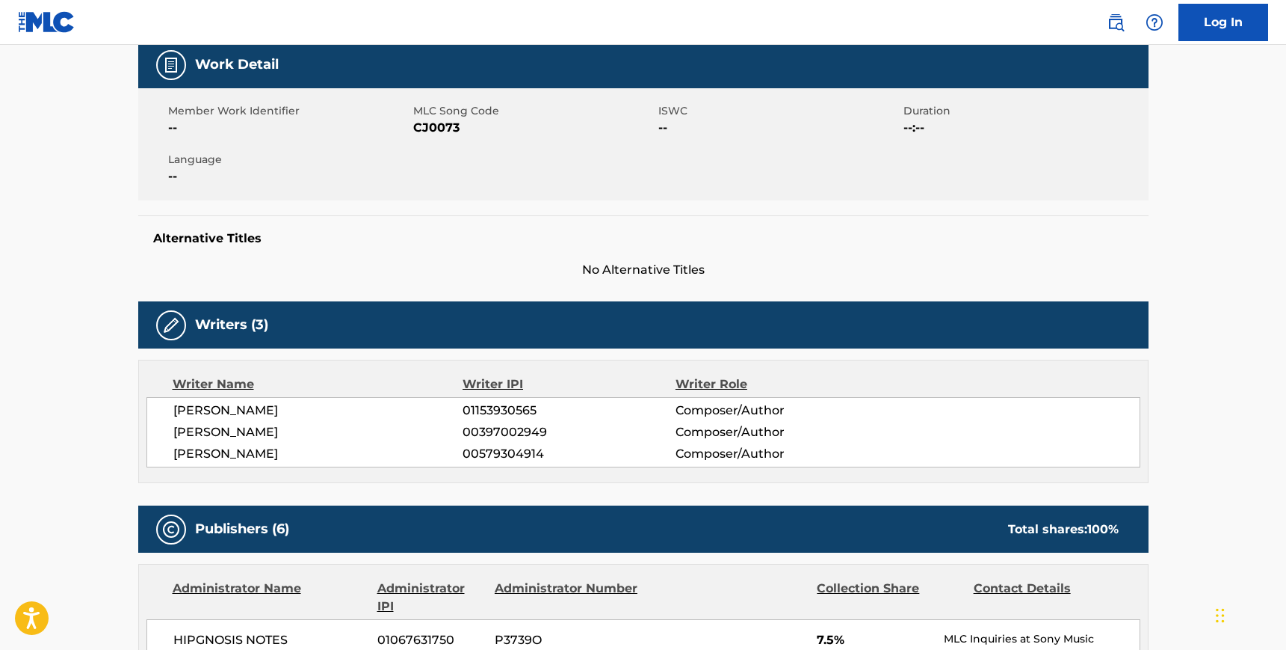
scroll to position [0, 0]
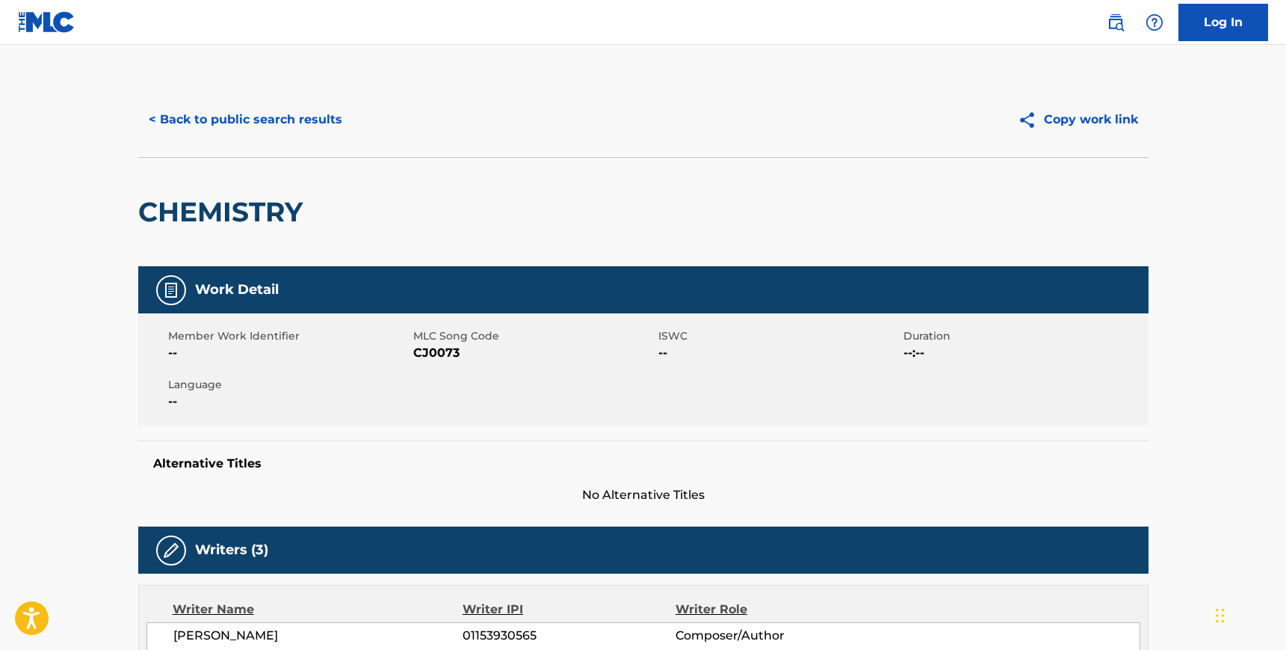
click at [203, 130] on button "< Back to public search results" at bounding box center [245, 119] width 215 height 37
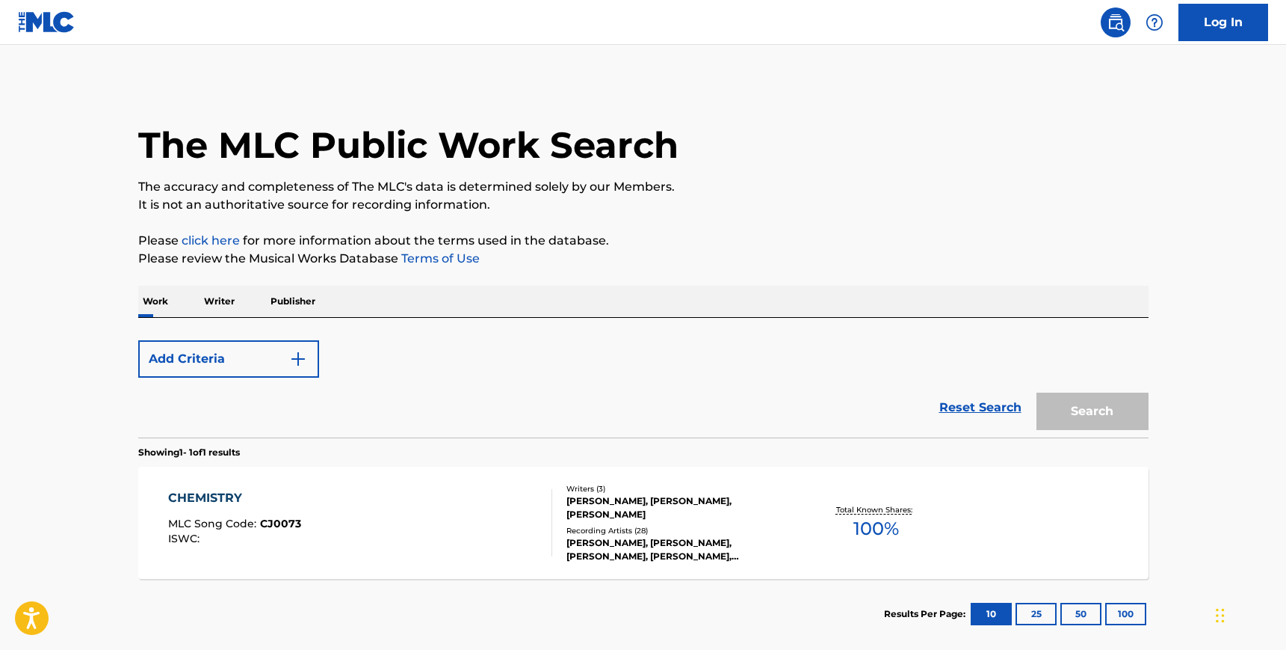
scroll to position [78, 0]
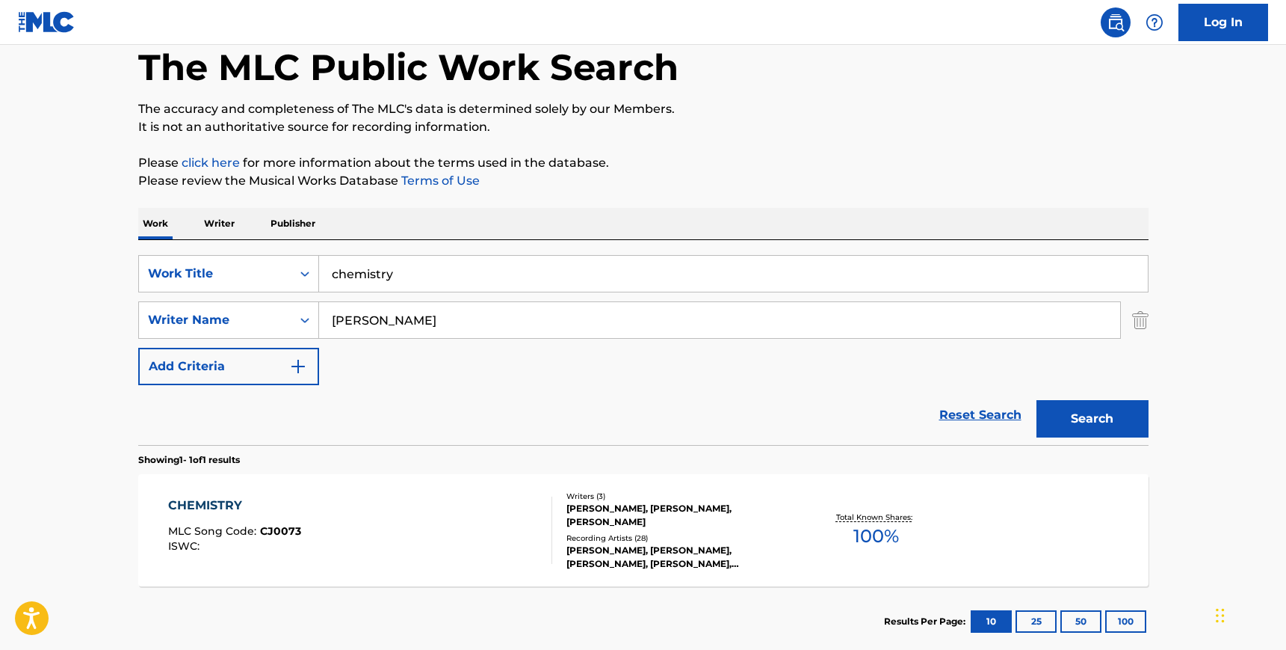
click at [413, 314] on input "[PERSON_NAME]" at bounding box center [719, 320] width 801 height 36
paste input "[PERSON_NAME]"
type input "[PERSON_NAME]"
click at [376, 277] on input "chemistry" at bounding box center [733, 274] width 829 height 36
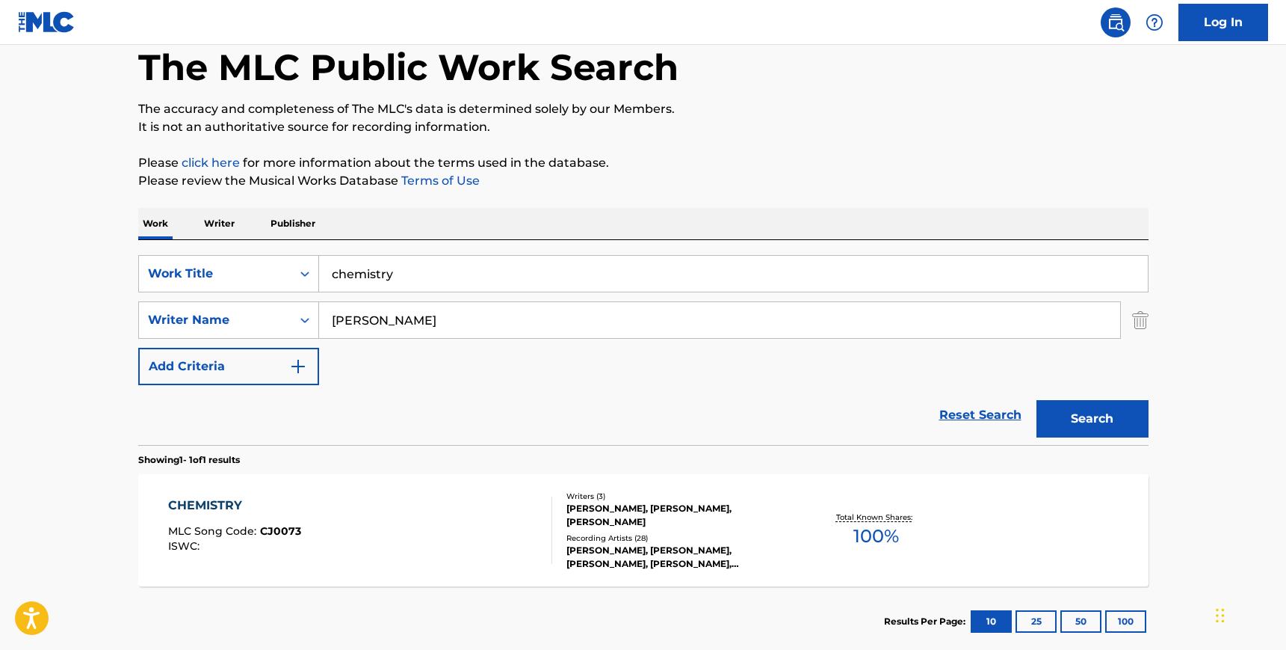
click at [376, 277] on input "chemistry" at bounding box center [733, 274] width 829 height 36
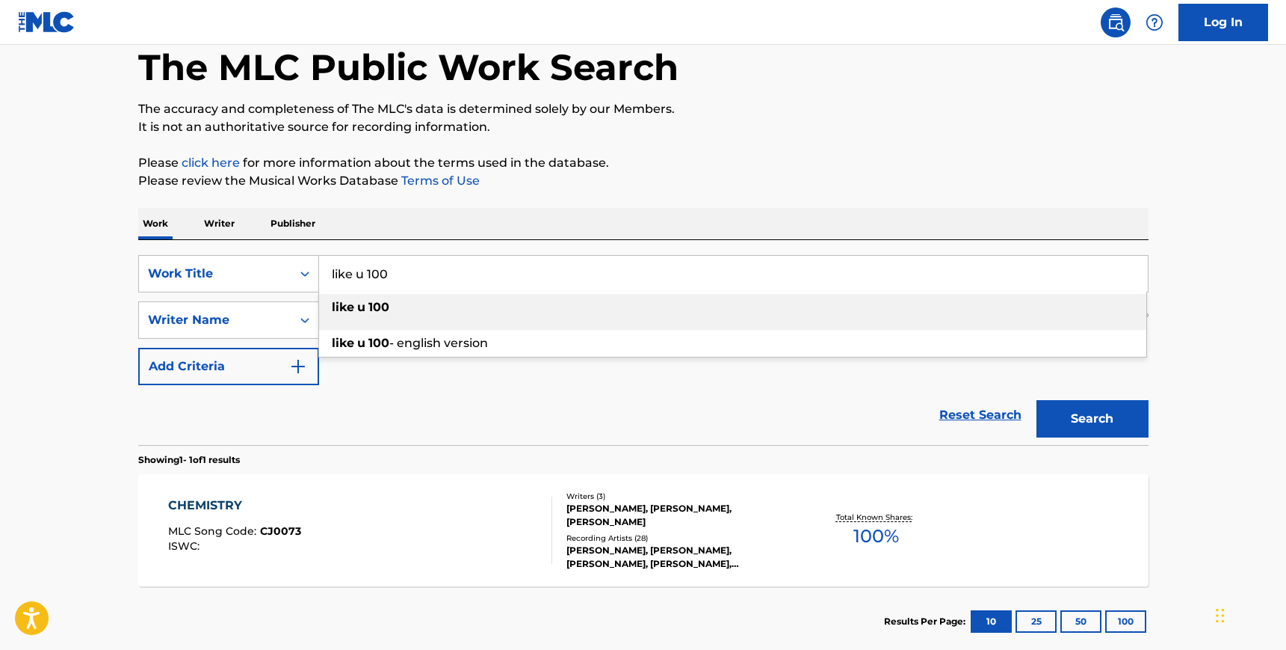
type input "like u 100"
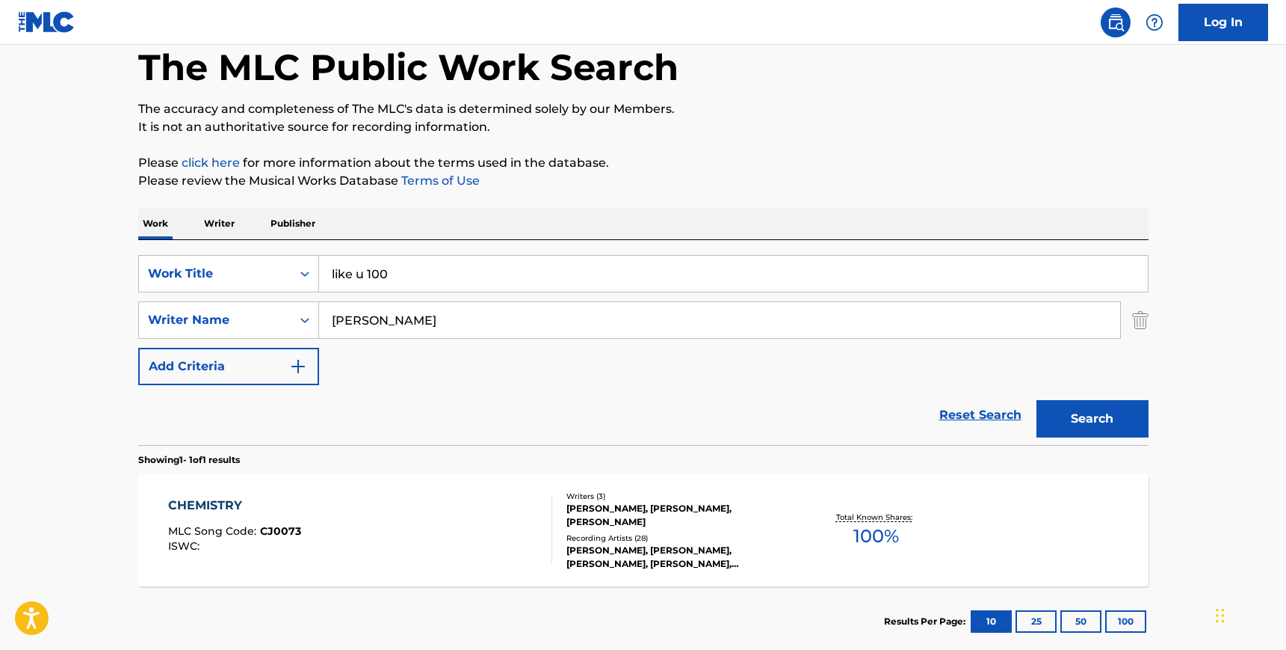
click at [419, 250] on div "SearchWithCriteria64507c1d-3dab-4e07-95a1-aaaea0443a15 Work Title like u 100 Se…" at bounding box center [643, 342] width 1011 height 205
click at [1112, 415] on button "Search" at bounding box center [1093, 418] width 112 height 37
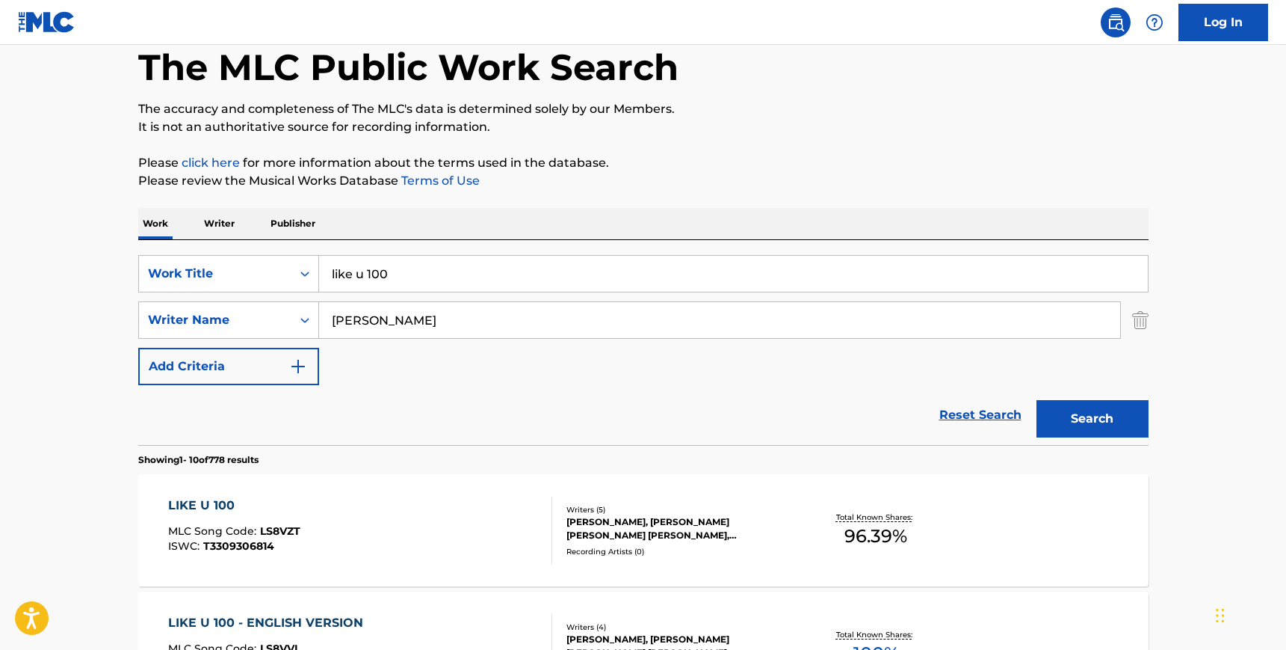
click at [771, 535] on div "[PERSON_NAME], [PERSON_NAME] [PERSON_NAME] [PERSON_NAME], [PERSON_NAME] [PERSON…" at bounding box center [680, 528] width 226 height 27
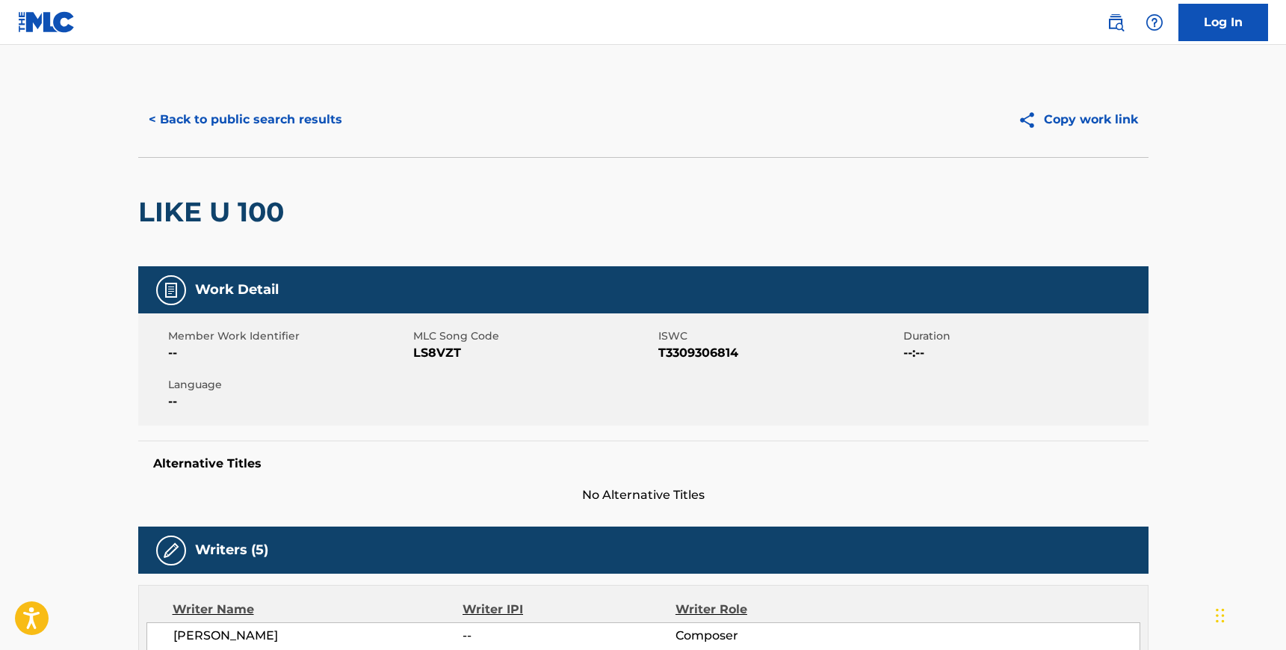
click at [430, 354] on span "LS8VZT" at bounding box center [533, 353] width 241 height 18
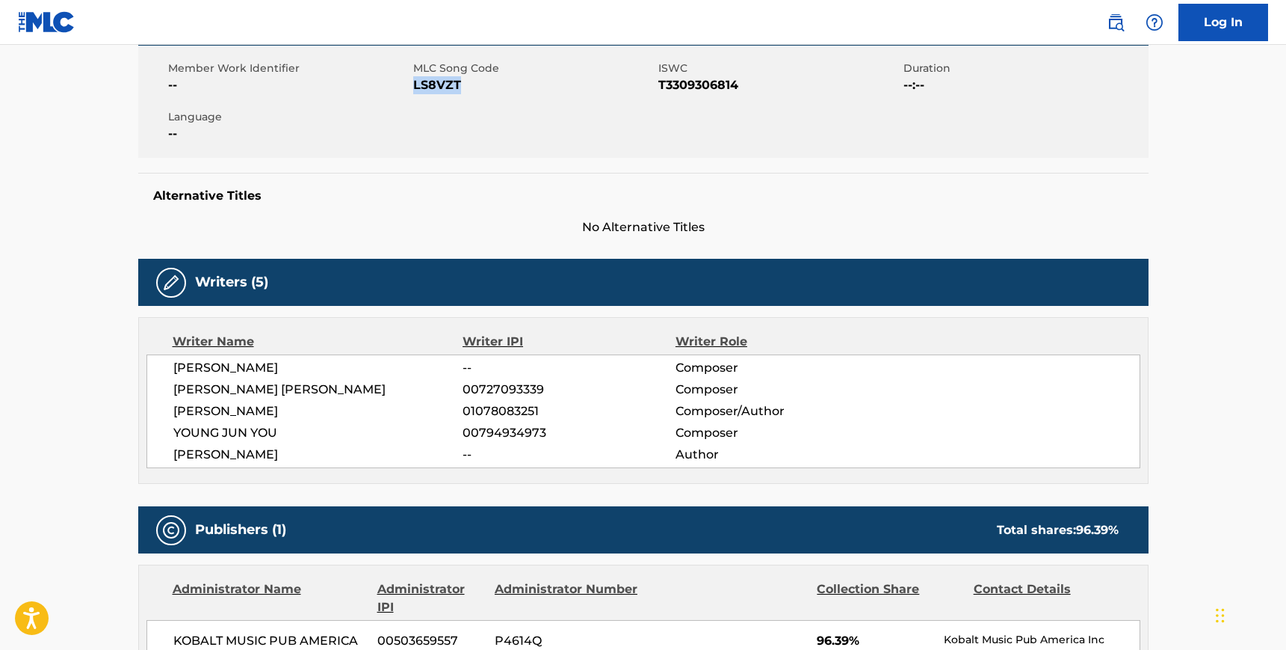
scroll to position [271, 0]
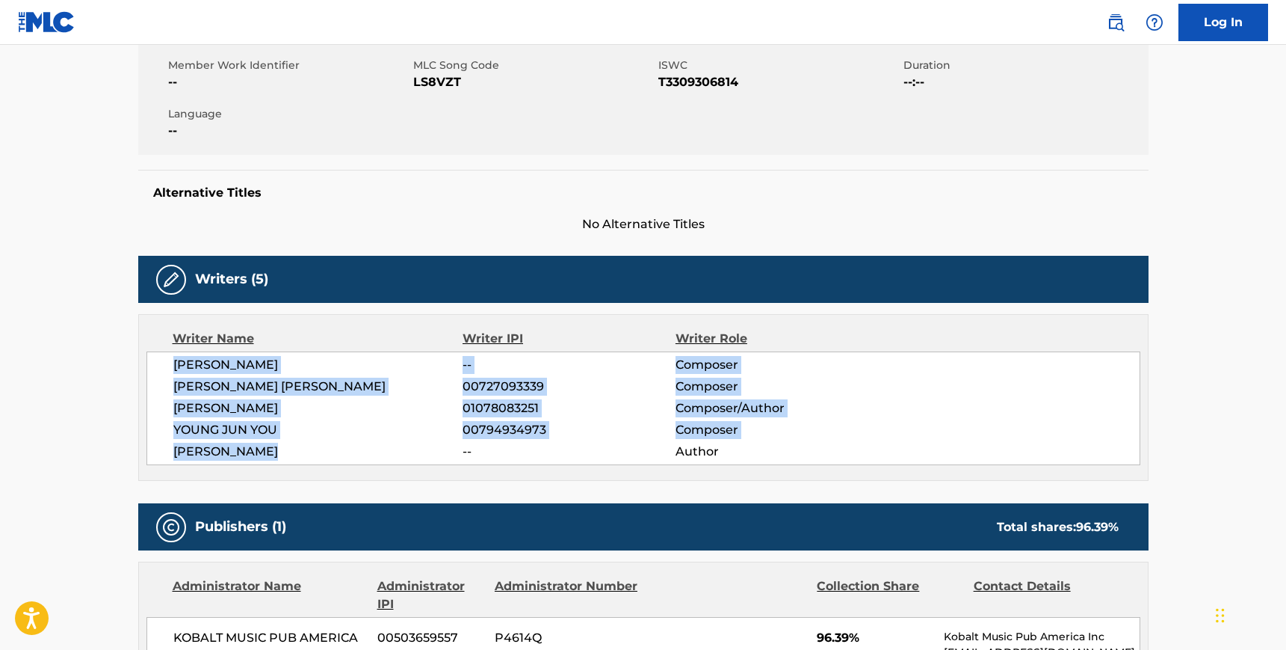
drag, startPoint x: 276, startPoint y: 449, endPoint x: 174, endPoint y: 360, distance: 135.1
click at [174, 360] on div "[PERSON_NAME] -- Composer [PERSON_NAME] [PERSON_NAME] 00727093339 Composer [PER…" at bounding box center [644, 408] width 994 height 114
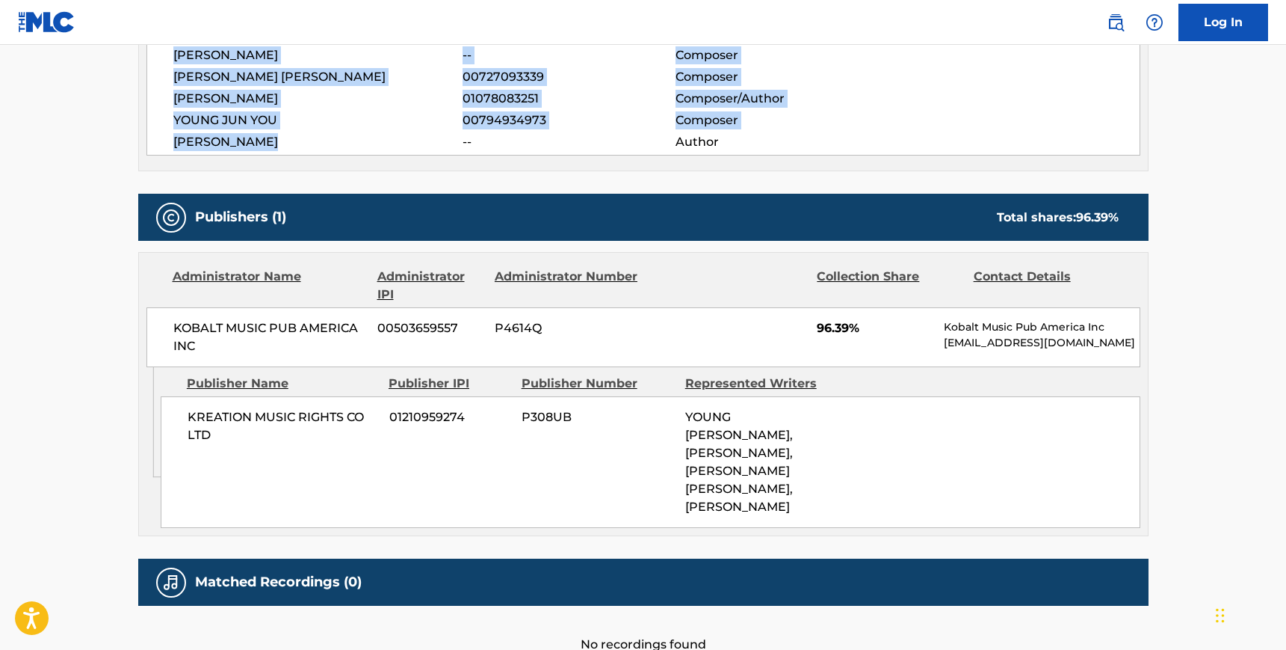
scroll to position [583, 0]
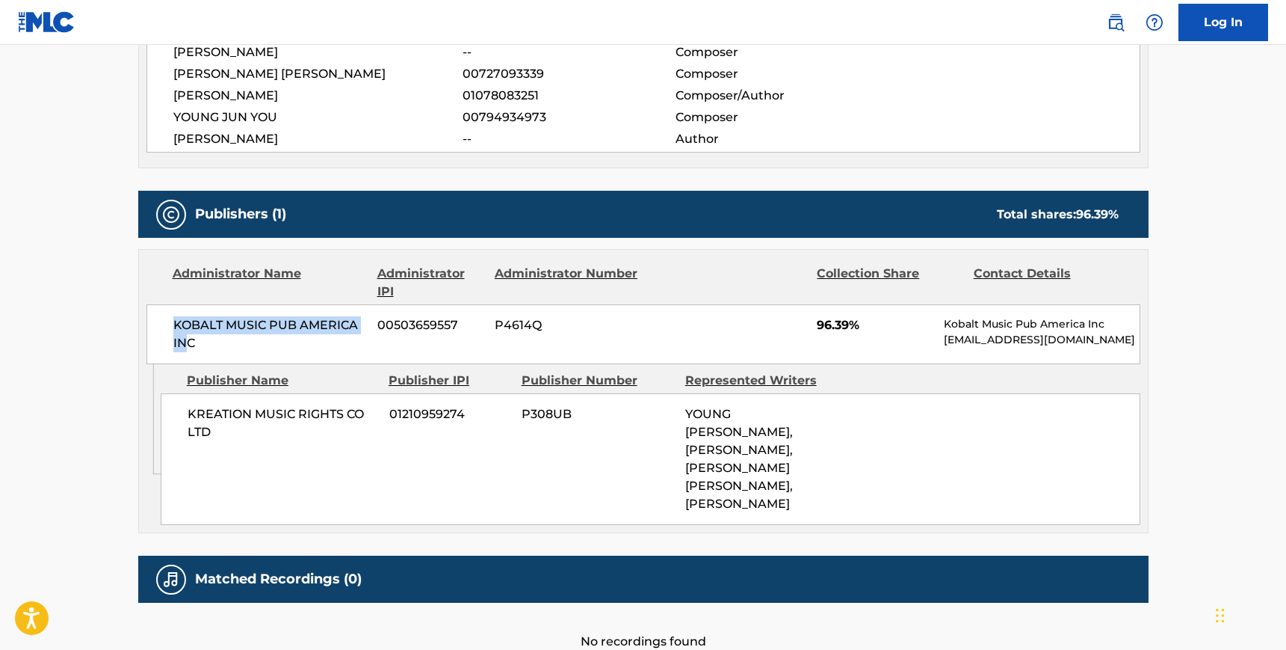
drag, startPoint x: 188, startPoint y: 343, endPoint x: 162, endPoint y: 324, distance: 32.0
click at [161, 324] on div "KOBALT MUSIC PUB AMERICA INC 00503659557 P4614Q 96.39% Kobalt Music Pub America…" at bounding box center [644, 334] width 994 height 60
drag, startPoint x: 206, startPoint y: 342, endPoint x: 138, endPoint y: 318, distance: 72.1
click at [139, 318] on div "Administrator Name Administrator IPI Administrator Number Collection Share Cont…" at bounding box center [643, 307] width 1009 height 114
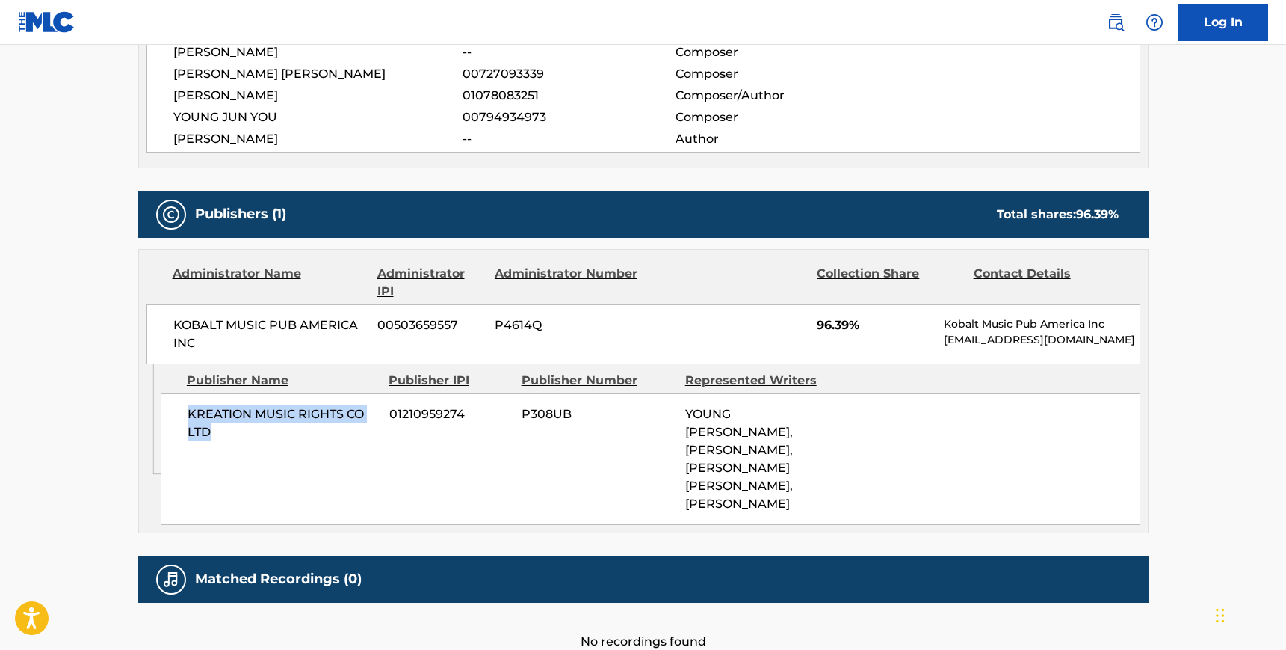
drag, startPoint x: 212, startPoint y: 433, endPoint x: 188, endPoint y: 413, distance: 30.2
click at [188, 413] on span "KREATION MUSIC RIGHTS CO LTD" at bounding box center [283, 423] width 191 height 36
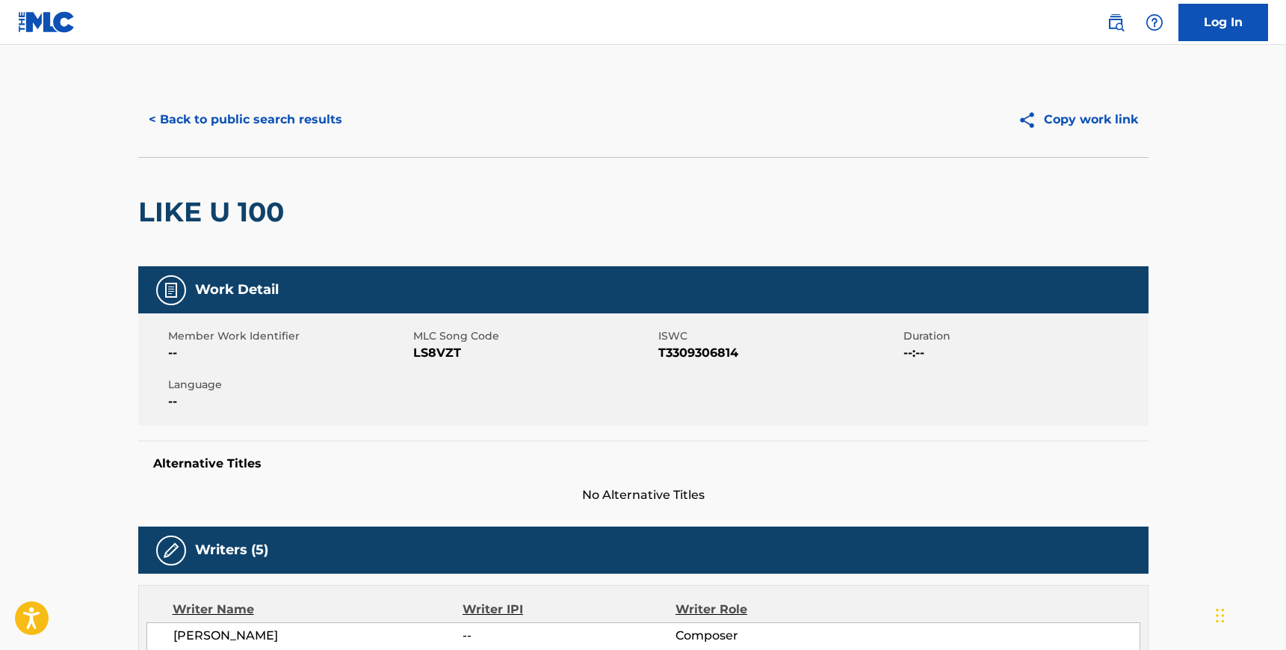
click at [263, 123] on button "< Back to public search results" at bounding box center [245, 119] width 215 height 37
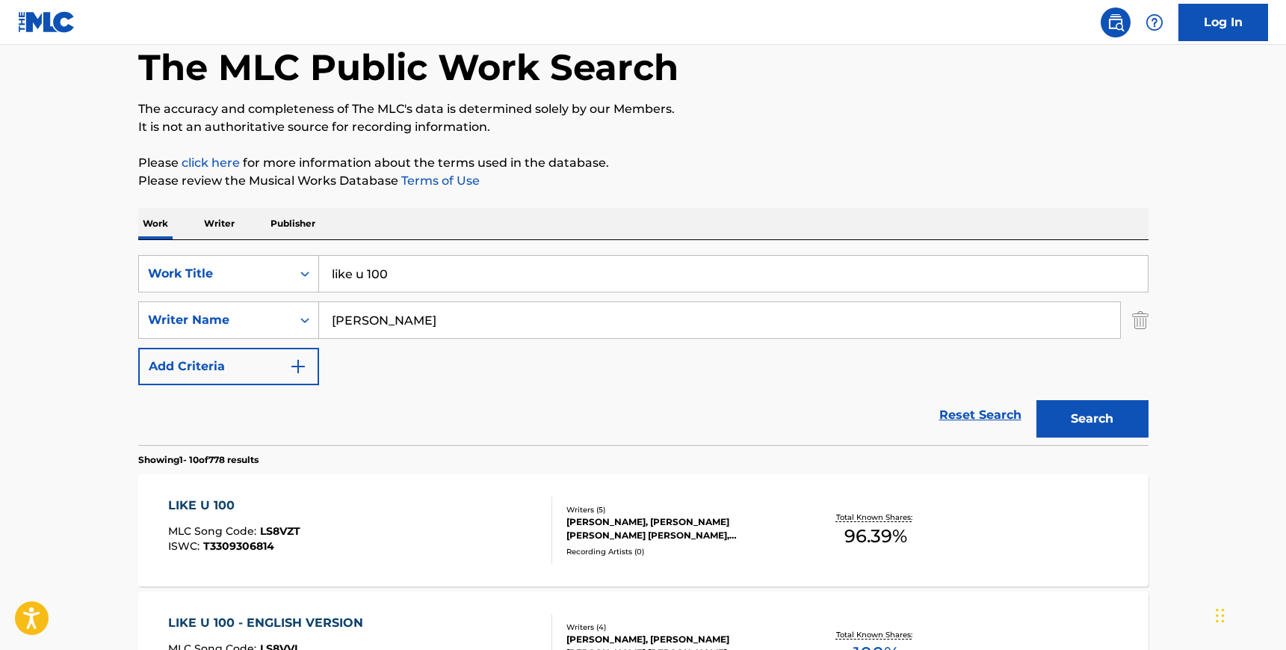
click at [381, 315] on input "[PERSON_NAME]" at bounding box center [719, 320] width 801 height 36
paste input "Ayase"
type input "Ayase"
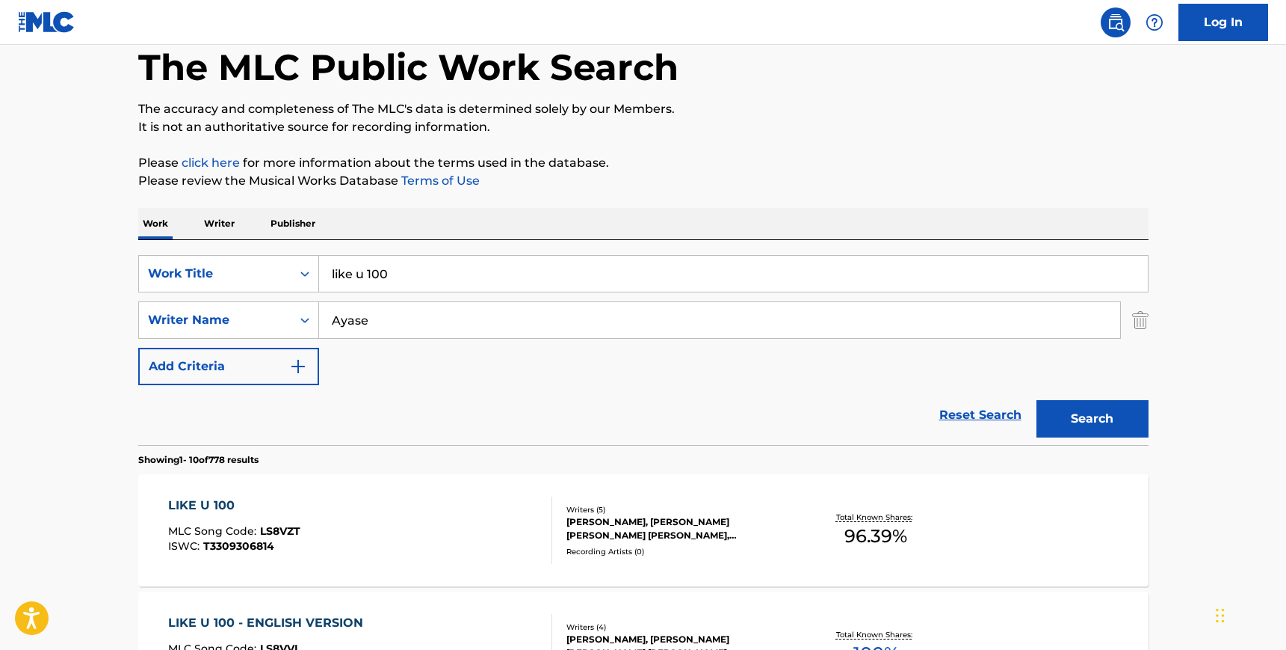
click at [375, 275] on input "like u 100" at bounding box center [733, 274] width 829 height 36
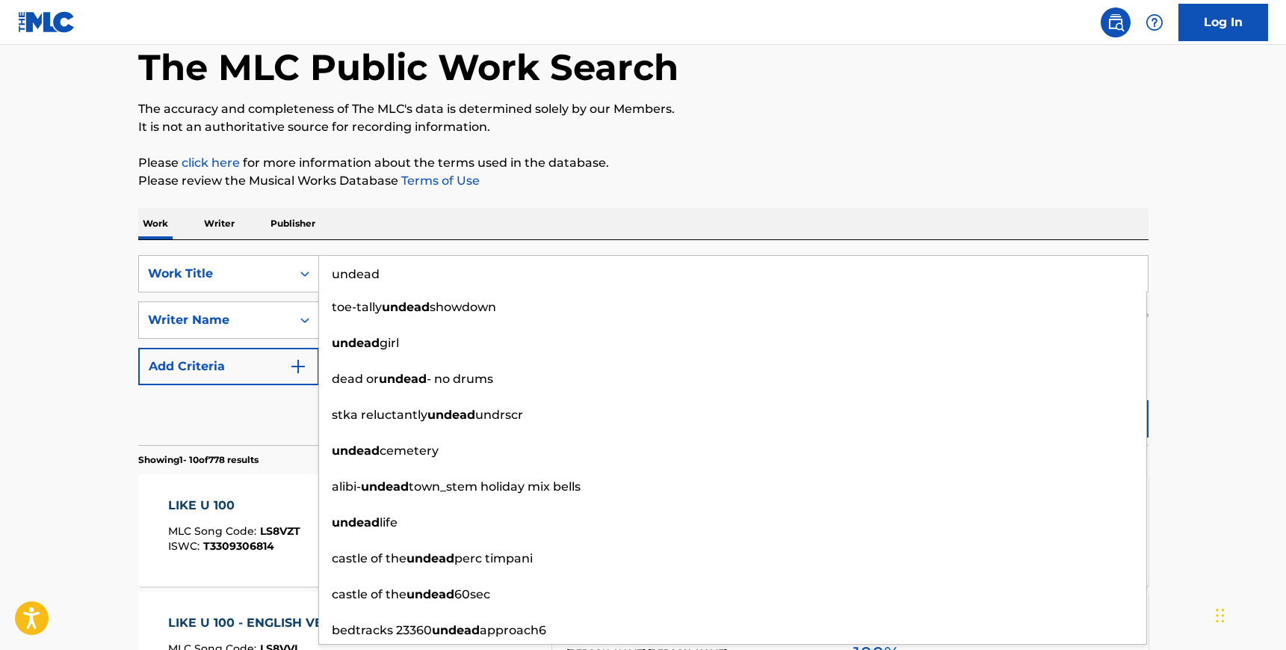
click at [401, 257] on input "undead" at bounding box center [733, 274] width 829 height 36
type input "undead"
click at [401, 250] on div "SearchWithCriteria64507c1d-3dab-4e07-95a1-aaaea0443a15 Work Title undead toe-ta…" at bounding box center [643, 342] width 1011 height 205
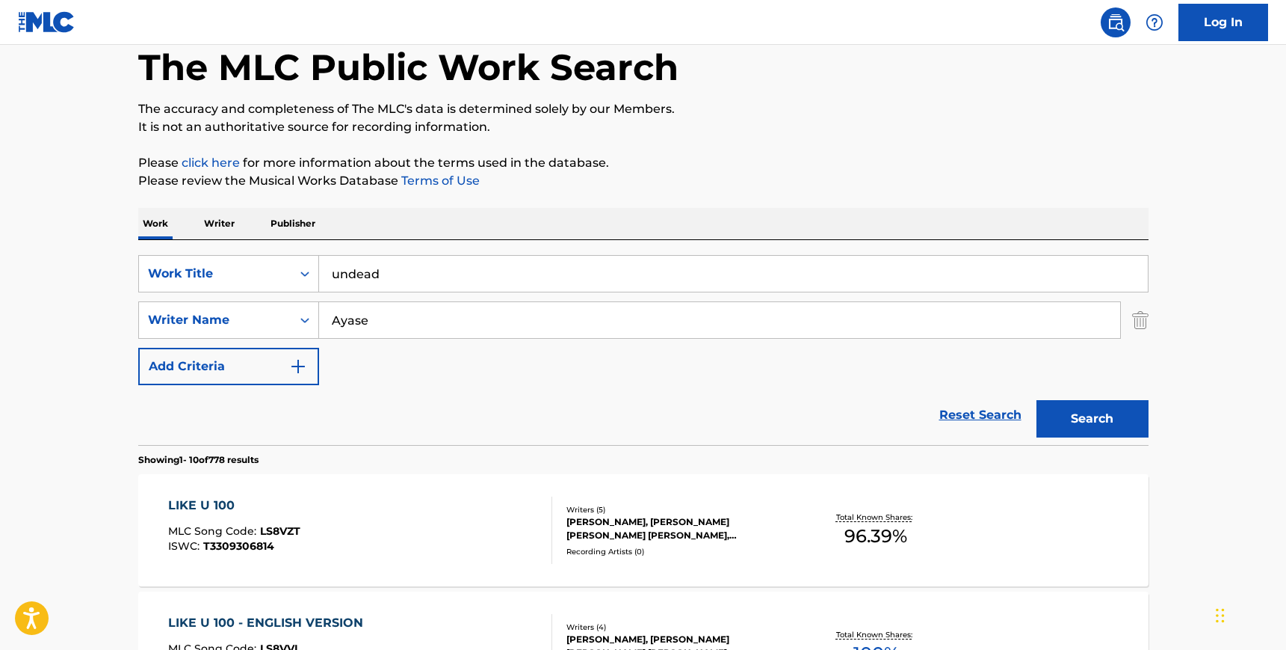
click at [1101, 436] on button "Search" at bounding box center [1093, 418] width 112 height 37
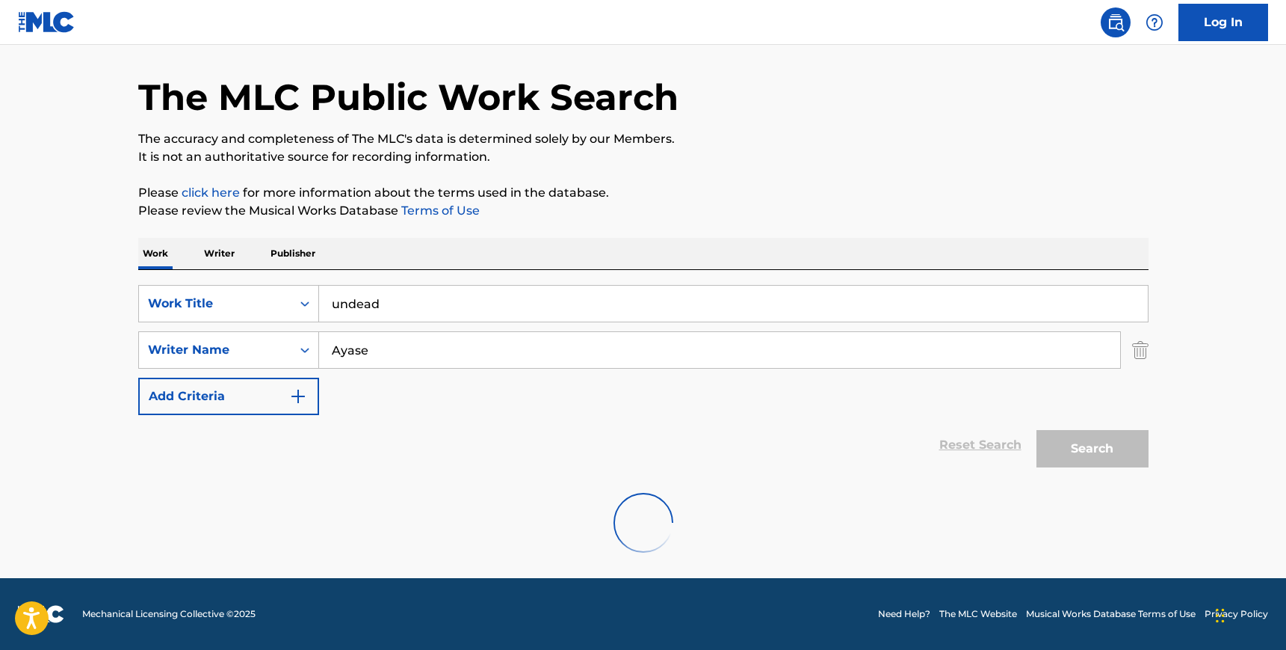
scroll to position [0, 0]
